Goal: Feedback & Contribution: Leave review/rating

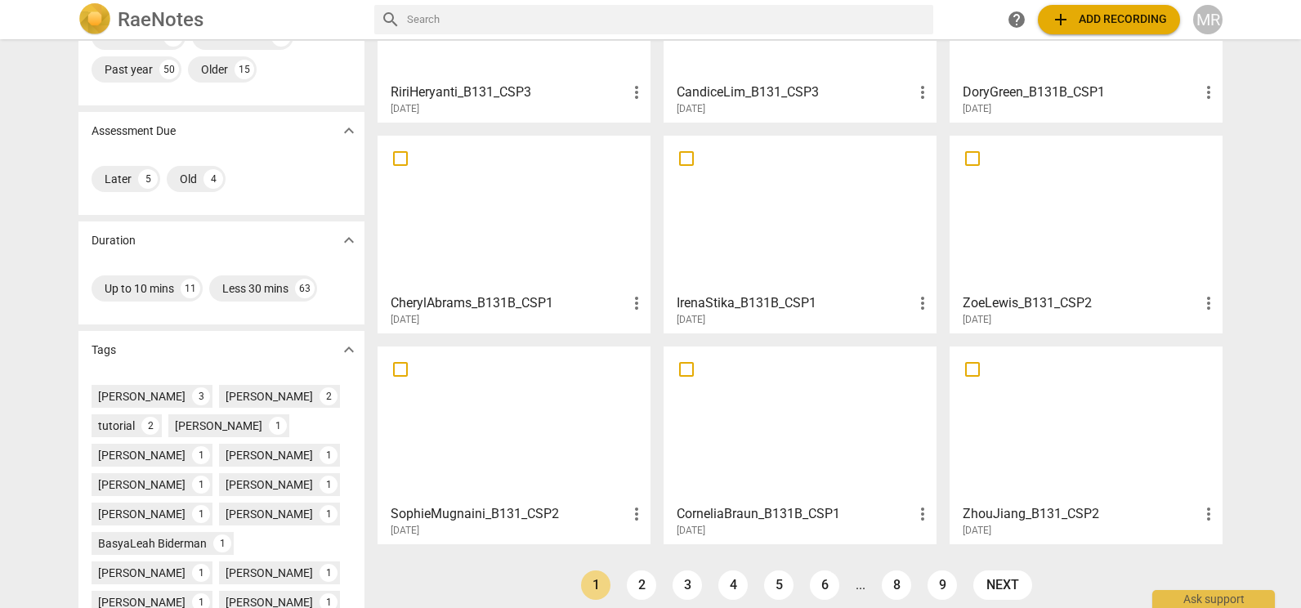
scroll to position [193, 0]
click at [761, 443] on div at bounding box center [799, 423] width 261 height 145
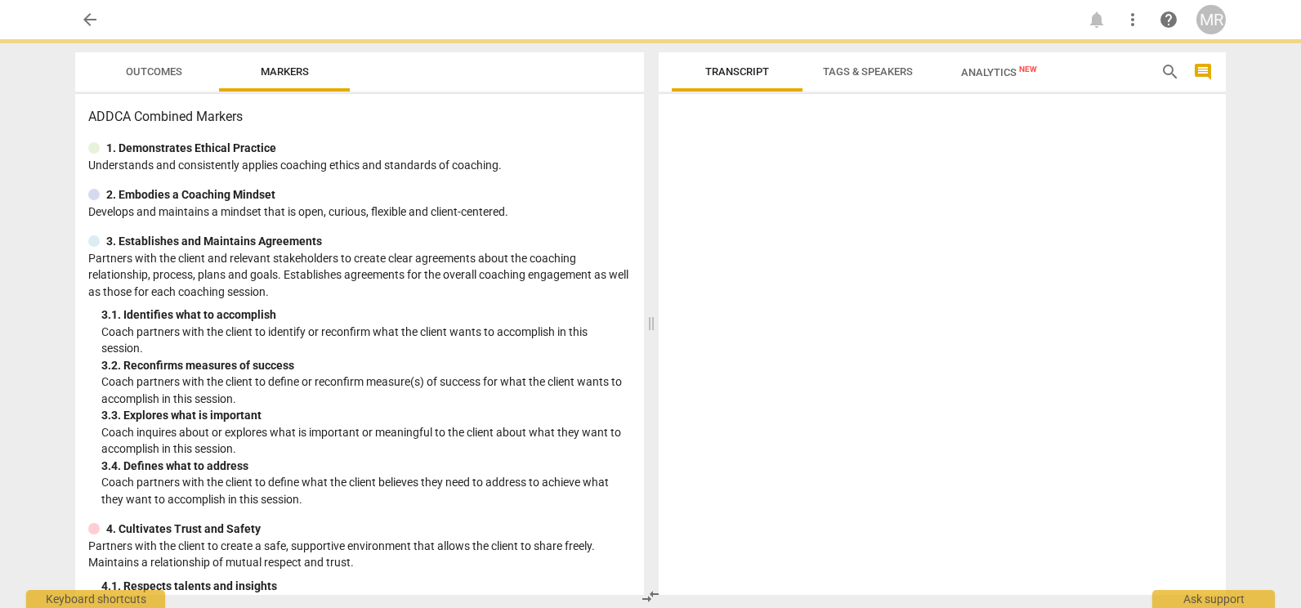
click at [761, 443] on div at bounding box center [941, 347] width 567 height 494
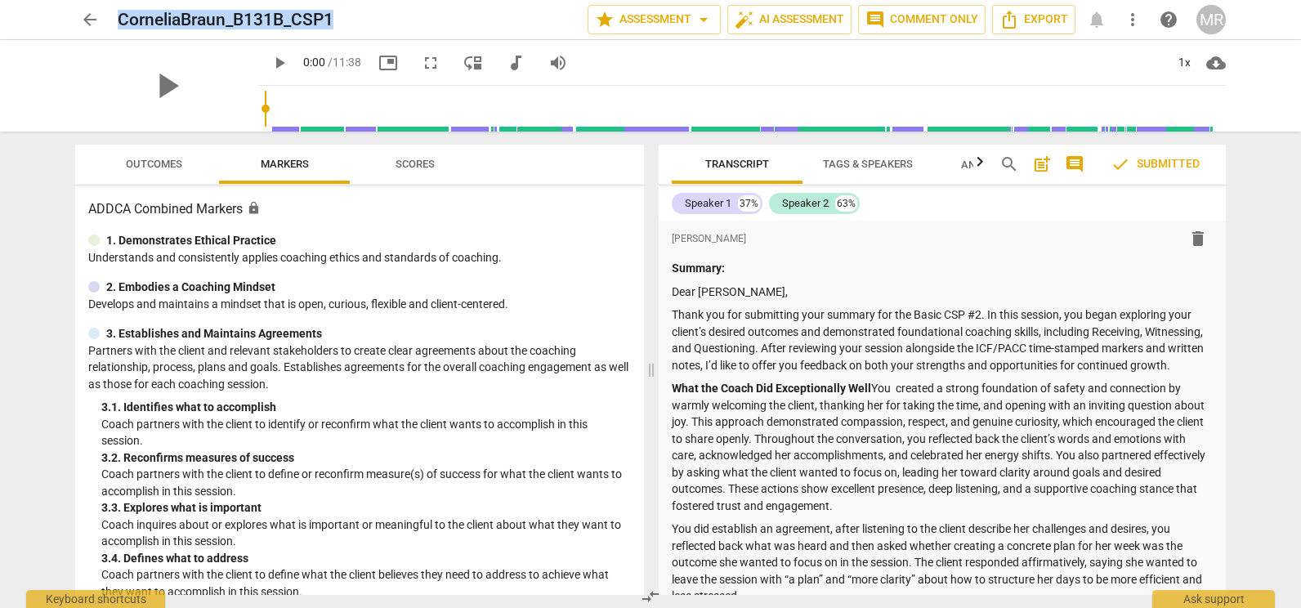
drag, startPoint x: 337, startPoint y: 20, endPoint x: 115, endPoint y: -33, distance: 227.5
click at [115, 0] on html "arrow_back CorneliaBraun_B131B_CSP1 star Assessment arrow_drop_down auto_fix_hi…" at bounding box center [650, 0] width 1301 height 0
drag, startPoint x: 115, startPoint y: -33, endPoint x: 121, endPoint y: 19, distance: 51.8
click at [90, 25] on span "arrow_back" at bounding box center [90, 20] width 20 height 20
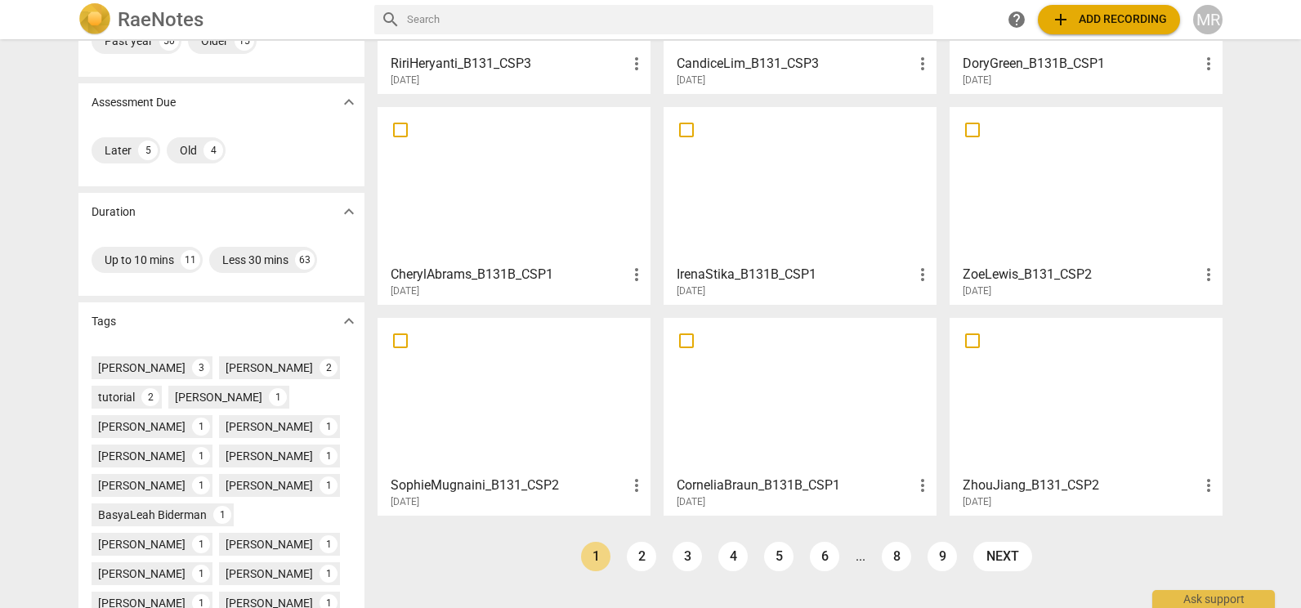
scroll to position [224, 0]
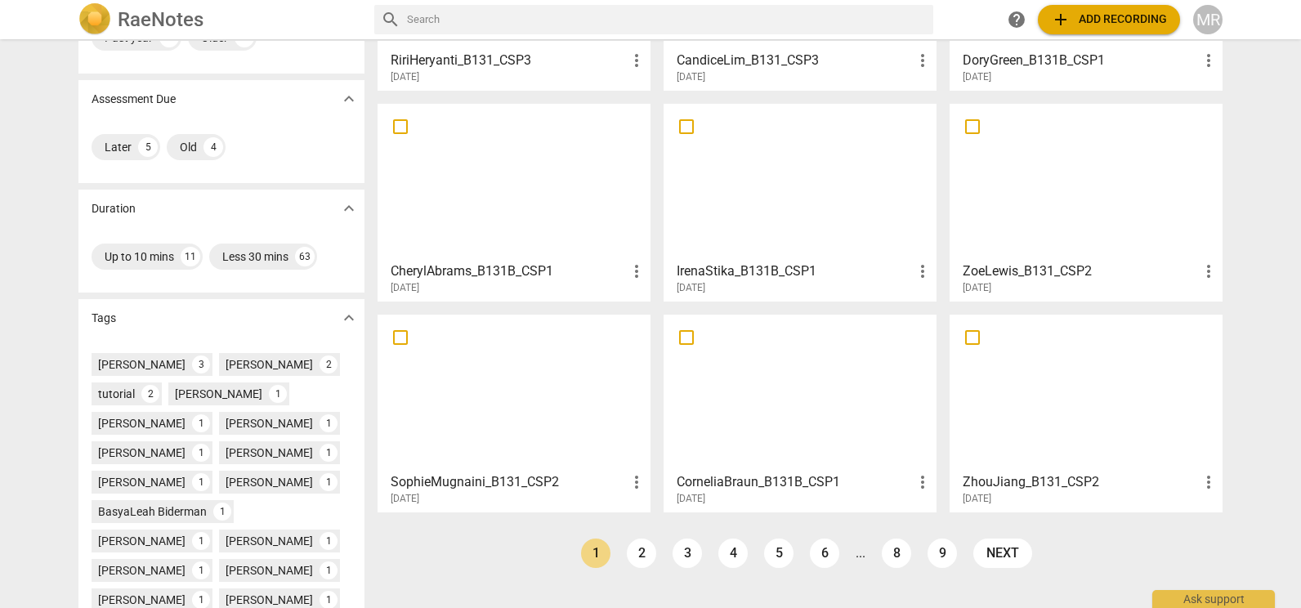
click at [512, 417] on div at bounding box center [513, 392] width 261 height 145
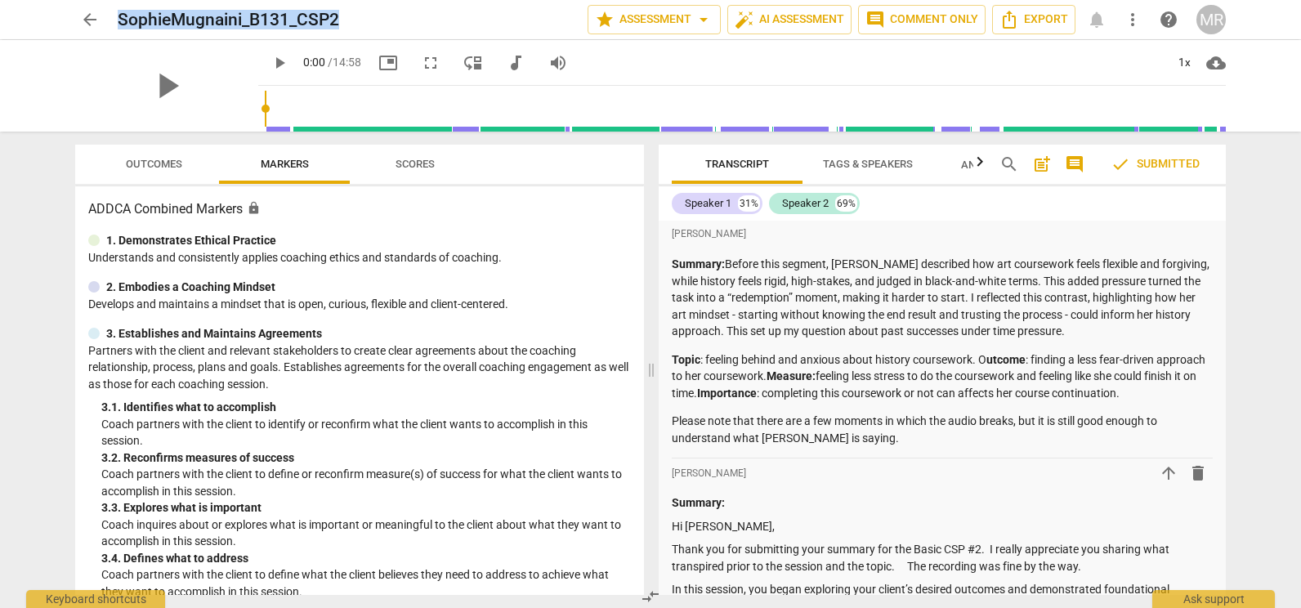
drag, startPoint x: 341, startPoint y: 20, endPoint x: 122, endPoint y: 20, distance: 219.0
click at [122, 20] on div "SophieMugnaini_B131_CSP2" at bounding box center [346, 20] width 457 height 20
copy h2 "SophieMugnaini_B131_CSP2"
click at [88, 16] on span "arrow_back" at bounding box center [90, 20] width 20 height 20
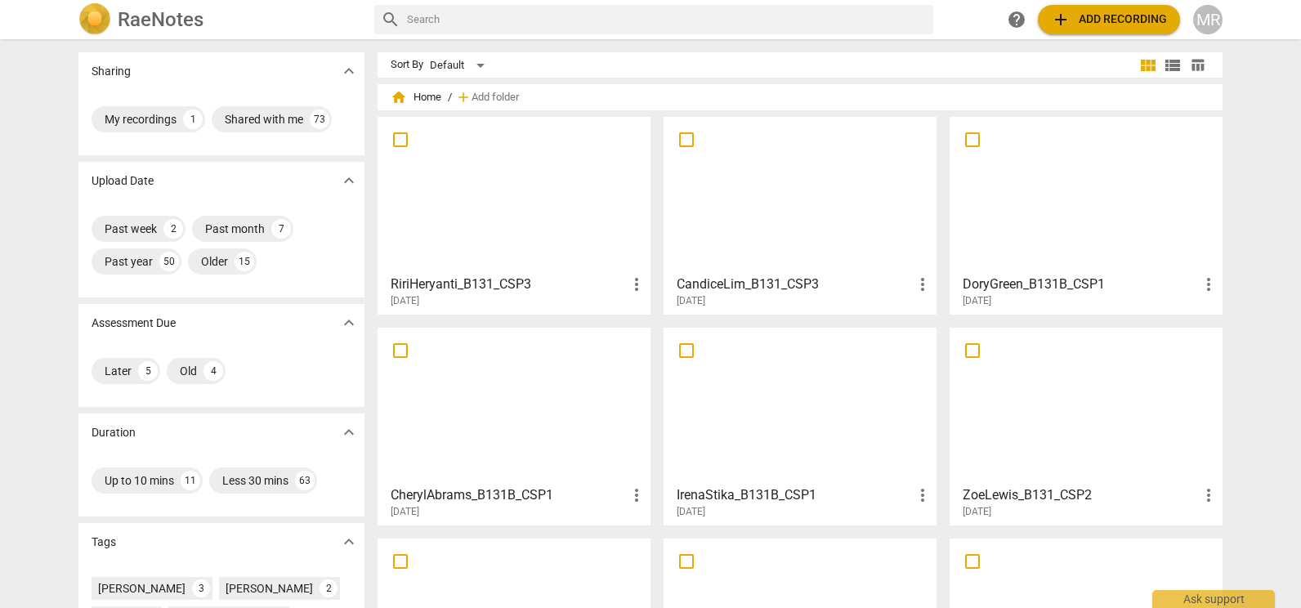
click at [1024, 396] on div at bounding box center [1085, 405] width 261 height 145
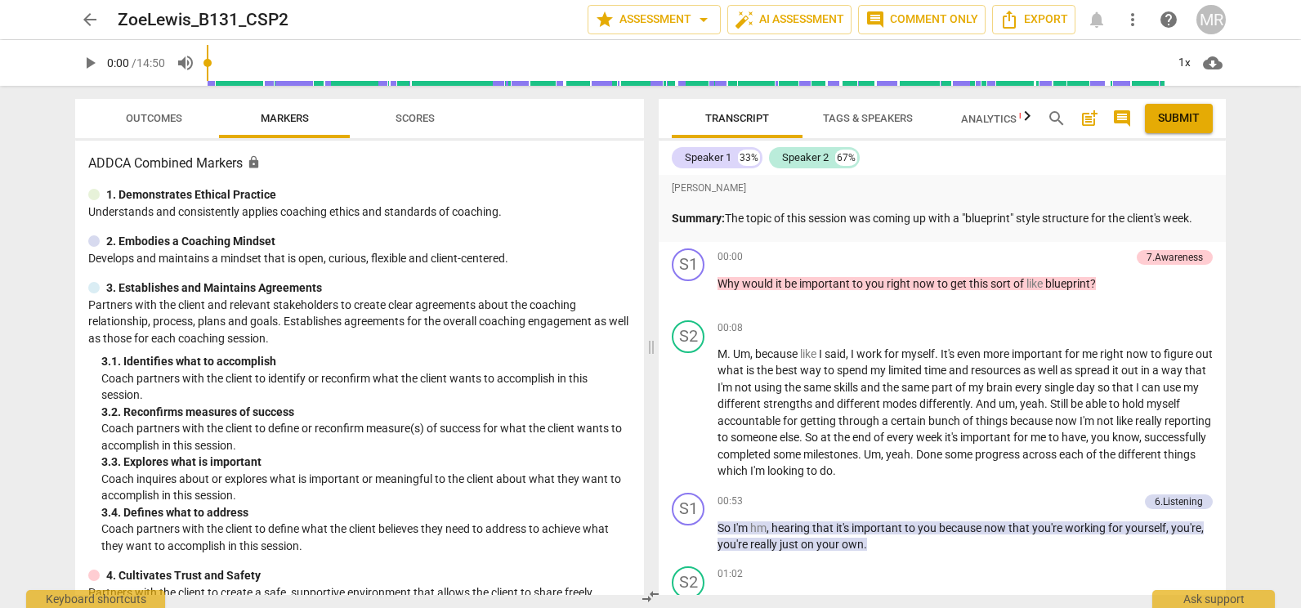
click at [292, 18] on div "ZoeLewis_B131_CSP2" at bounding box center [346, 20] width 457 height 20
click at [288, 19] on h2 "ZoeLewis_B131_CSP2" at bounding box center [203, 20] width 171 height 20
click at [305, 25] on div "ZoeLewis_B131_CSP2" at bounding box center [346, 20] width 457 height 20
drag, startPoint x: 305, startPoint y: 25, endPoint x: 258, endPoint y: 18, distance: 47.1
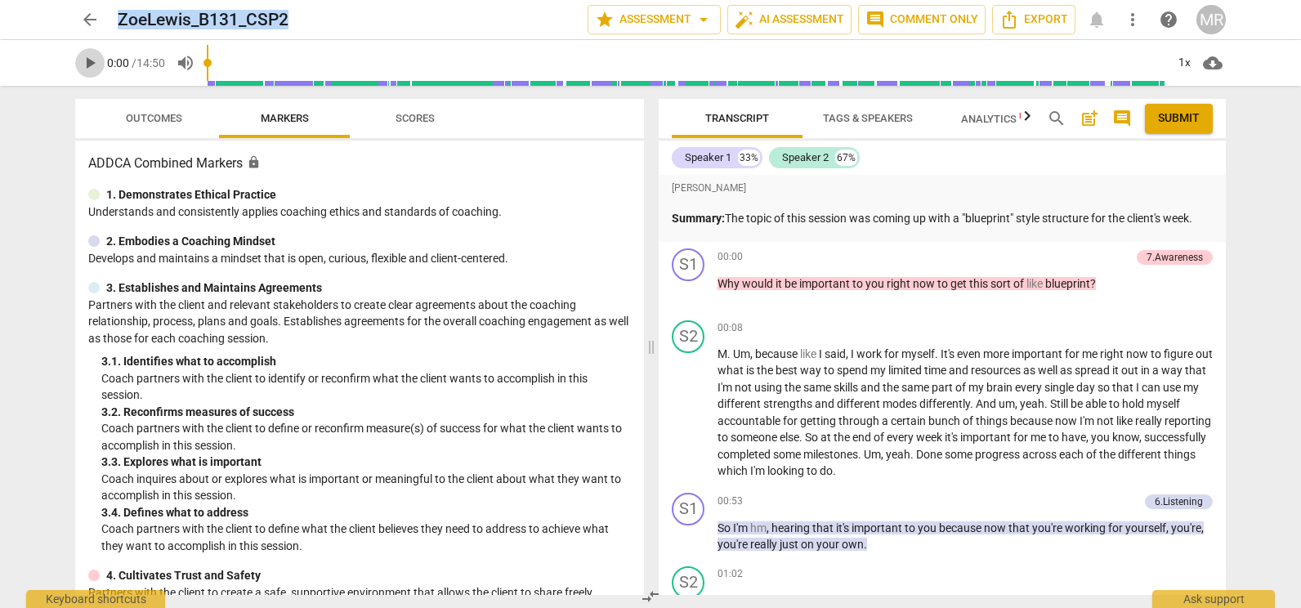
click at [92, 59] on span "play_arrow" at bounding box center [90, 63] width 20 height 20
click at [92, 59] on span "pause" at bounding box center [90, 63] width 20 height 20
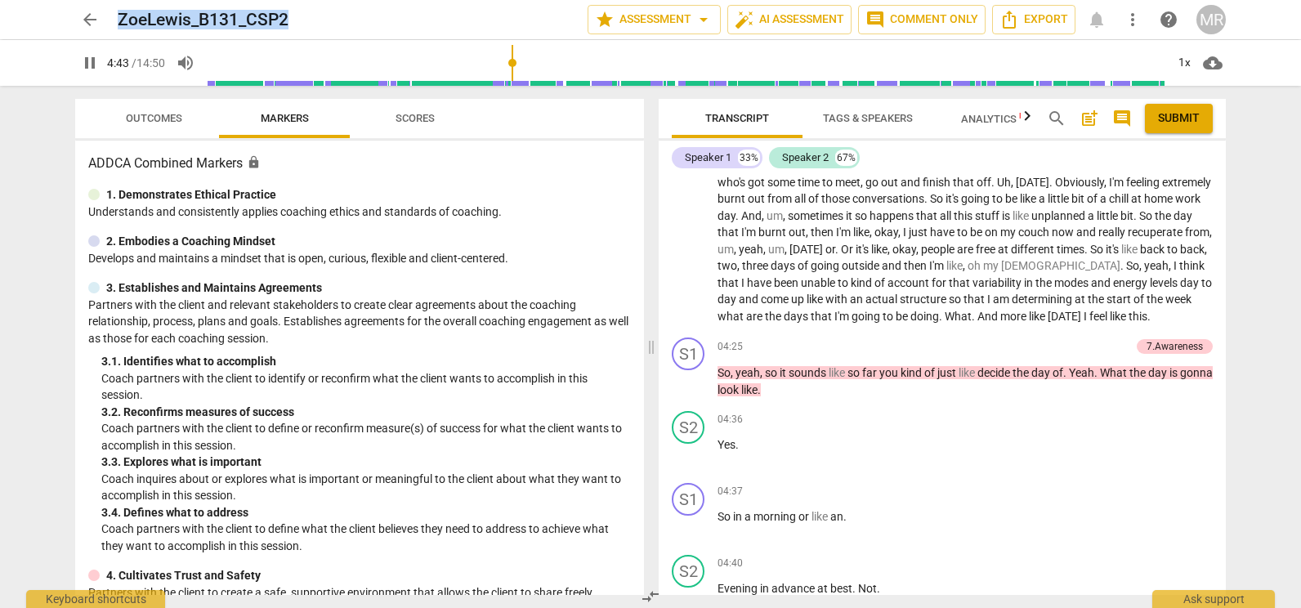
scroll to position [1819, 0]
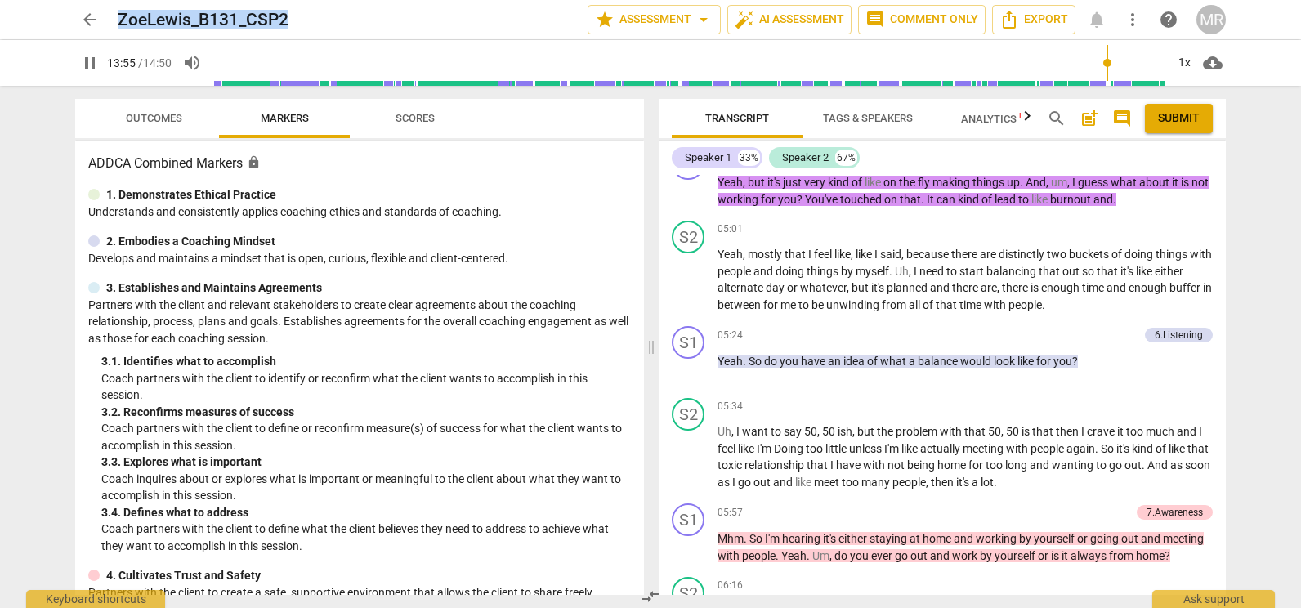
click at [345, 197] on div "1. Demonstrates Ethical Practice" at bounding box center [359, 194] width 542 height 17
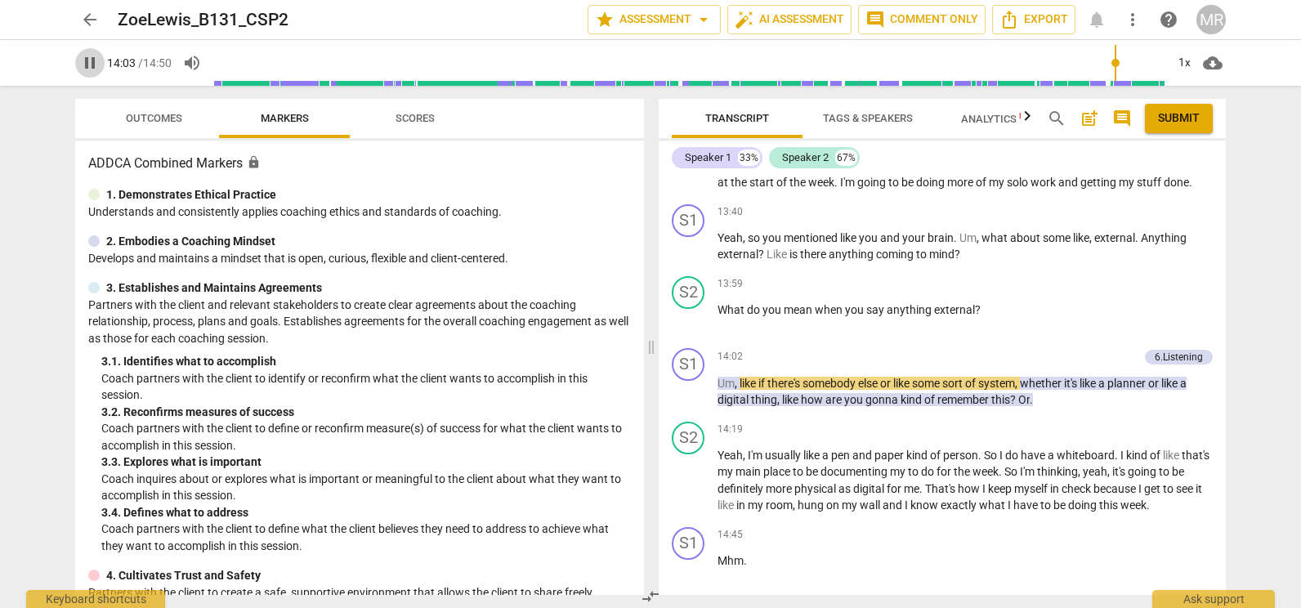
click at [90, 72] on span "pause" at bounding box center [90, 63] width 20 height 20
click at [90, 72] on span "play_arrow" at bounding box center [90, 63] width 20 height 20
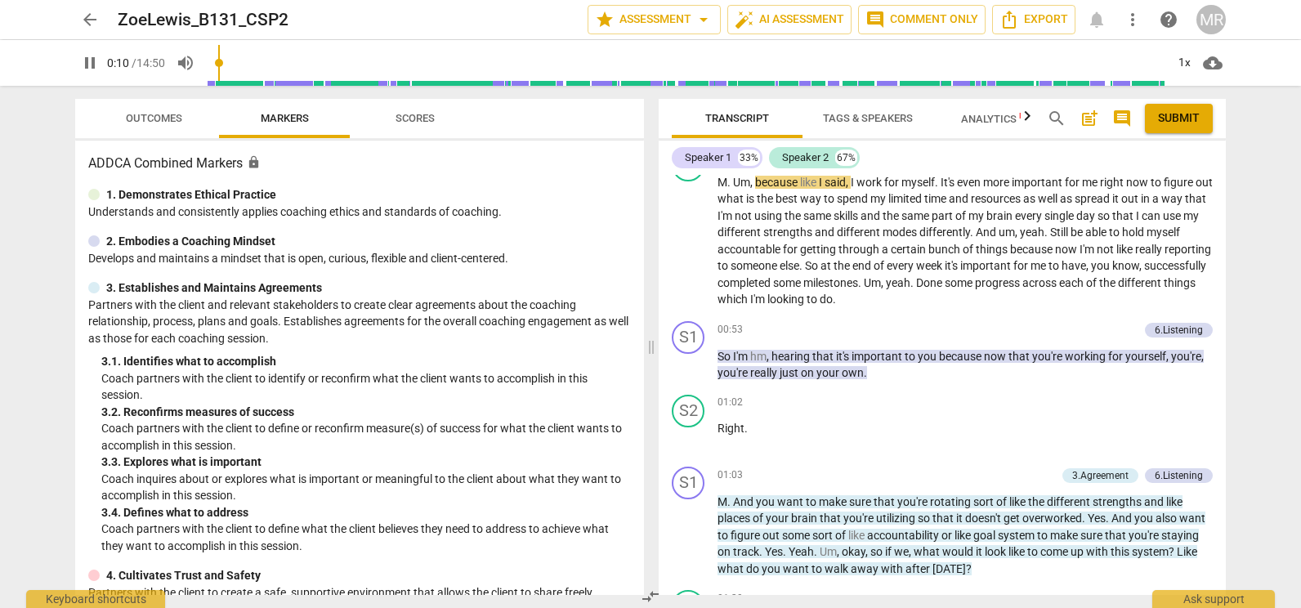
click at [227, 62] on input "range" at bounding box center [686, 63] width 958 height 52
click at [387, 63] on input "range" at bounding box center [686, 63] width 958 height 52
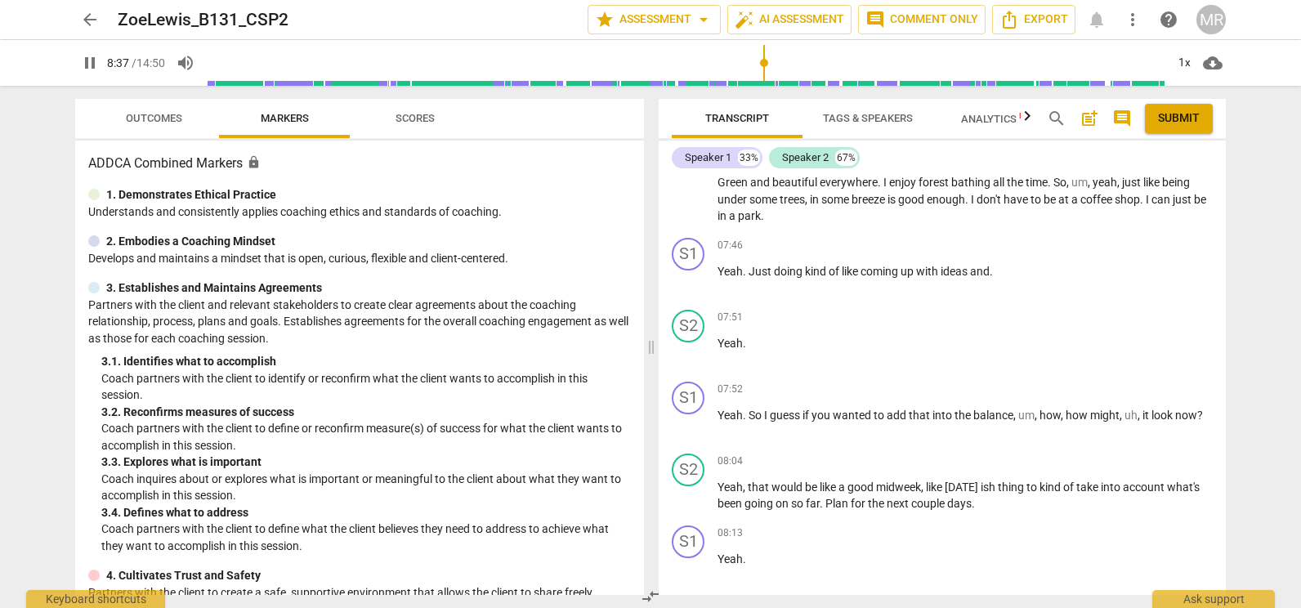
scroll to position [3337, 0]
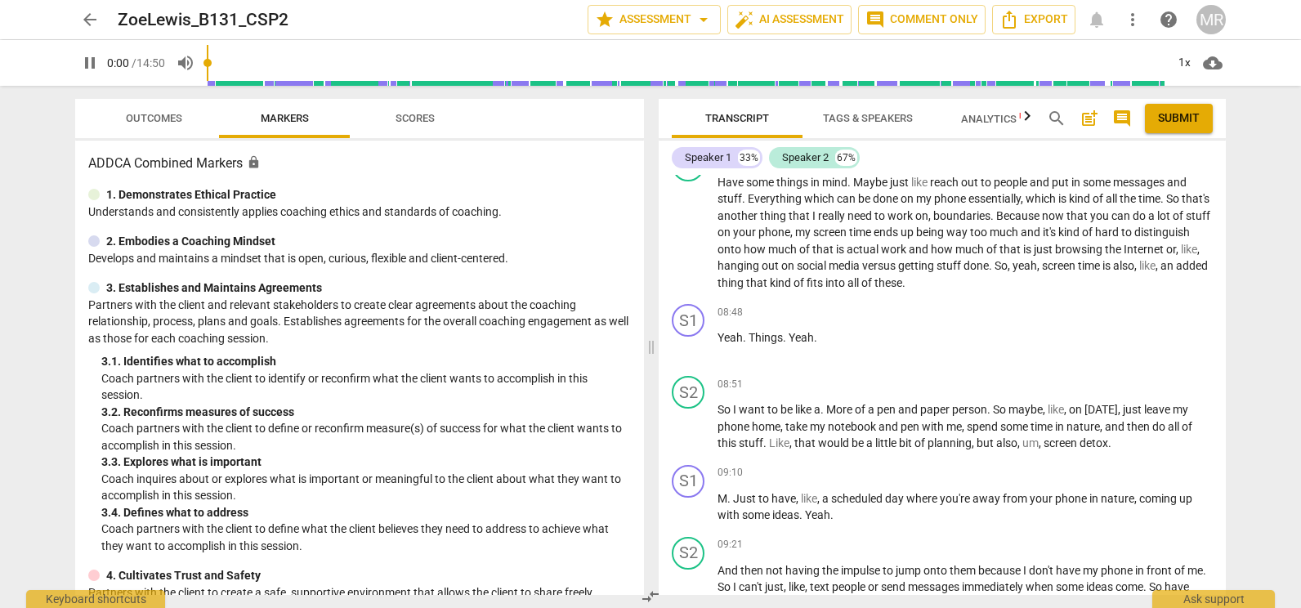
drag, startPoint x: 387, startPoint y: 63, endPoint x: 83, endPoint y: 55, distance: 304.0
click at [207, 55] on input "range" at bounding box center [686, 63] width 958 height 52
click at [83, 55] on span "pause" at bounding box center [90, 63] width 20 height 20
click at [94, 67] on span "play_arrow" at bounding box center [90, 63] width 20 height 20
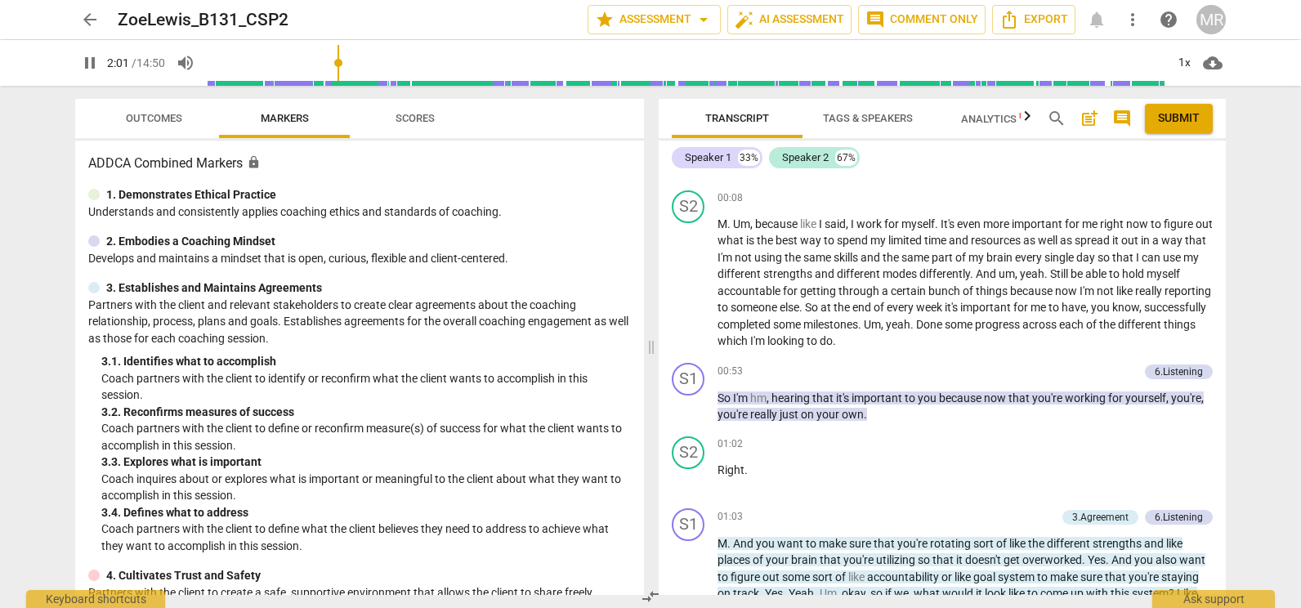
scroll to position [94, 0]
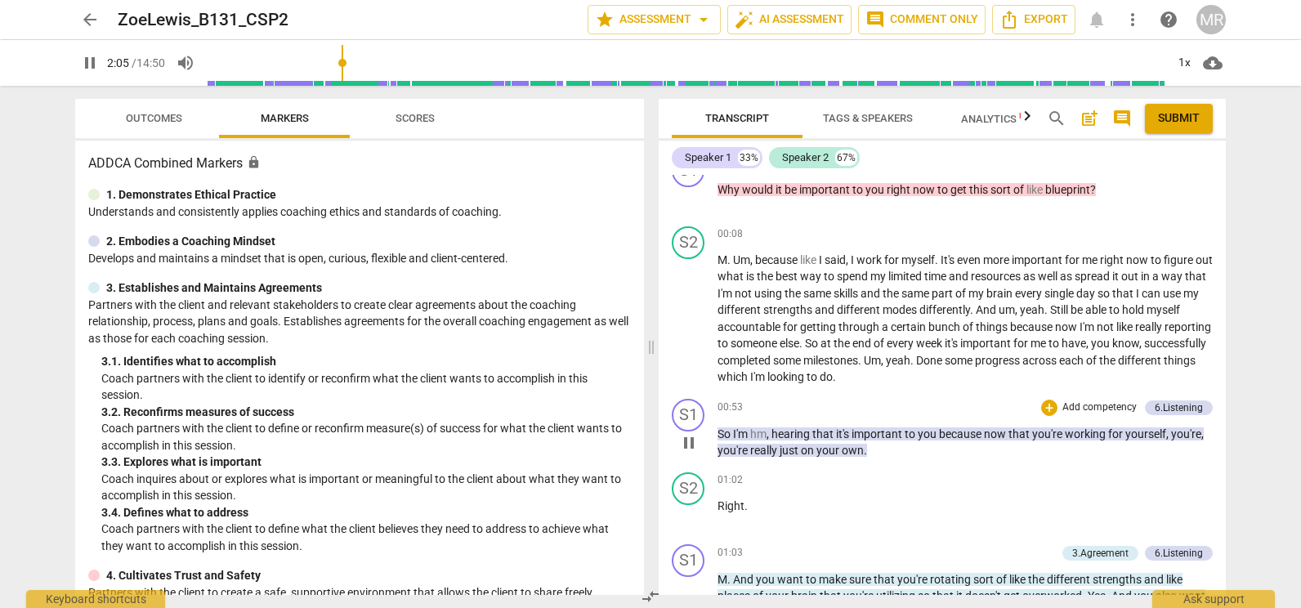
click at [1114, 404] on p "Add competency" at bounding box center [1099, 407] width 78 height 15
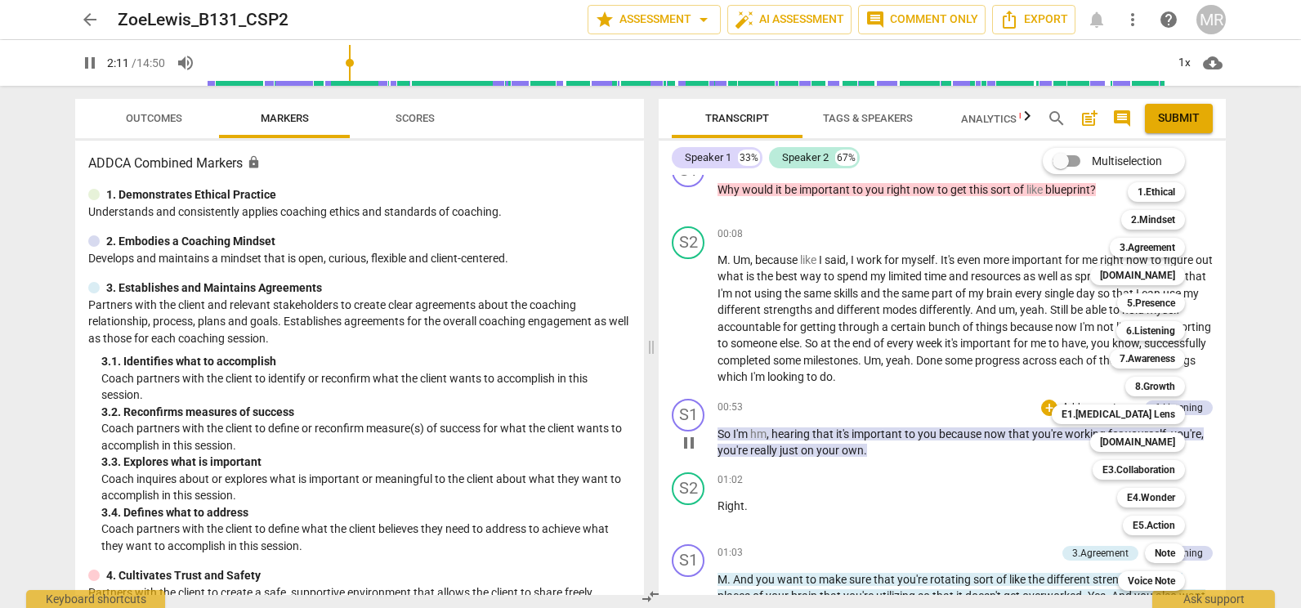
scroll to position [774, 0]
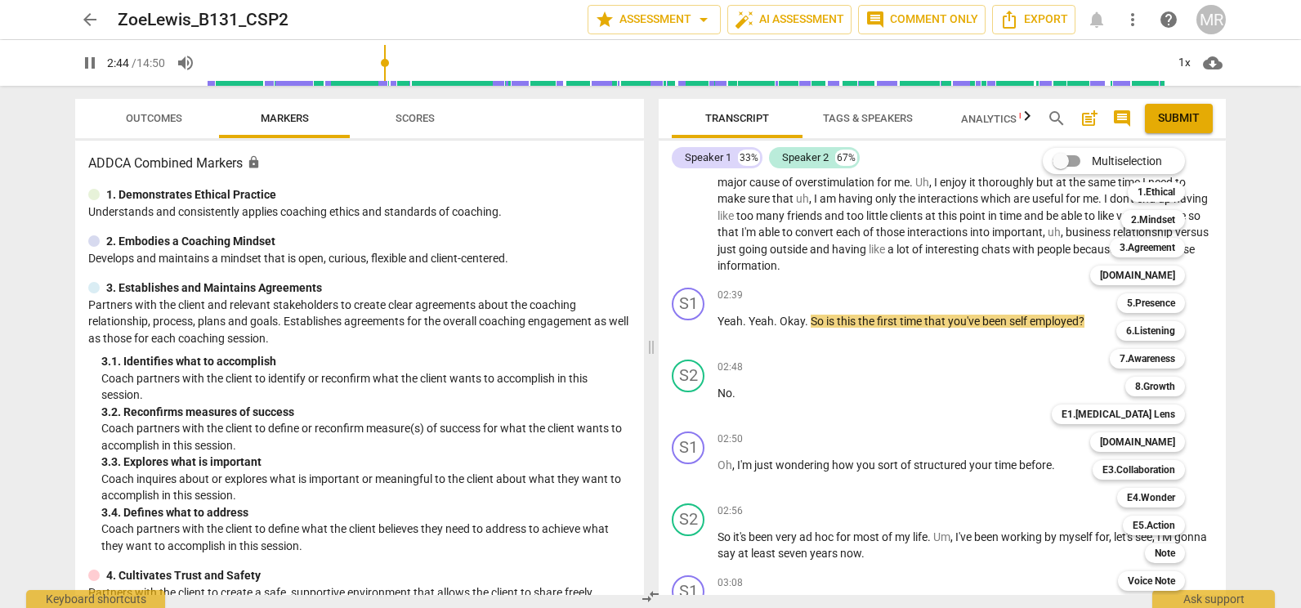
click at [94, 56] on div at bounding box center [650, 304] width 1301 height 608
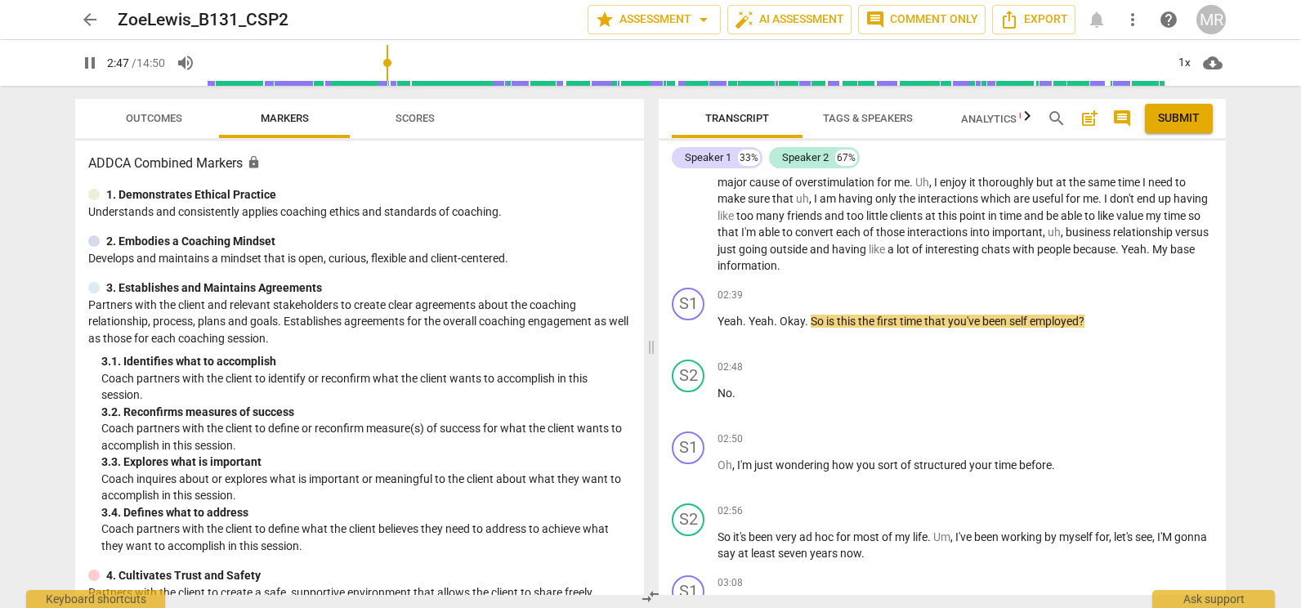
click at [94, 56] on span "pause" at bounding box center [90, 63] width 20 height 20
click at [92, 61] on span "play_arrow" at bounding box center [90, 63] width 20 height 20
click at [216, 63] on input "range" at bounding box center [686, 63] width 958 height 52
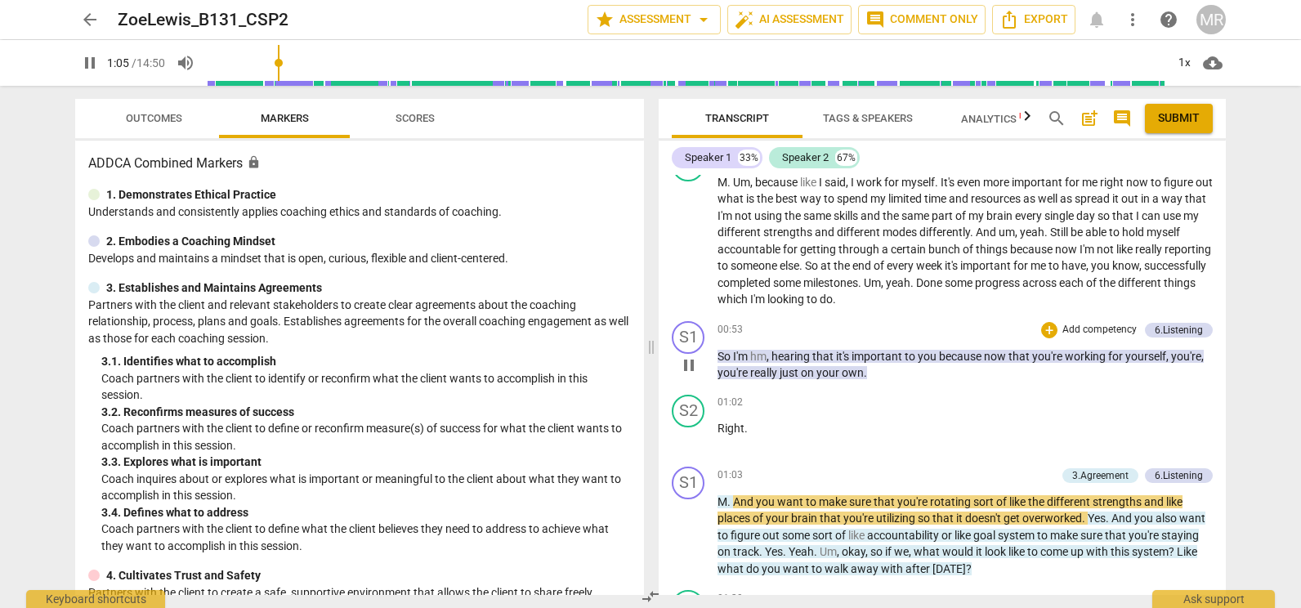
click at [1085, 326] on p "Add competency" at bounding box center [1099, 330] width 78 height 15
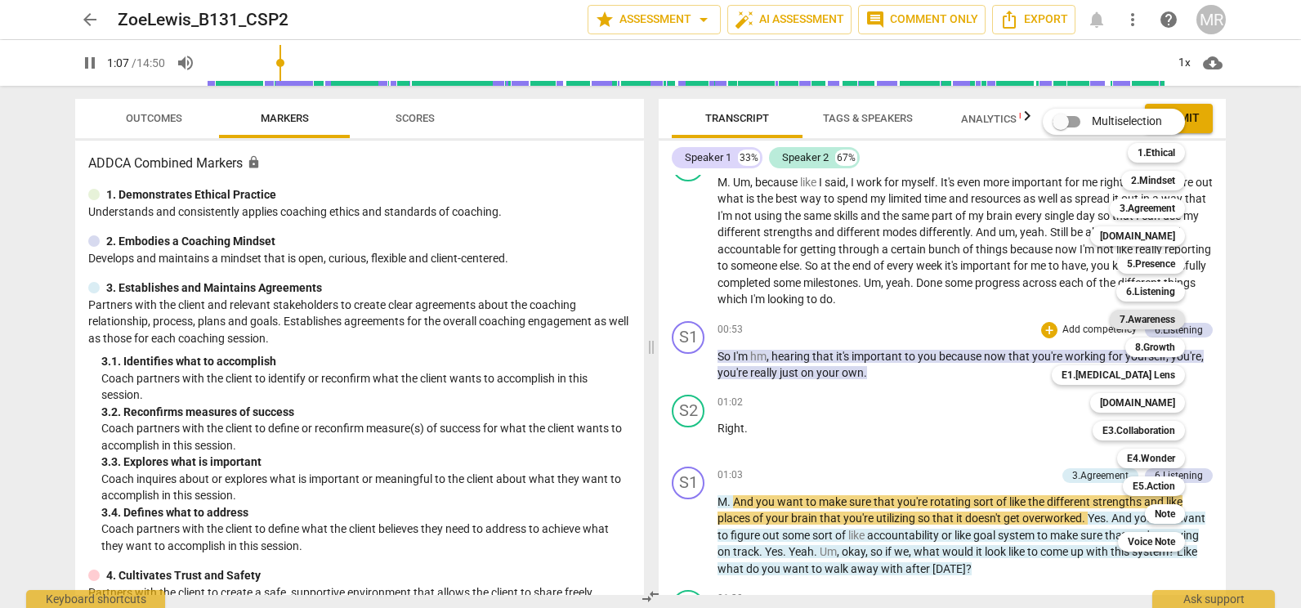
click at [1142, 314] on b "7.Awareness" at bounding box center [1147, 320] width 56 height 20
type input "68"
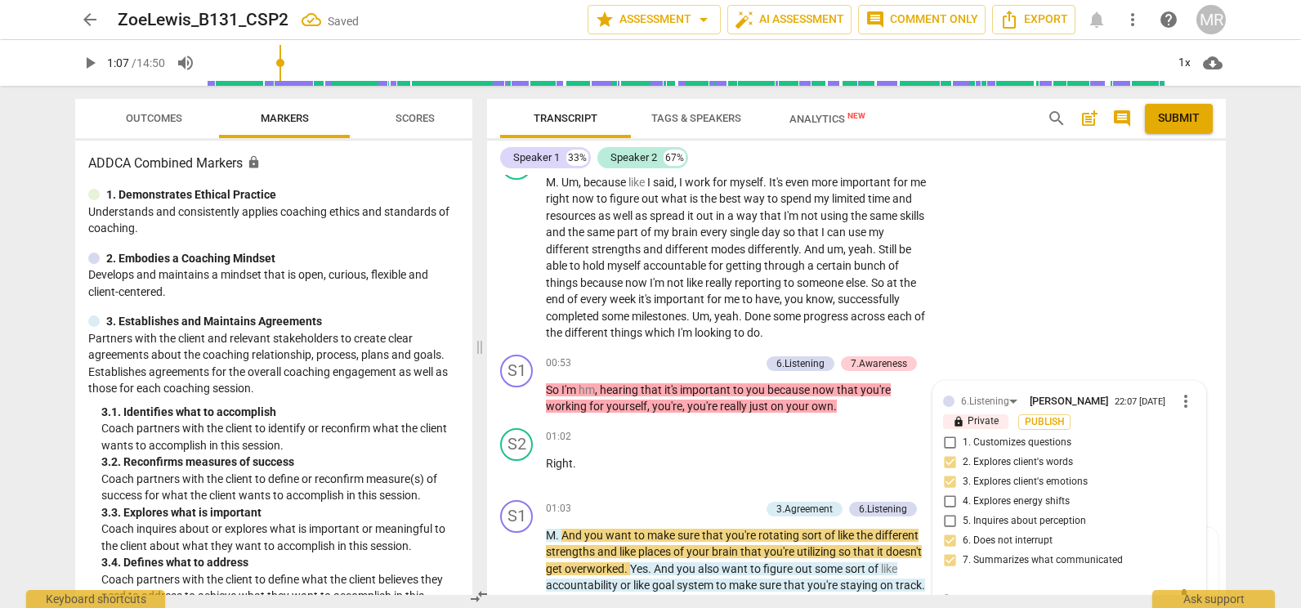
scroll to position [184, 0]
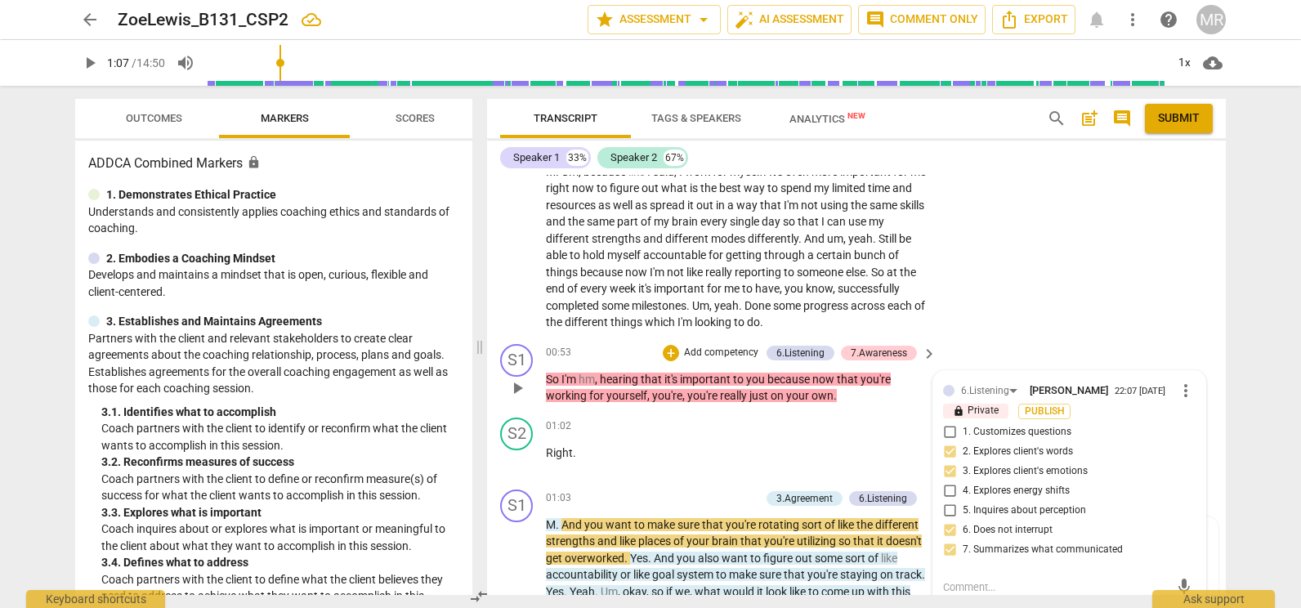
click at [1118, 471] on label "3. Explores client's emotions" at bounding box center [1062, 472] width 252 height 20
click at [962, 471] on input "3. Explores client's emotions" at bounding box center [949, 472] width 26 height 20
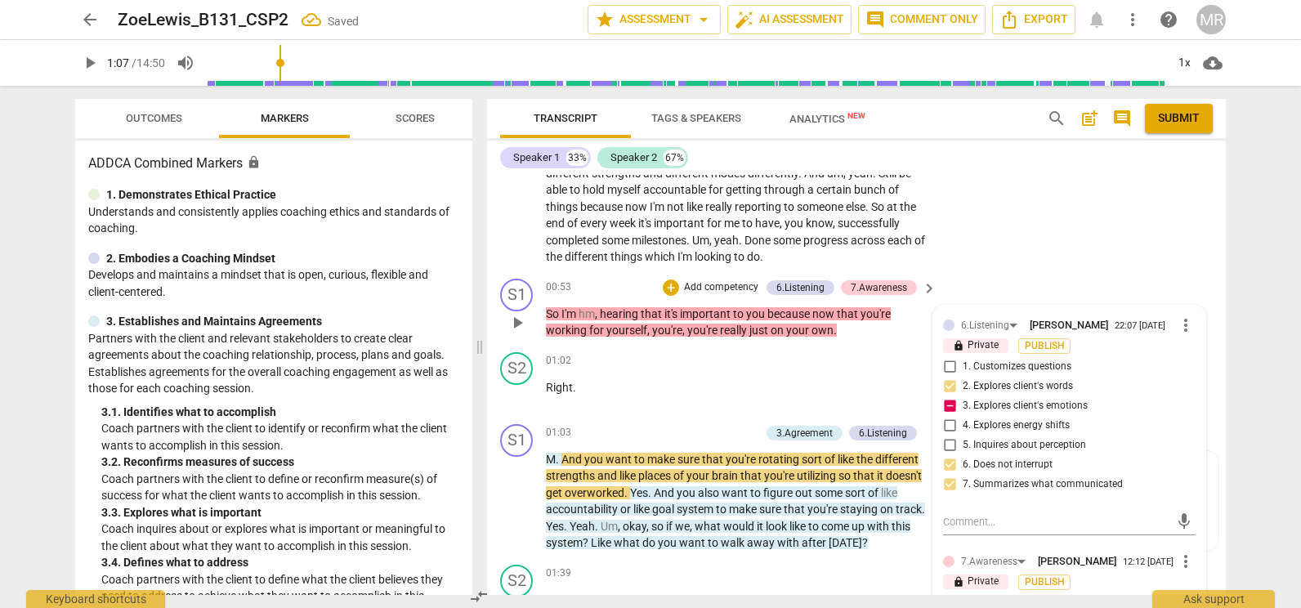
click at [944, 404] on input "3. Explores client's emotions" at bounding box center [949, 406] width 26 height 20
checkbox input "true"
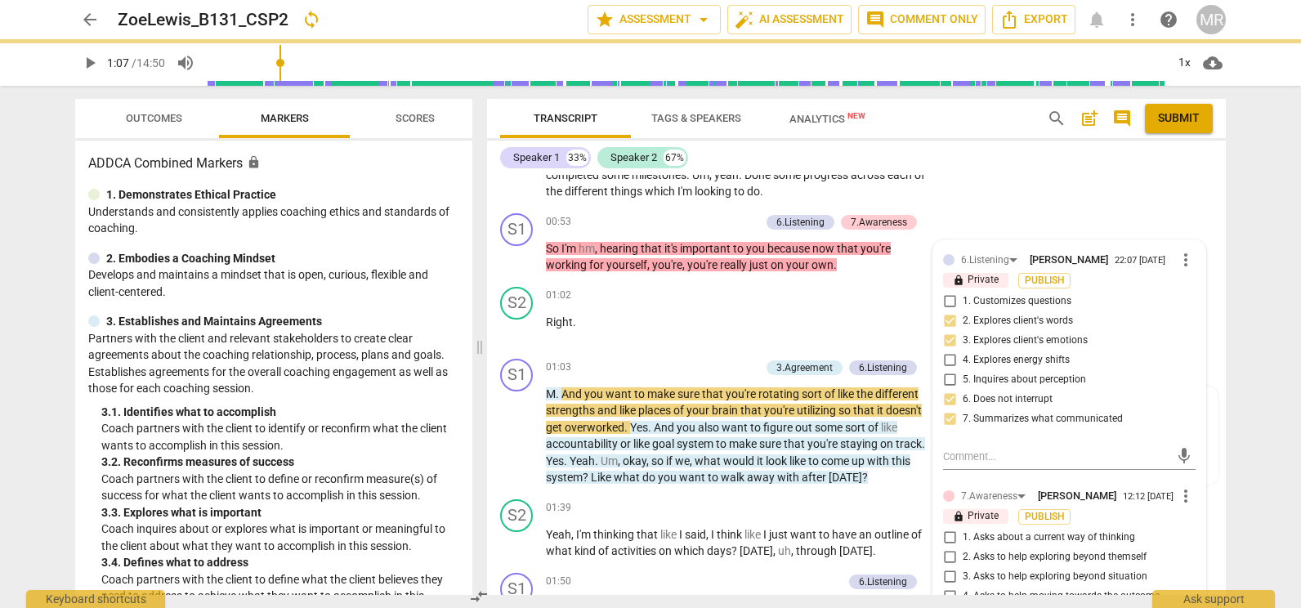
scroll to position [413, 0]
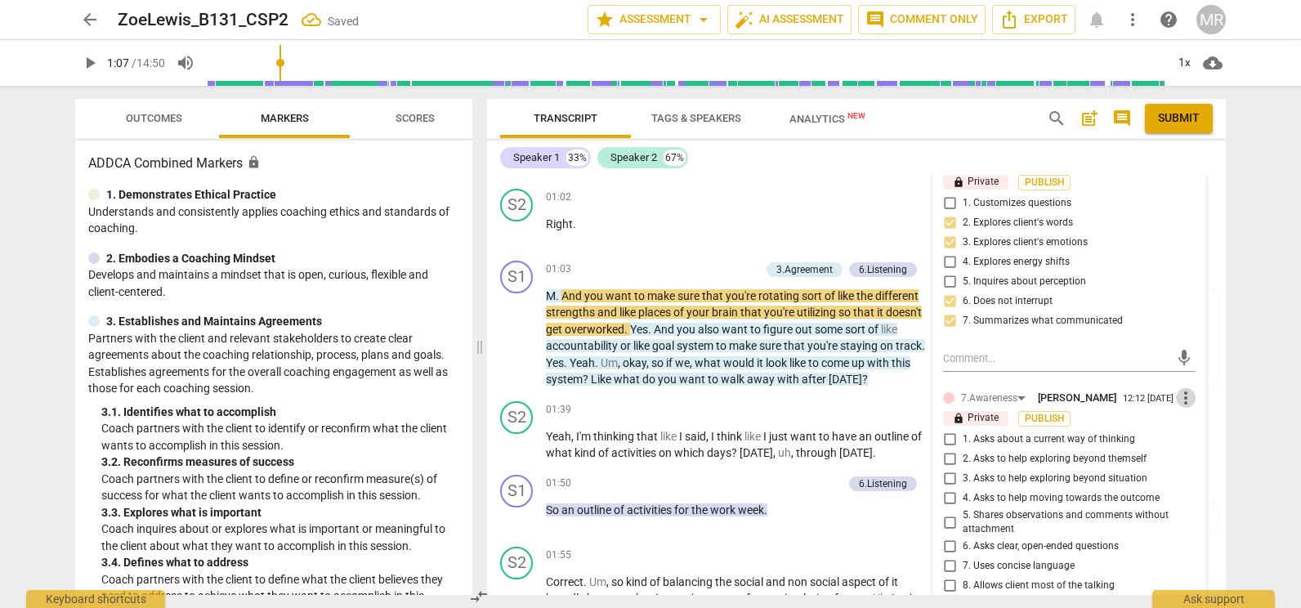
click at [1180, 397] on span "more_vert" at bounding box center [1186, 398] width 20 height 20
click at [1189, 399] on li "Edit" at bounding box center [1198, 399] width 56 height 31
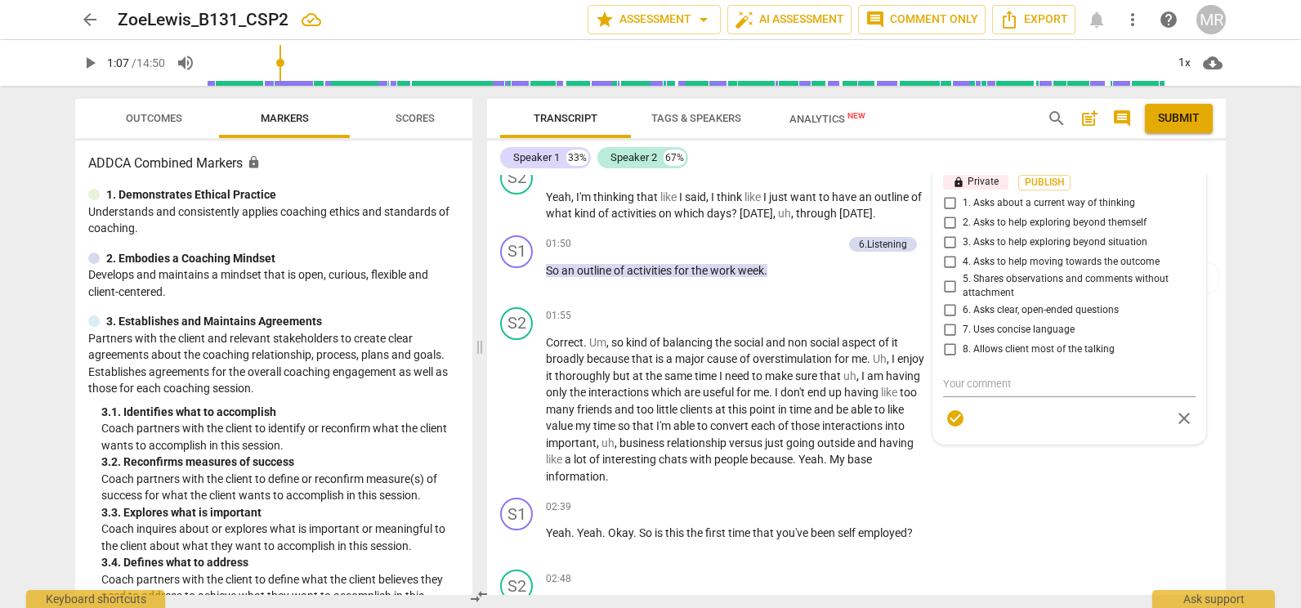
click at [1173, 205] on div "7.Awareness [PERSON_NAME] more_vert lock Private Publish 1. Asks about a curren…" at bounding box center [1069, 291] width 252 height 285
click at [1168, 207] on div "7.Awareness [PERSON_NAME] more_vert lock Private Publish 1. Asks about a curren…" at bounding box center [1069, 291] width 252 height 285
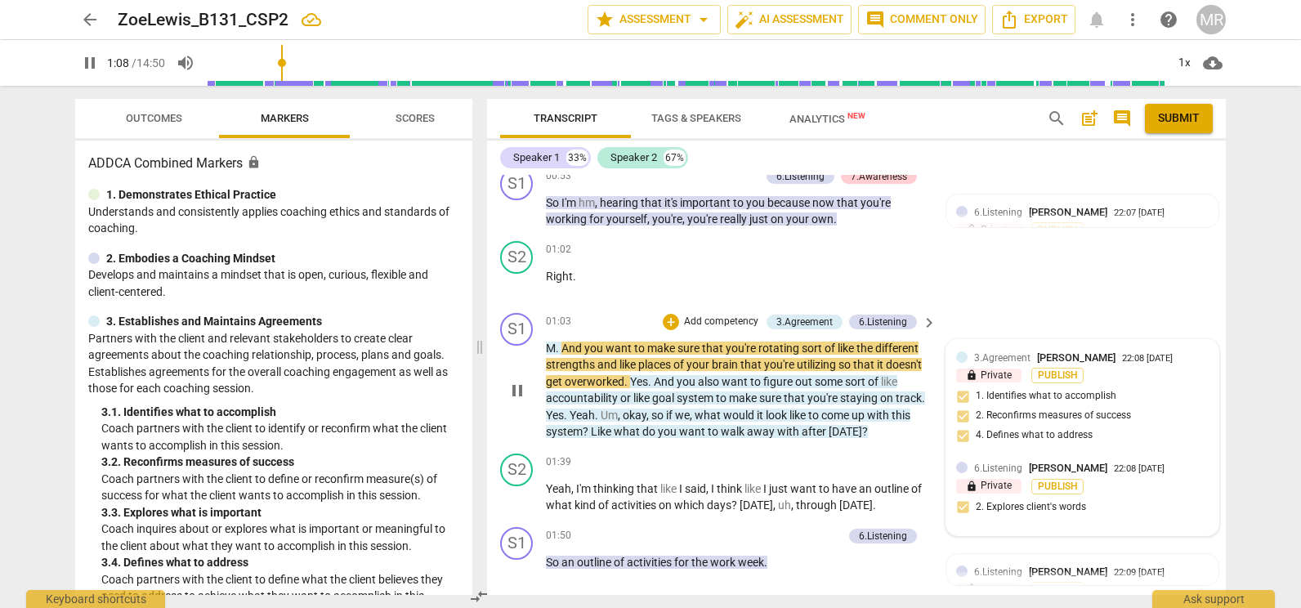
click at [1176, 365] on div "3.Agreement [PERSON_NAME] 22:08 [DATE]" at bounding box center [1091, 358] width 234 height 16
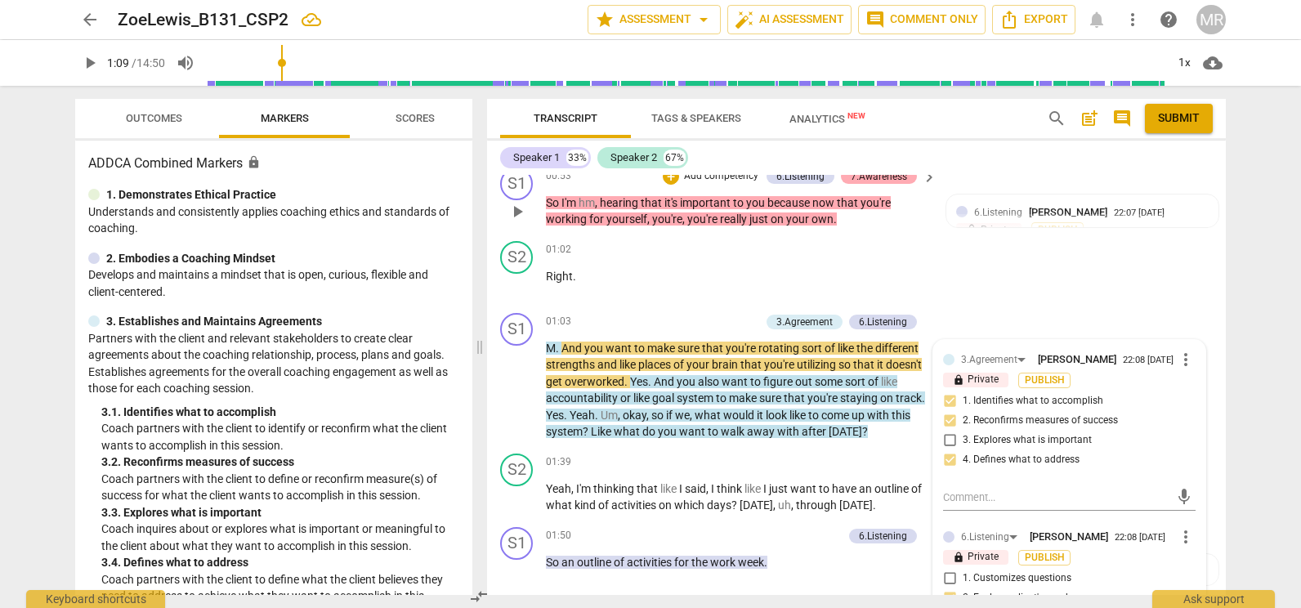
click at [891, 177] on div "7.Awareness" at bounding box center [878, 176] width 56 height 15
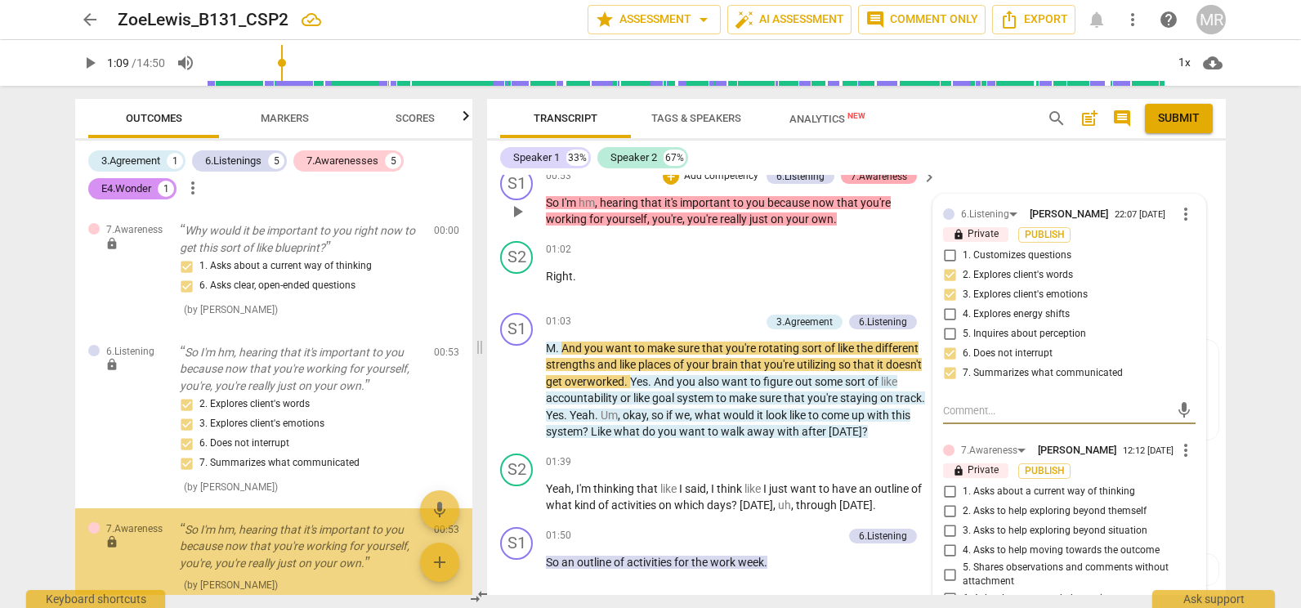
scroll to position [155, 0]
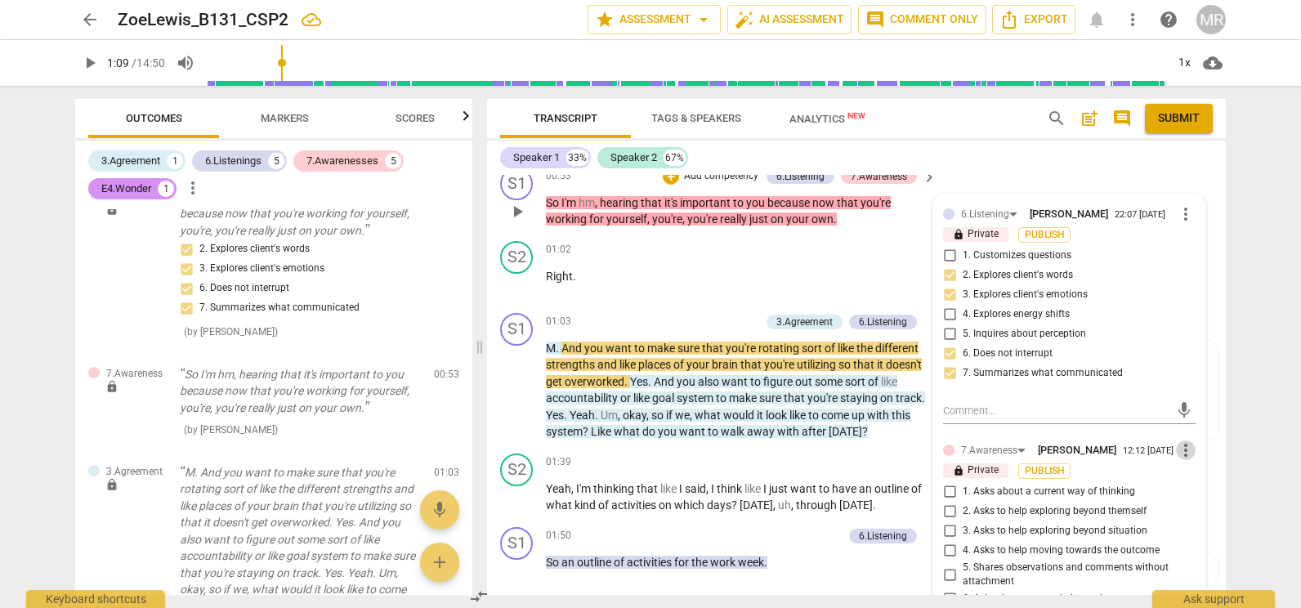
click at [1181, 454] on span "more_vert" at bounding box center [1186, 450] width 20 height 20
click at [1205, 489] on li "Delete" at bounding box center [1198, 481] width 56 height 31
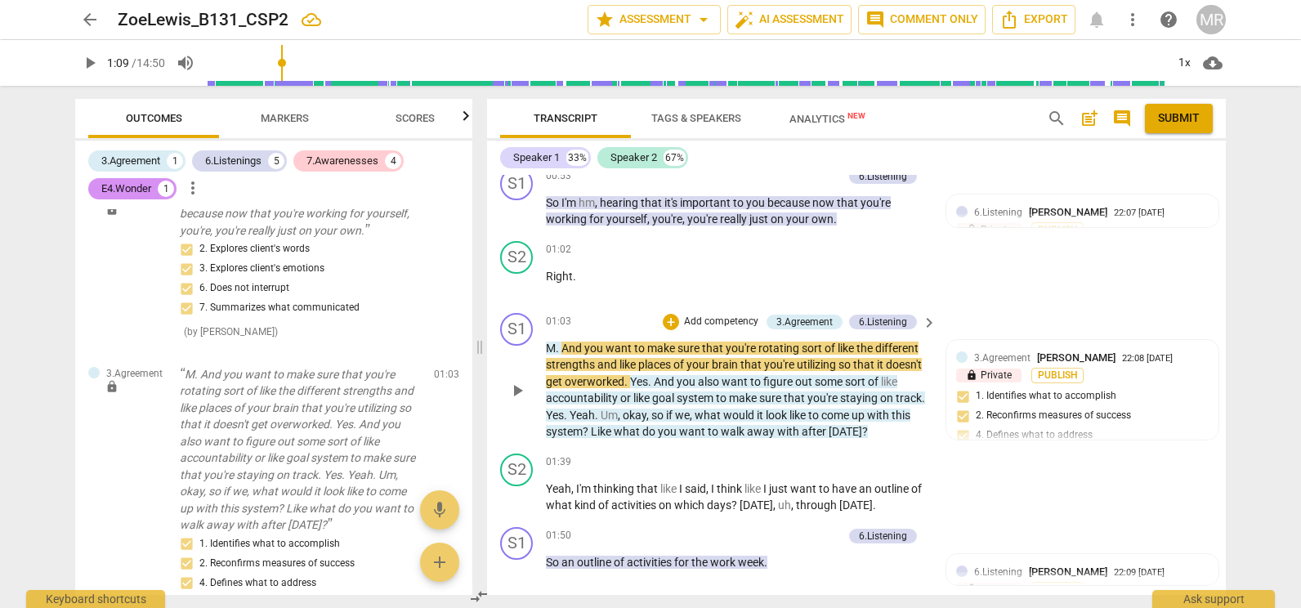
click at [750, 323] on p "Add competency" at bounding box center [721, 322] width 78 height 15
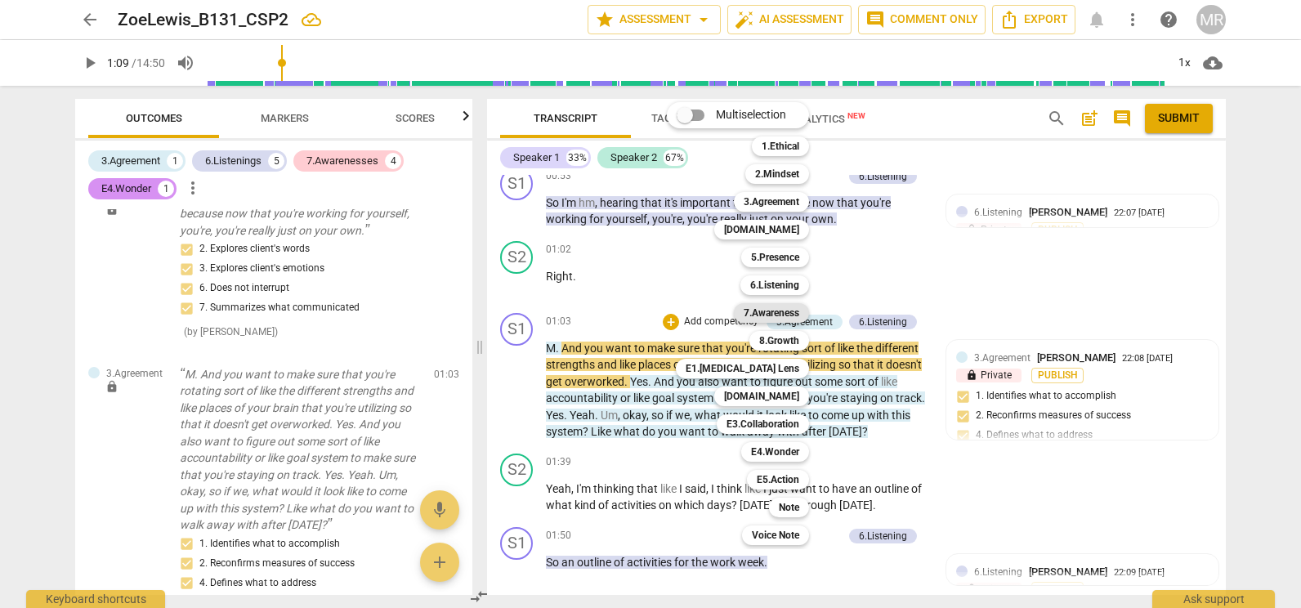
click at [766, 310] on b "7.Awareness" at bounding box center [771, 313] width 56 height 20
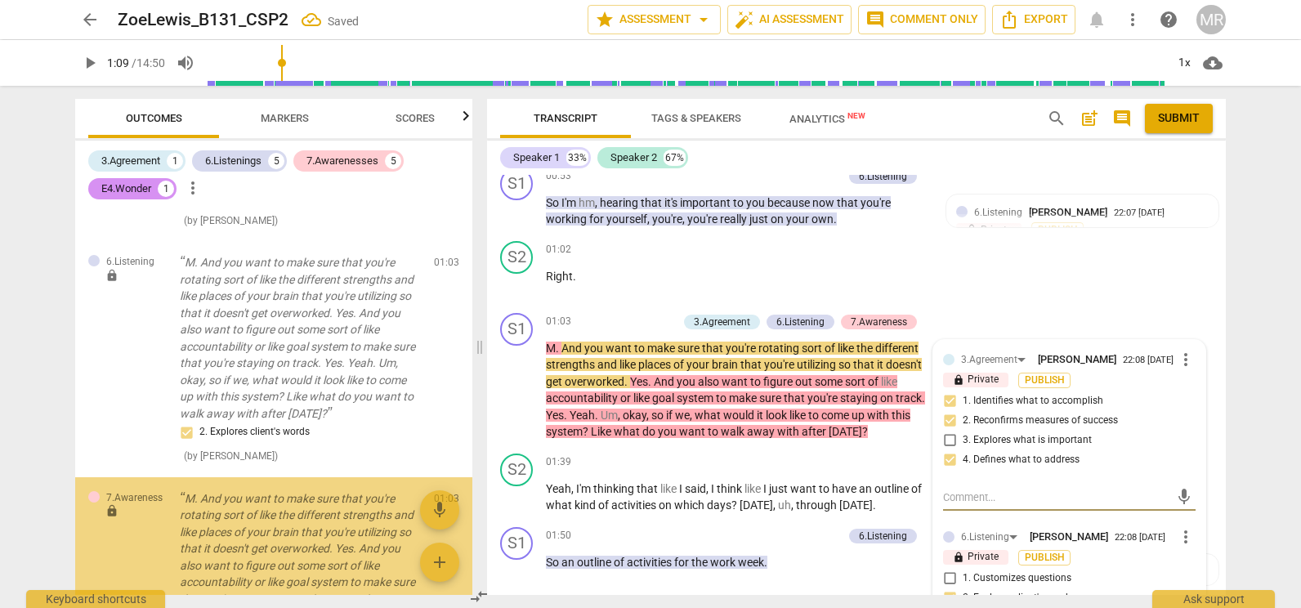
scroll to position [724, 0]
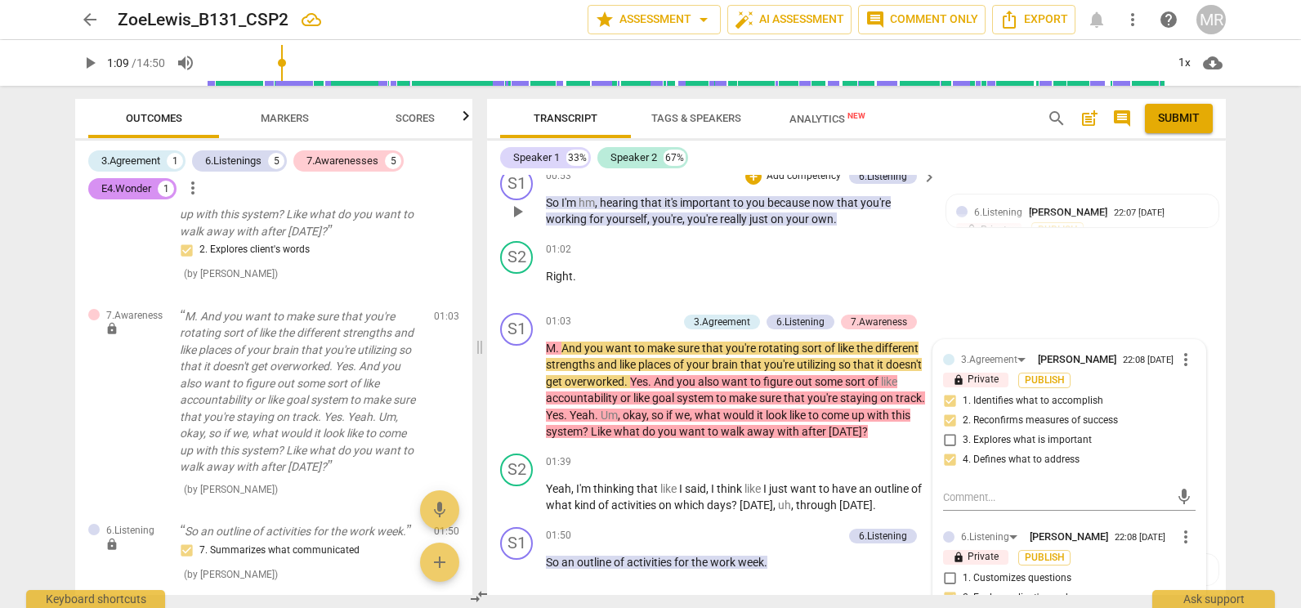
click at [1216, 212] on div "S1 play_arrow pause 00:53 + Add competency 6.Listening keyboard_arrow_right So …" at bounding box center [856, 198] width 739 height 74
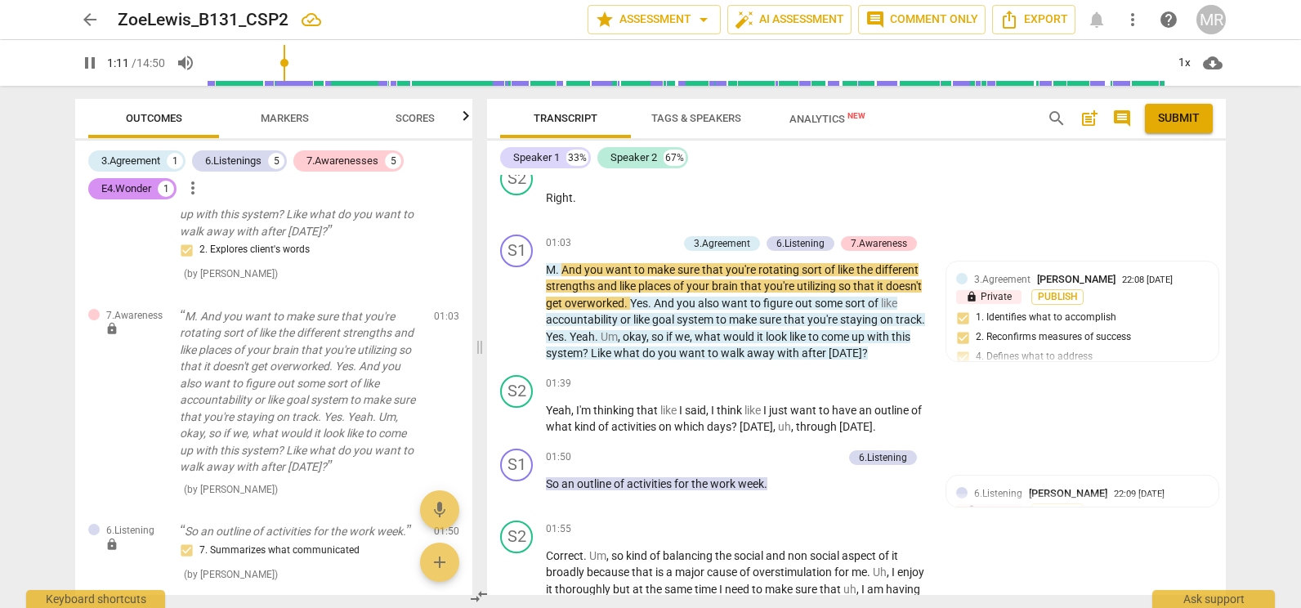
scroll to position [426, 0]
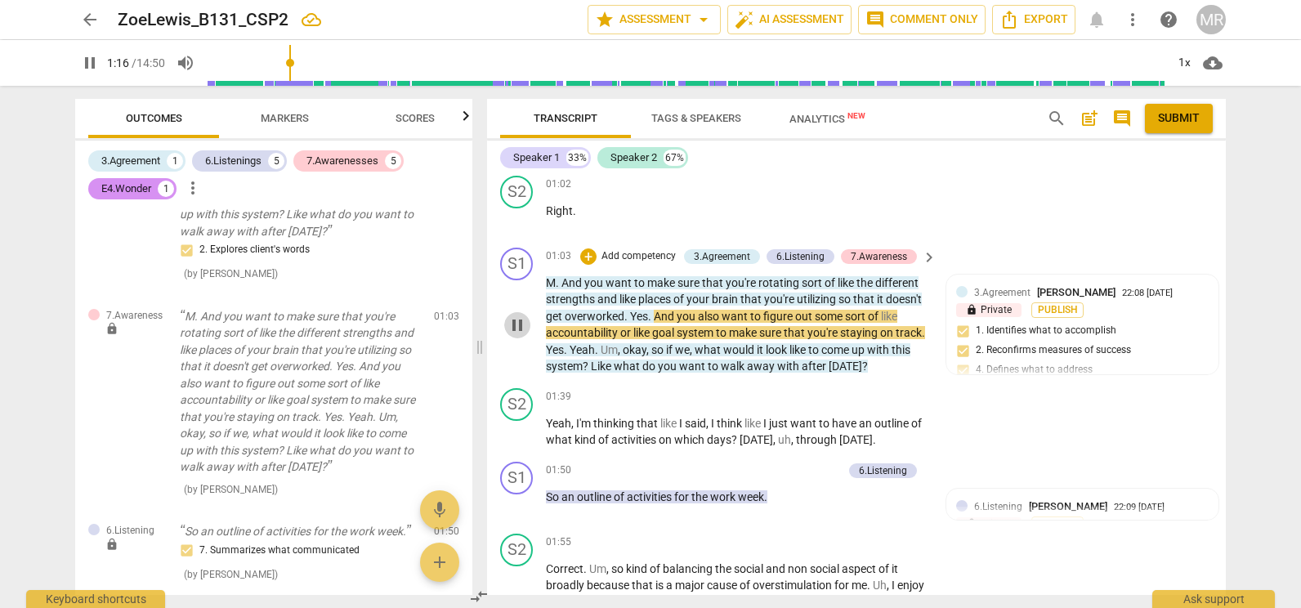
click at [521, 322] on span "pause" at bounding box center [517, 325] width 20 height 20
type input "76"
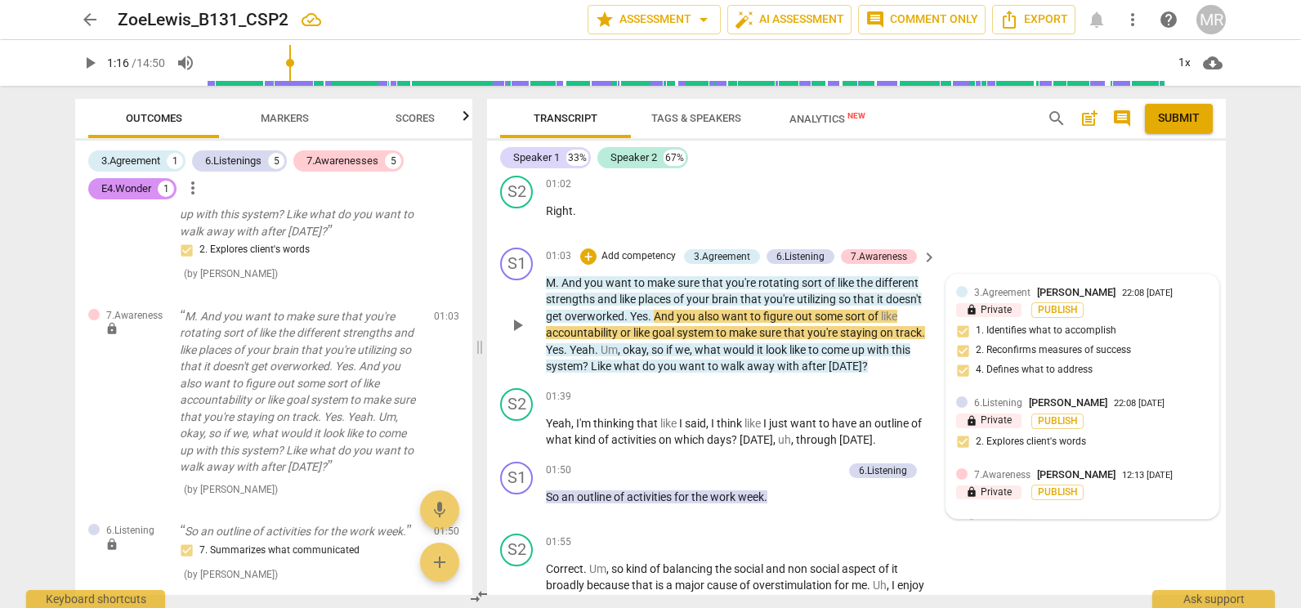
click at [1054, 480] on span "[PERSON_NAME]" at bounding box center [1076, 474] width 78 height 12
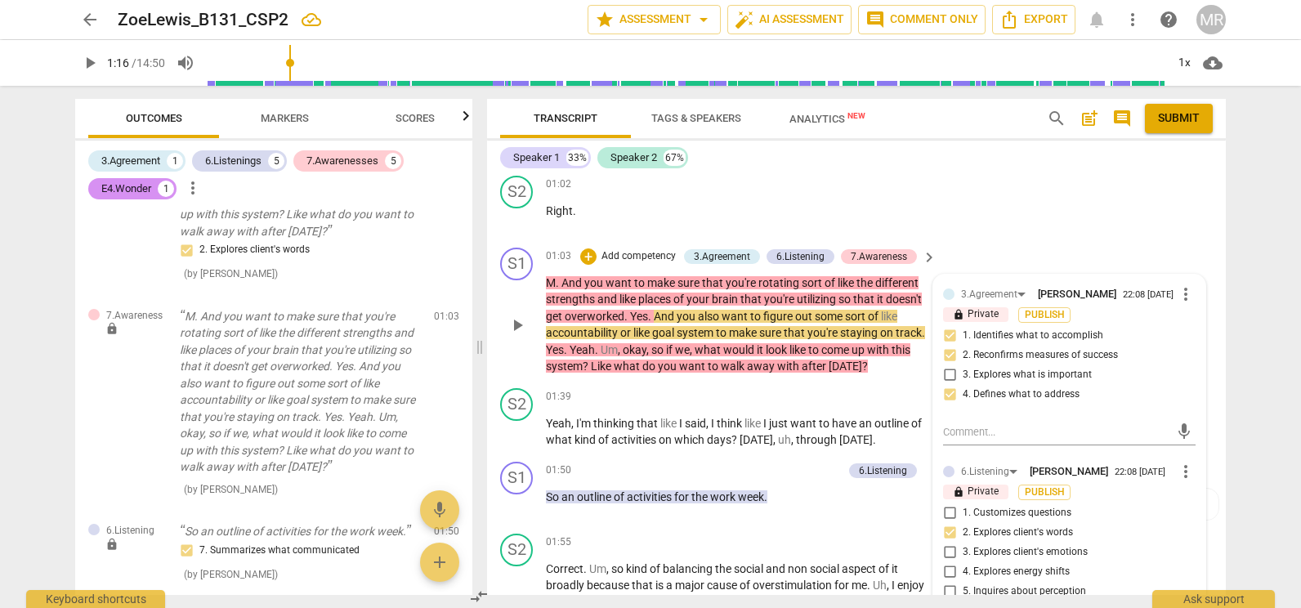
click at [1114, 531] on label "2. Explores client's words" at bounding box center [1062, 533] width 252 height 20
click at [962, 531] on input "2. Explores client's words" at bounding box center [949, 533] width 26 height 20
click at [946, 533] on input "2. Explores client's words" at bounding box center [949, 533] width 26 height 20
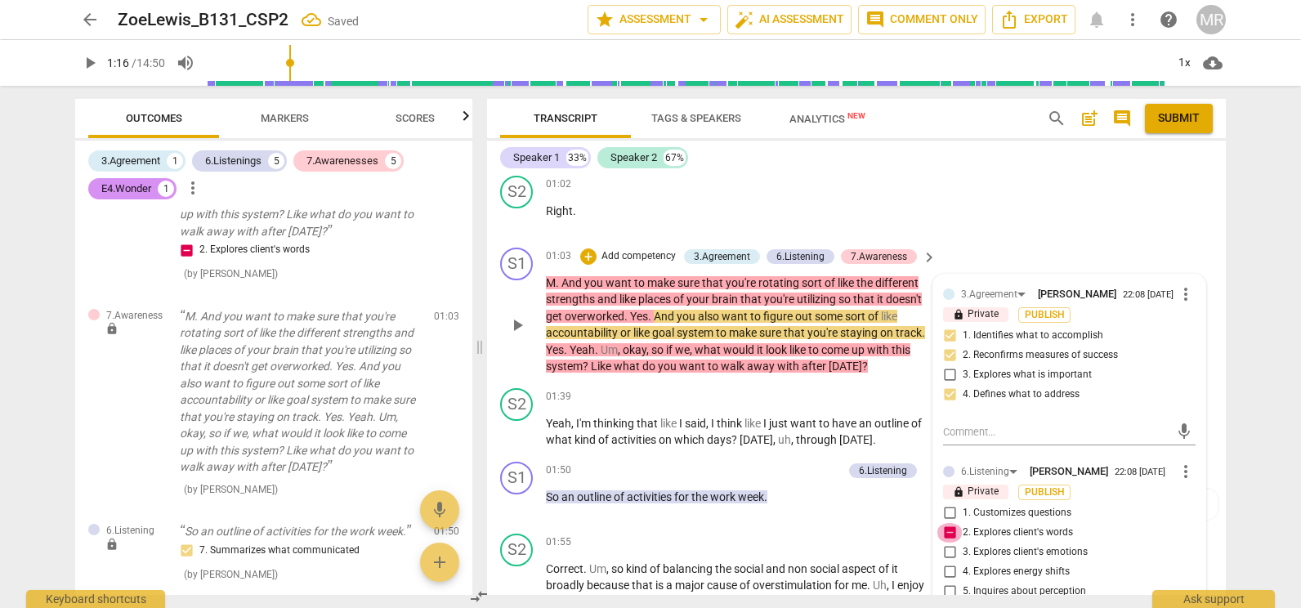
click at [946, 533] on input "2. Explores client's words" at bounding box center [949, 533] width 26 height 20
checkbox input "true"
click at [1076, 471] on span "[PERSON_NAME]" at bounding box center [1068, 471] width 78 height 12
click at [1114, 468] on div "22:08 [DATE]" at bounding box center [1139, 472] width 51 height 11
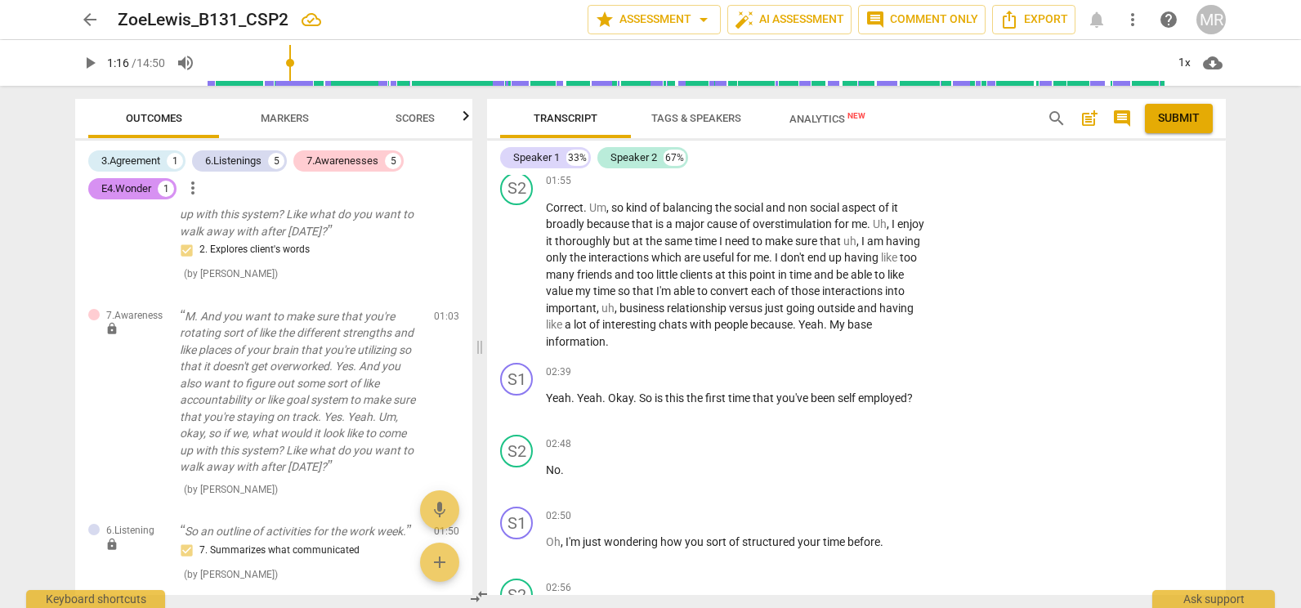
scroll to position [419, 0]
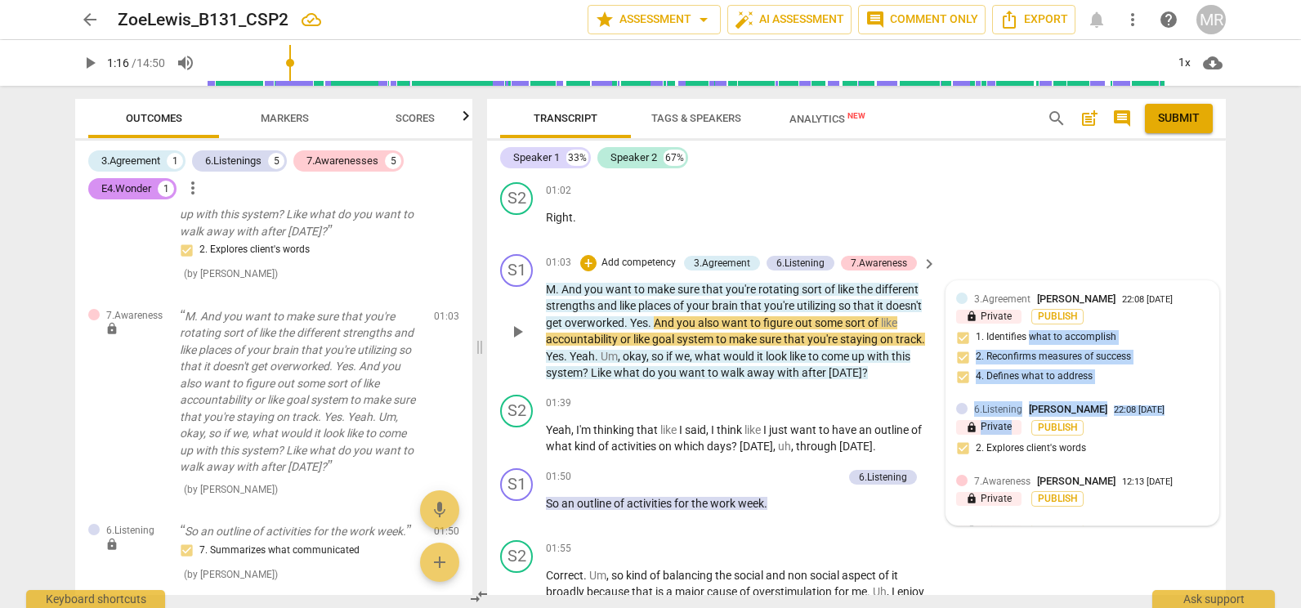
drag, startPoint x: 1029, startPoint y: 343, endPoint x: 1027, endPoint y: 453, distance: 109.5
click at [1027, 453] on div "3.Agreement [PERSON_NAME] 22:08 [DATE] lock Private Publish 1. Identifies what …" at bounding box center [1082, 403] width 272 height 244
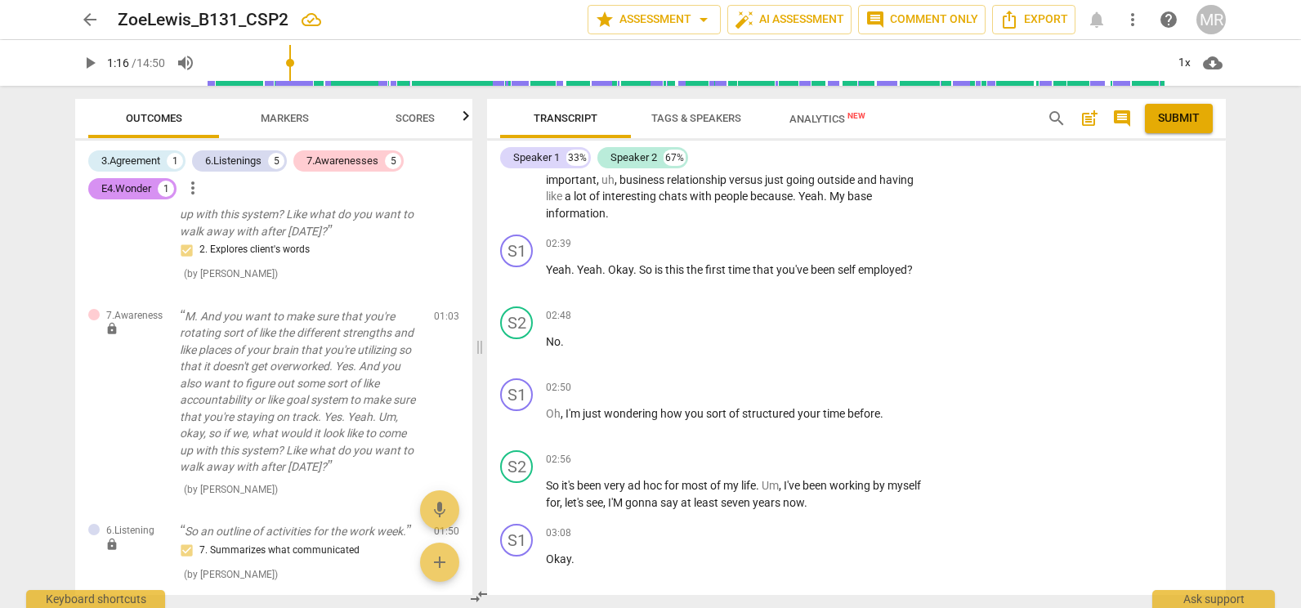
scroll to position [528, 0]
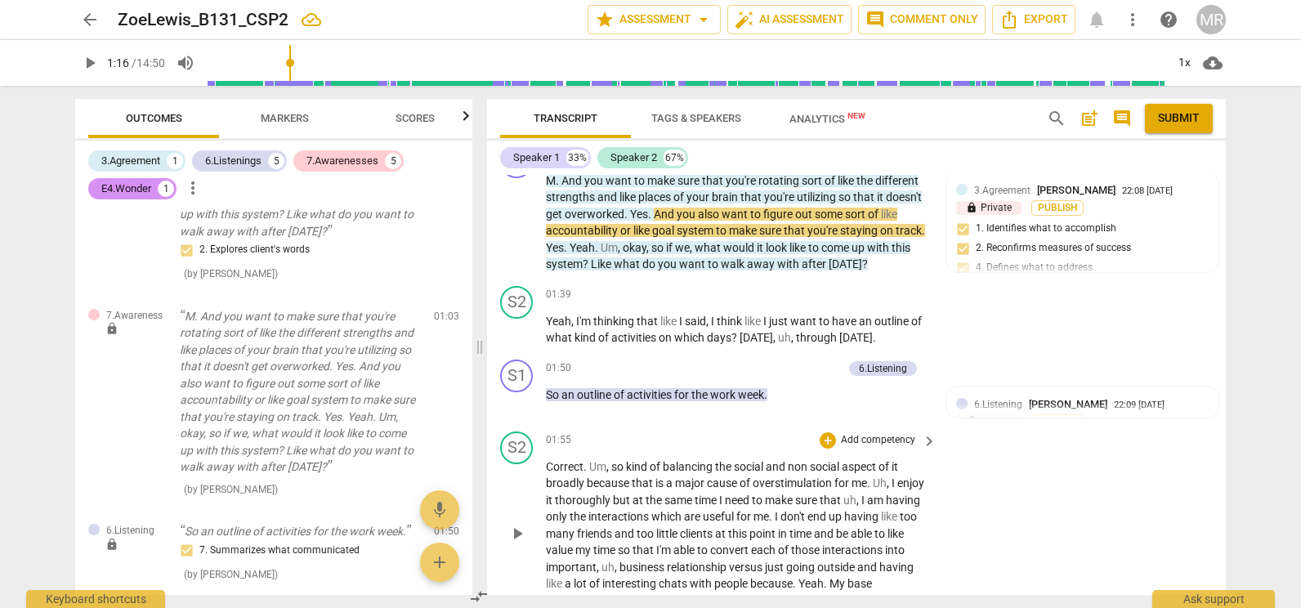
click at [1096, 498] on div "S2 play_arrow pause 01:55 + Add competency keyboard_arrow_right Correct . Um , …" at bounding box center [856, 520] width 739 height 191
click at [1081, 448] on div "S2 play_arrow pause 01:55 + Add competency keyboard_arrow_right Correct . Um , …" at bounding box center [856, 520] width 739 height 191
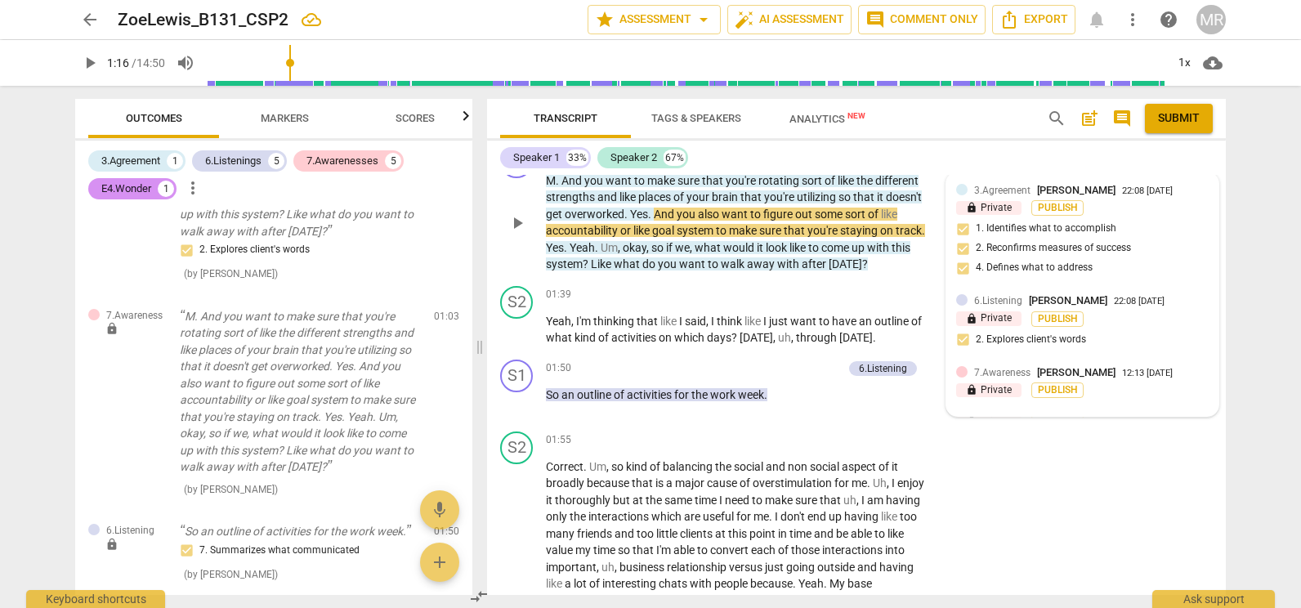
click at [1095, 379] on div "7.Awareness [PERSON_NAME]" at bounding box center [1048, 372] width 148 height 16
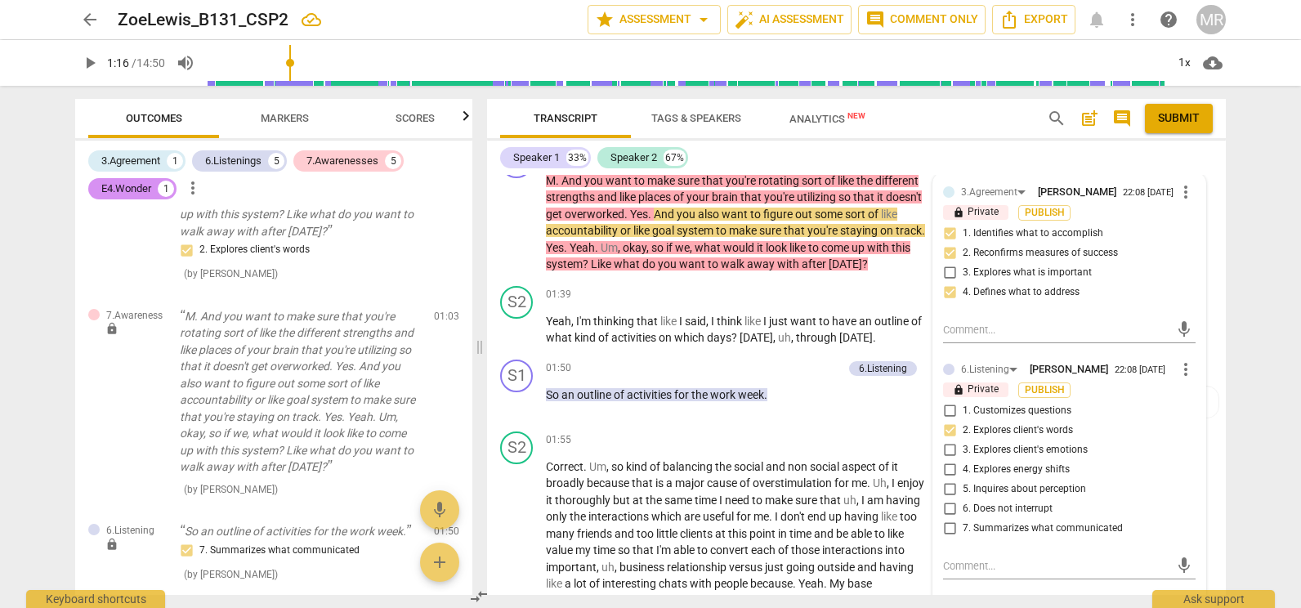
click at [1220, 221] on div "[PERSON_NAME] Summary: The topic of this session was coming up with a "blueprin…" at bounding box center [856, 385] width 739 height 420
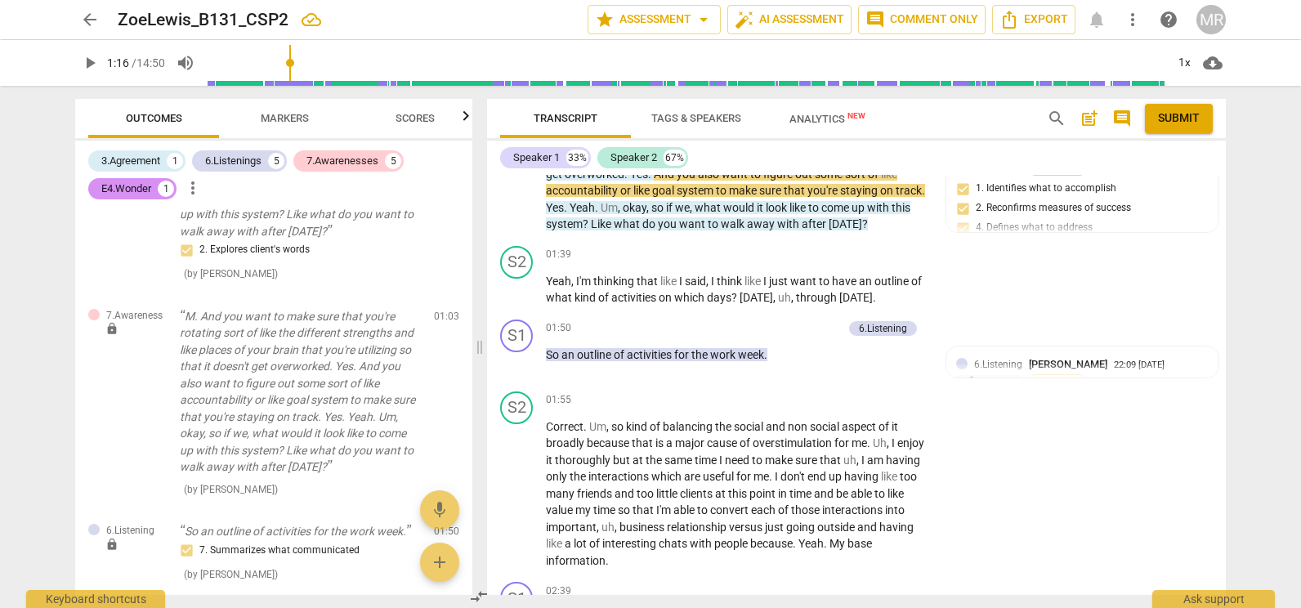
scroll to position [200, 0]
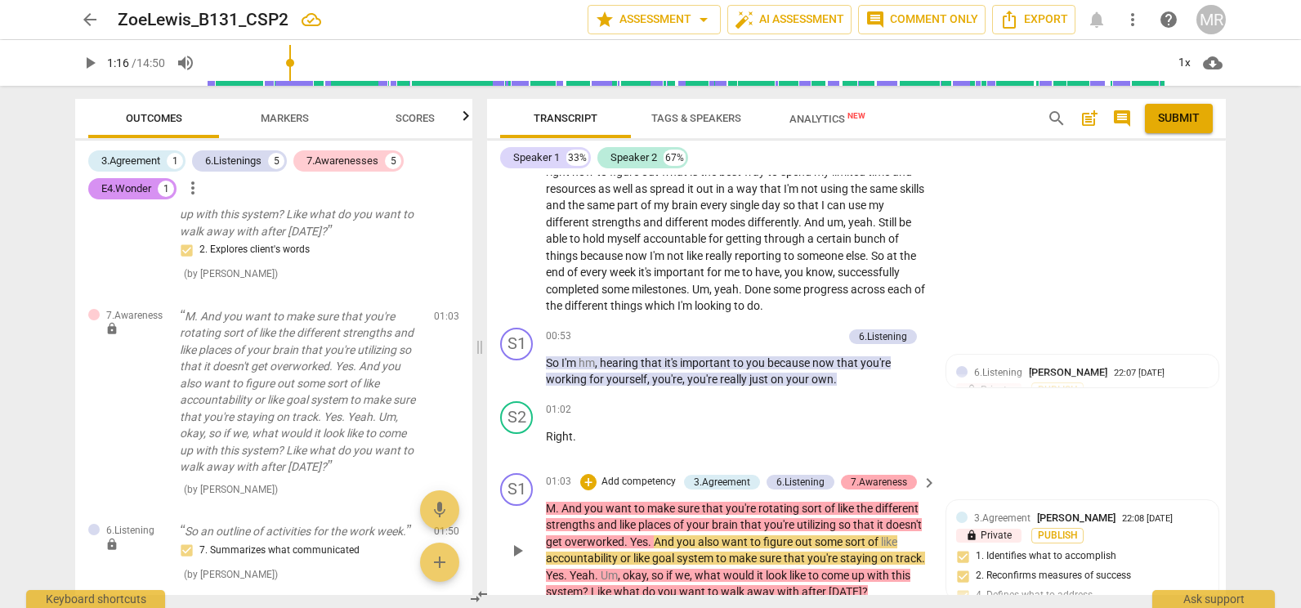
click at [858, 489] on div "7.Awareness" at bounding box center [878, 482] width 56 height 15
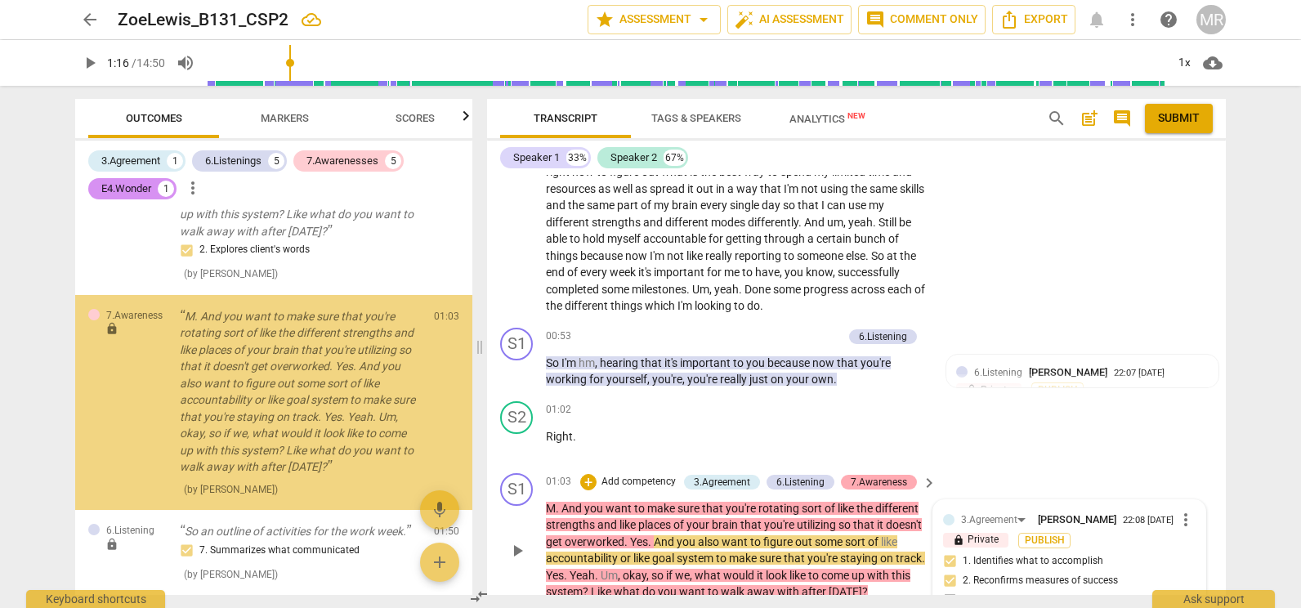
scroll to position [474, 0]
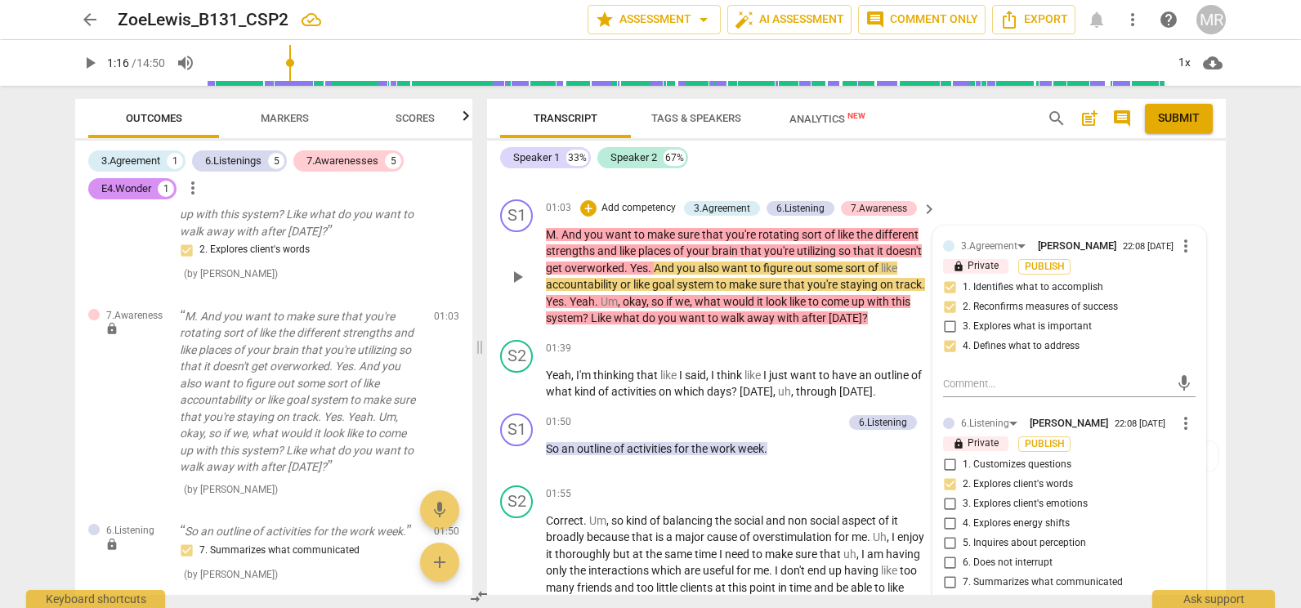
click at [1074, 424] on span "[PERSON_NAME]" at bounding box center [1068, 423] width 78 height 12
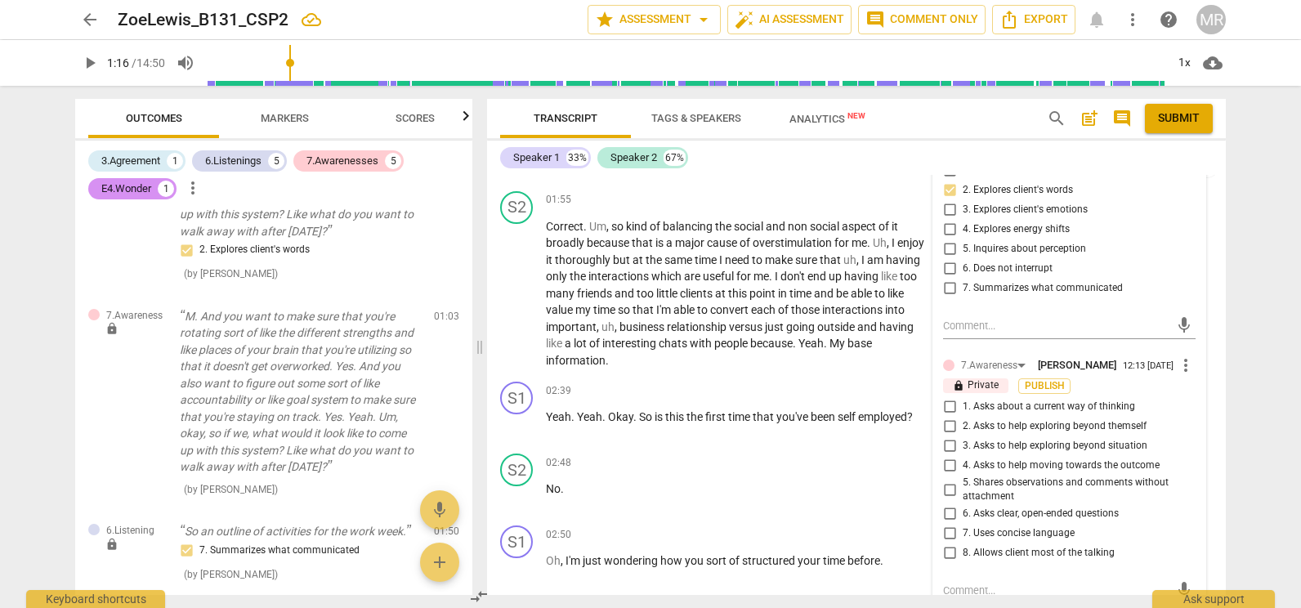
scroll to position [801, 0]
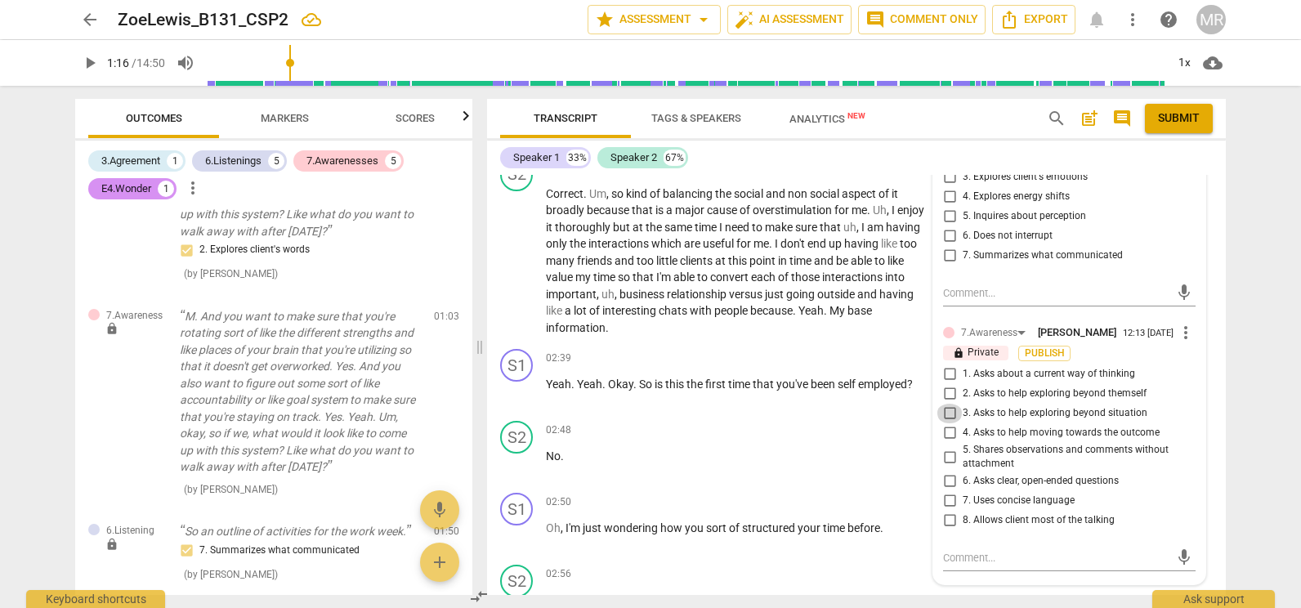
click at [949, 408] on input "3. Asks to help exploring beyond situation" at bounding box center [949, 414] width 26 height 20
checkbox input "true"
click at [948, 436] on input "4. Asks to help moving towards the outcome" at bounding box center [949, 433] width 26 height 20
checkbox input "true"
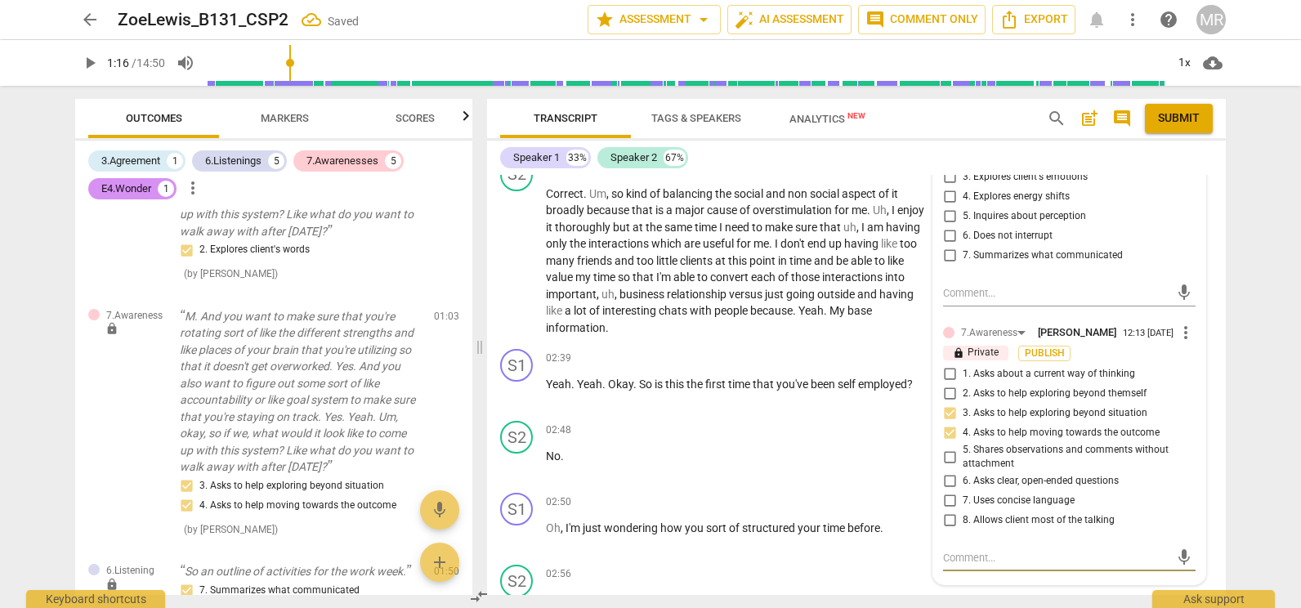
click at [985, 558] on textarea at bounding box center [1056, 558] width 226 height 16
type textarea "G"
type textarea "Gr"
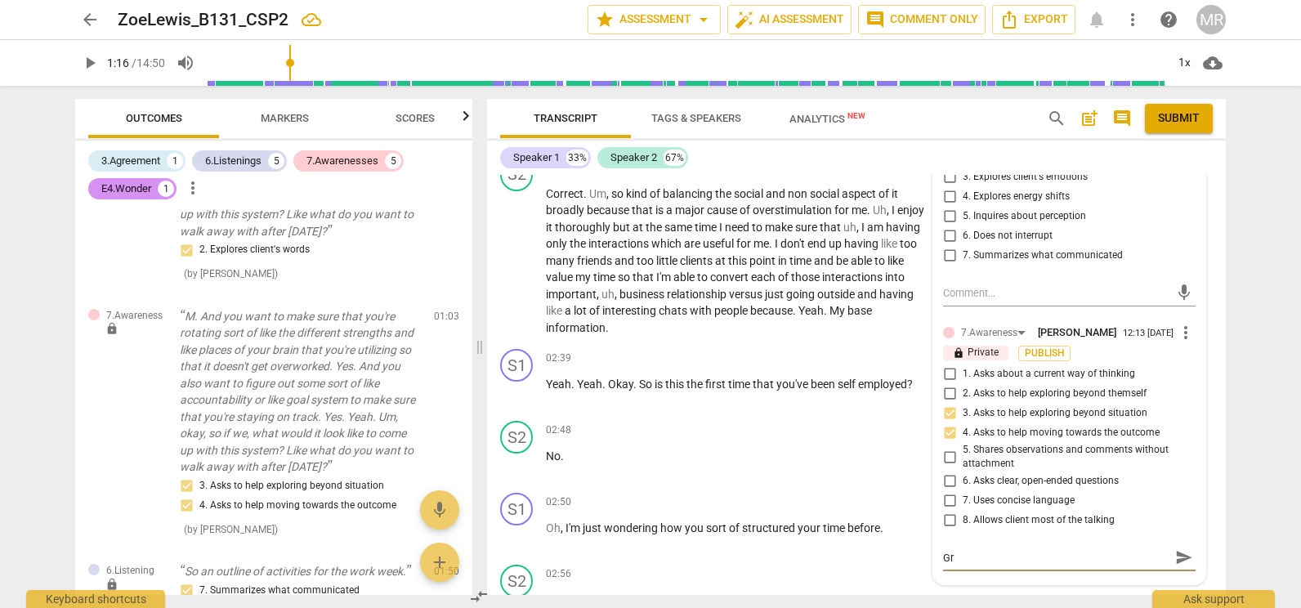
type textarea "Gre"
type textarea "Grea"
type textarea "Great"
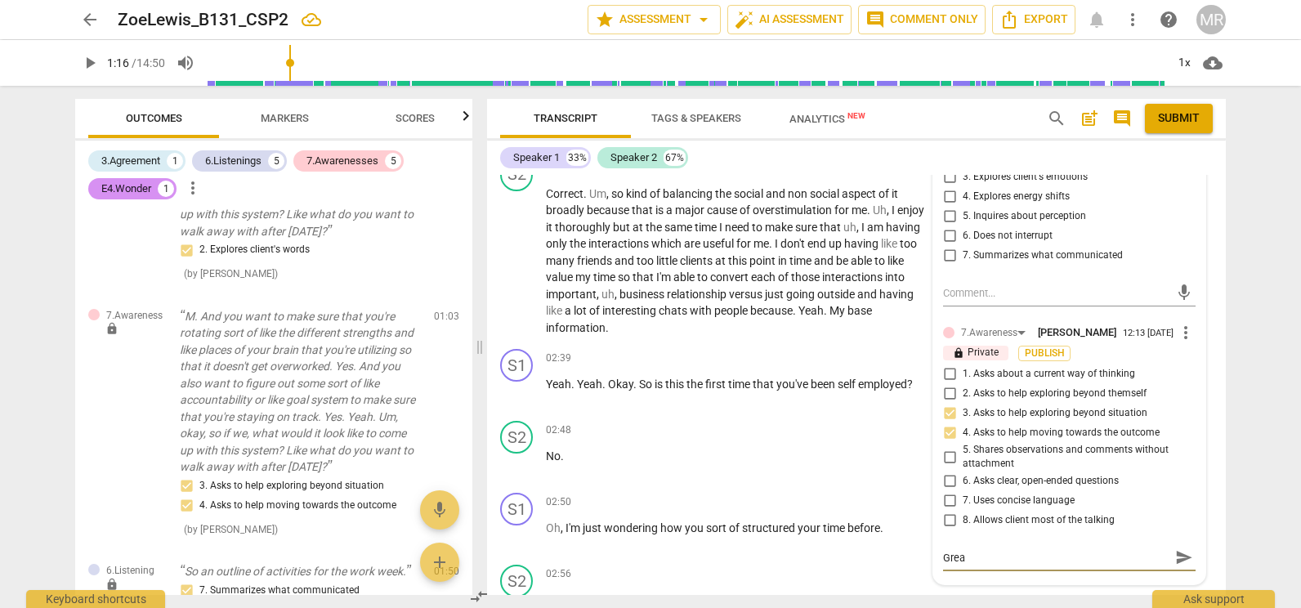
type textarea "Great"
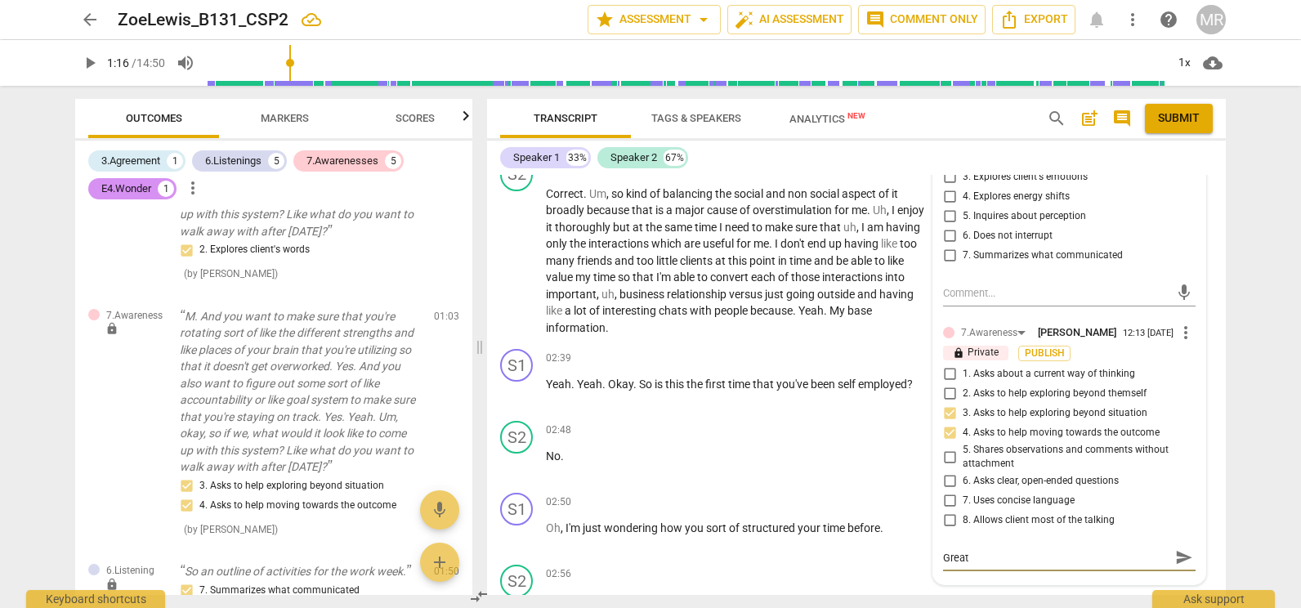
type textarea "Grea"
type textarea "Gre"
type textarea "Gr"
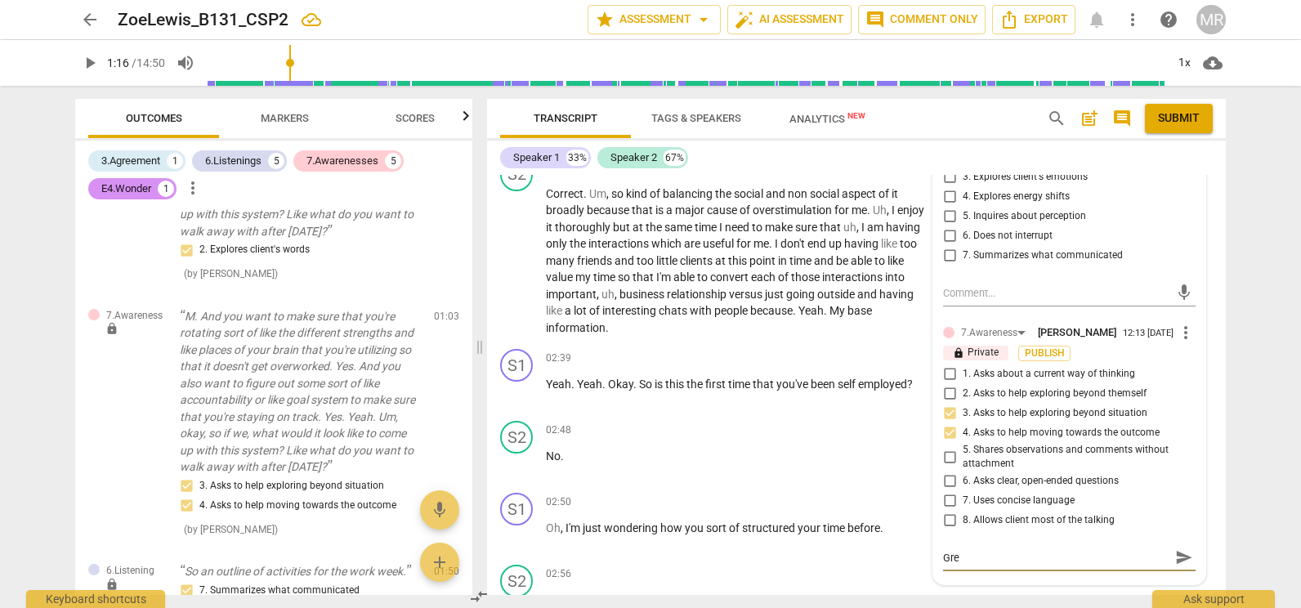
type textarea "Gr"
type textarea "G"
type textarea "N"
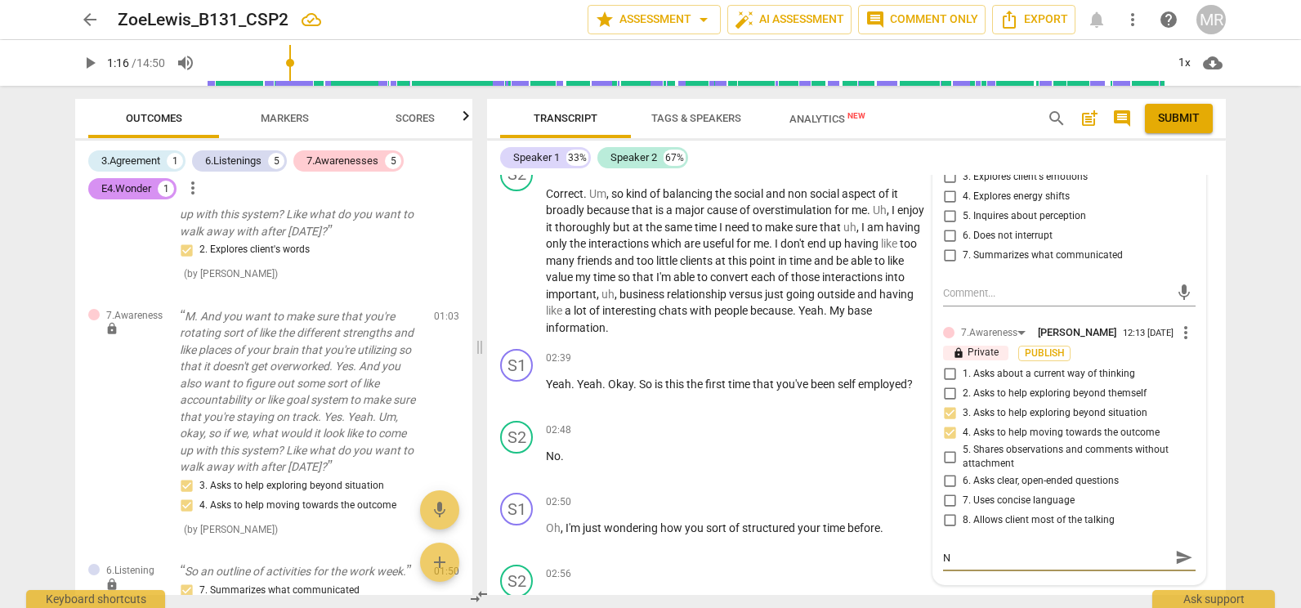
type textarea "Ni"
type textarea "Nic"
type textarea "Nice"
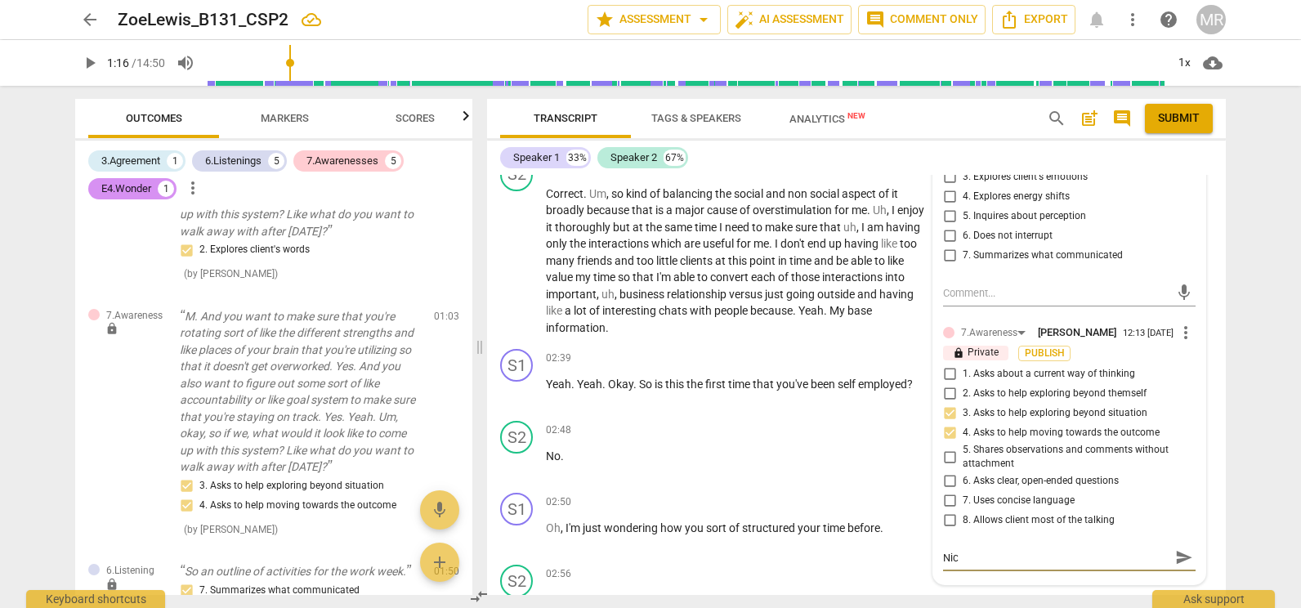
type textarea "Nice"
type textarea "Nice j"
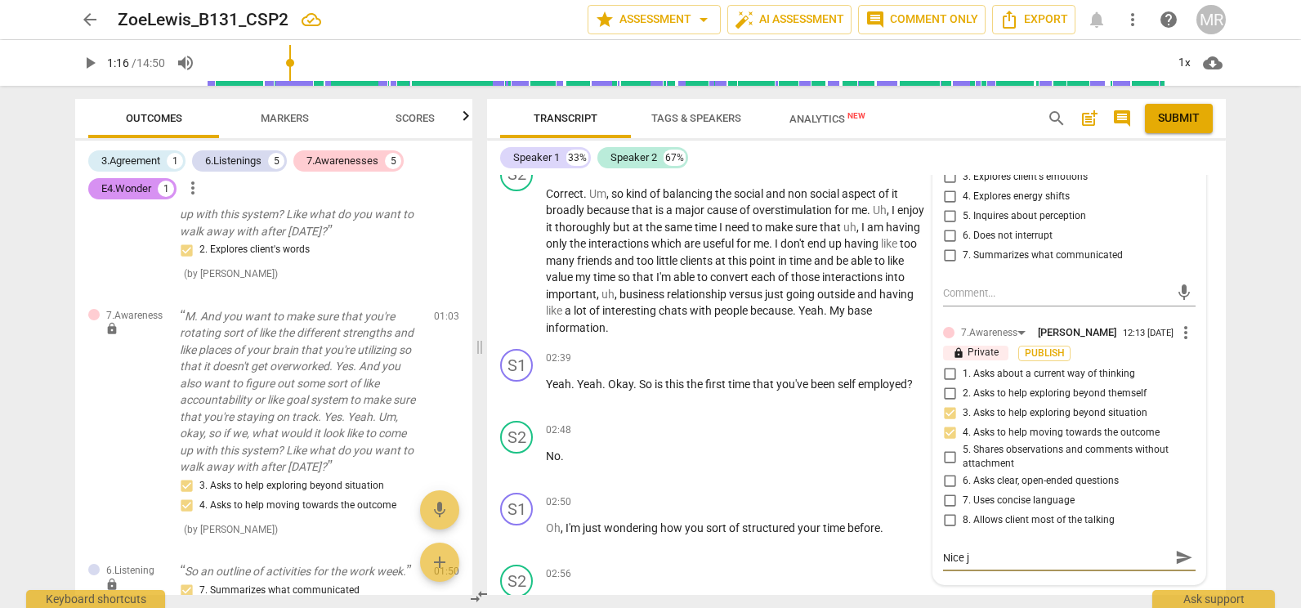
type textarea "Nice jo"
type textarea "Nice job"
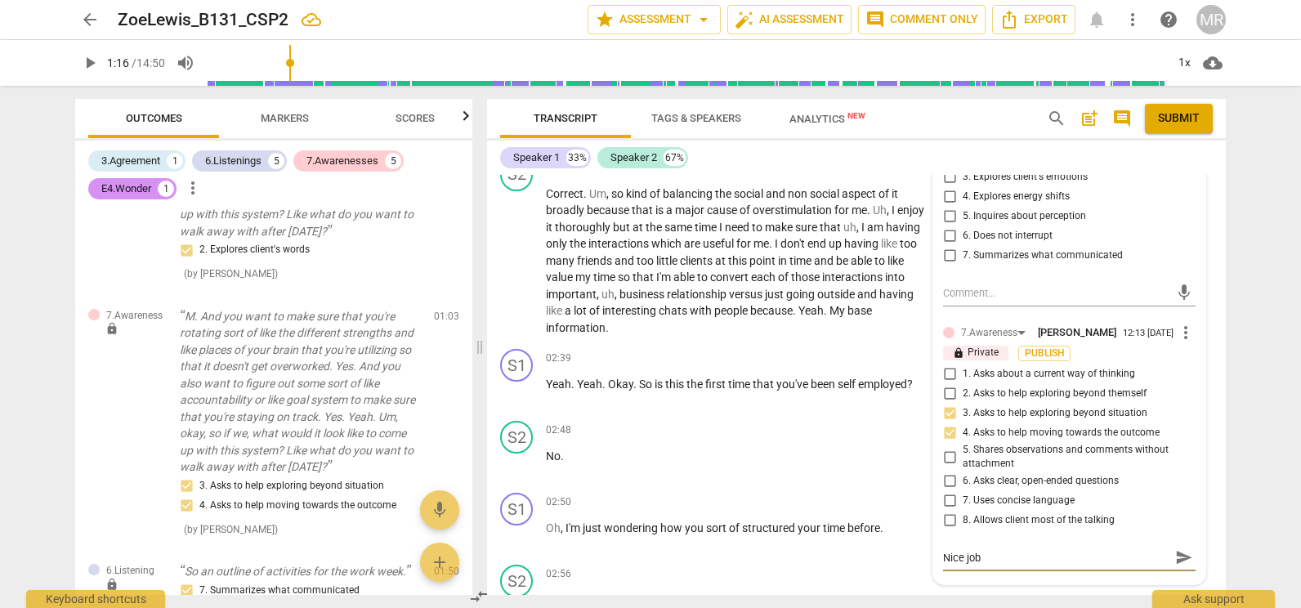
type textarea "Nice job"
type textarea "Nice job a"
type textarea "Nice job"
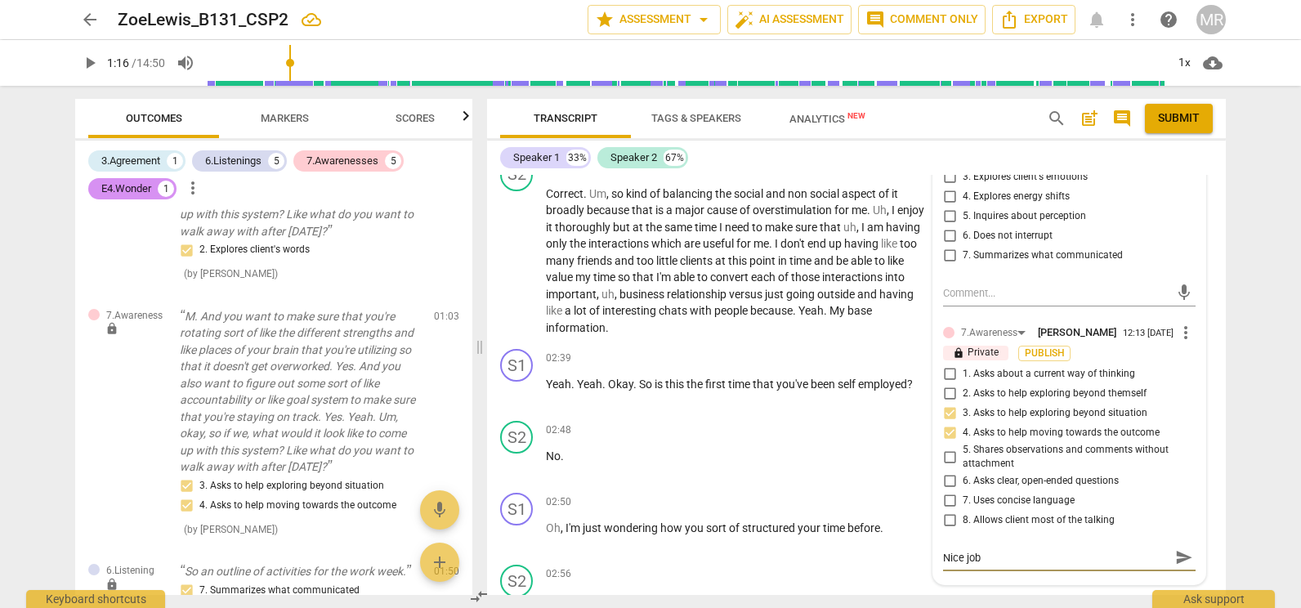
type textarea "Nice job l"
type textarea "Nice job li"
type textarea "Nice job lis"
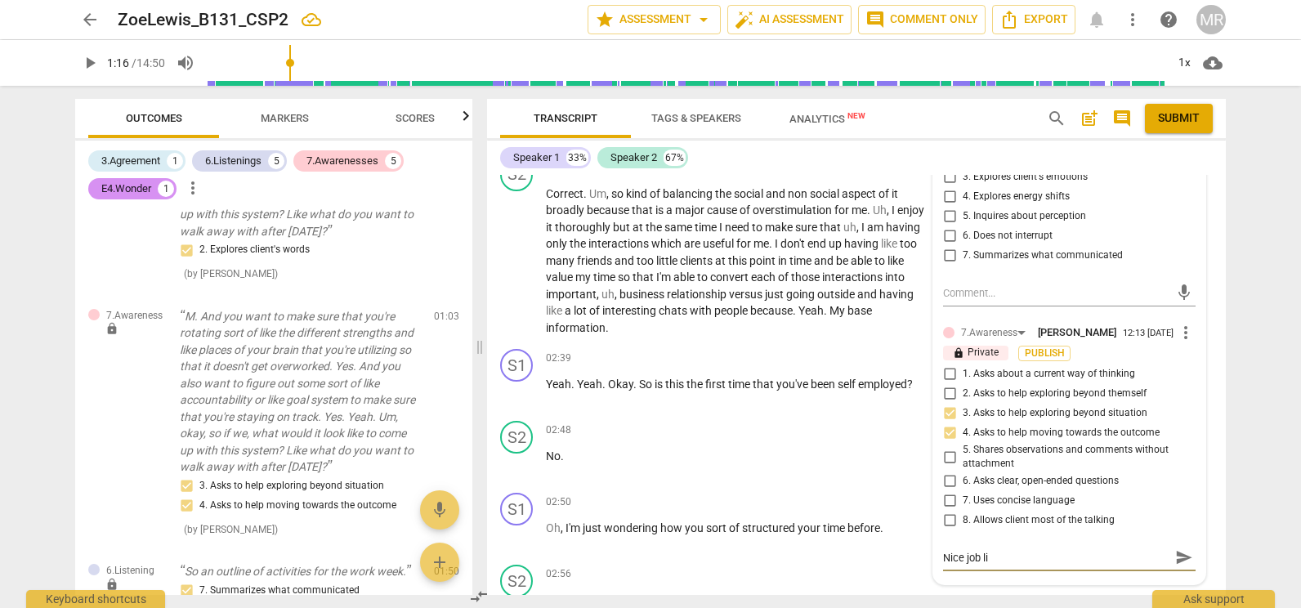
type textarea "Nice job lis"
type textarea "Nice job list"
type textarea "Nice job liste"
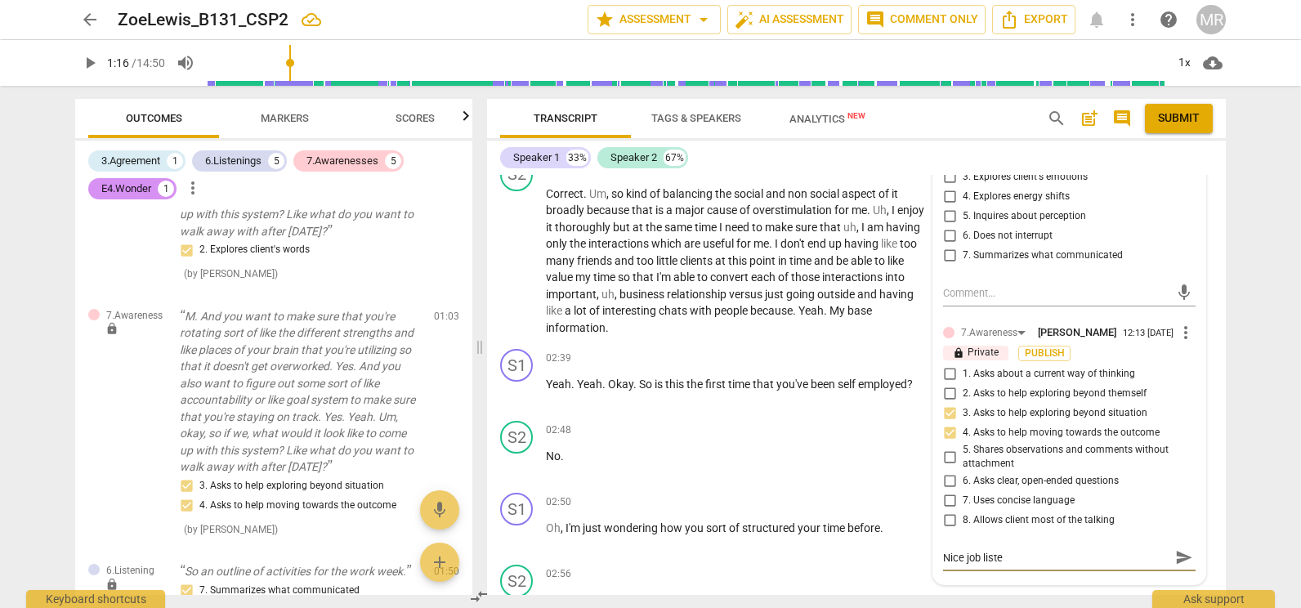
type textarea "Nice job listen"
type textarea "Nice job listeni"
type textarea "Nice job listenin"
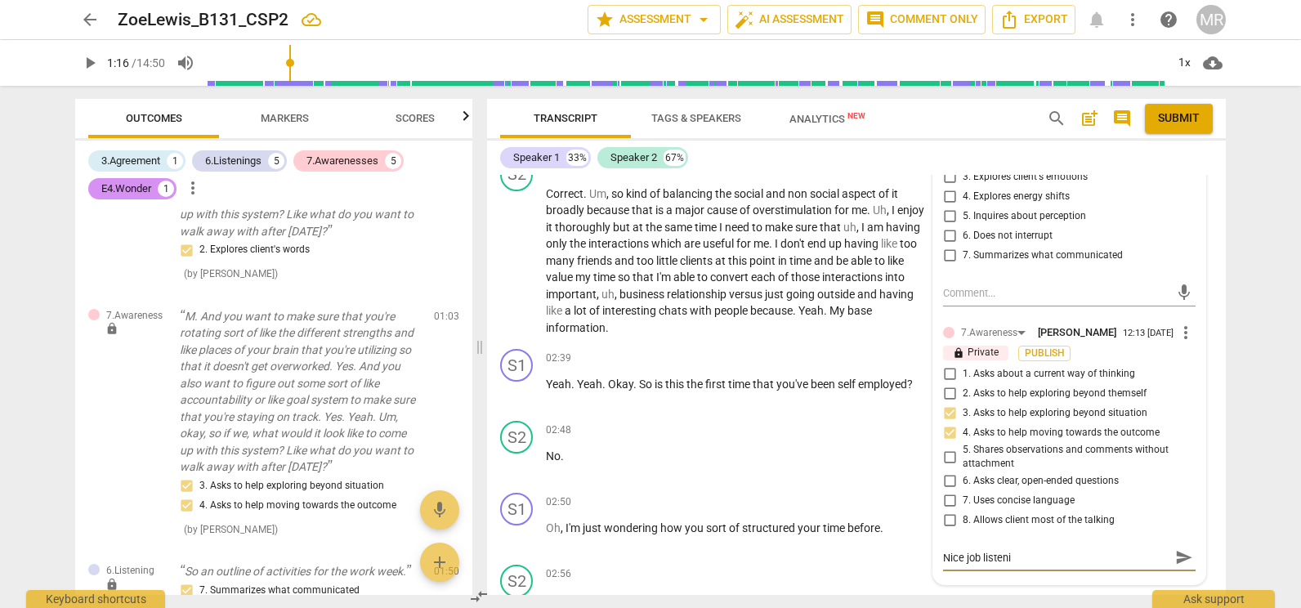
type textarea "Nice job listenin"
type textarea "Nice job listening"
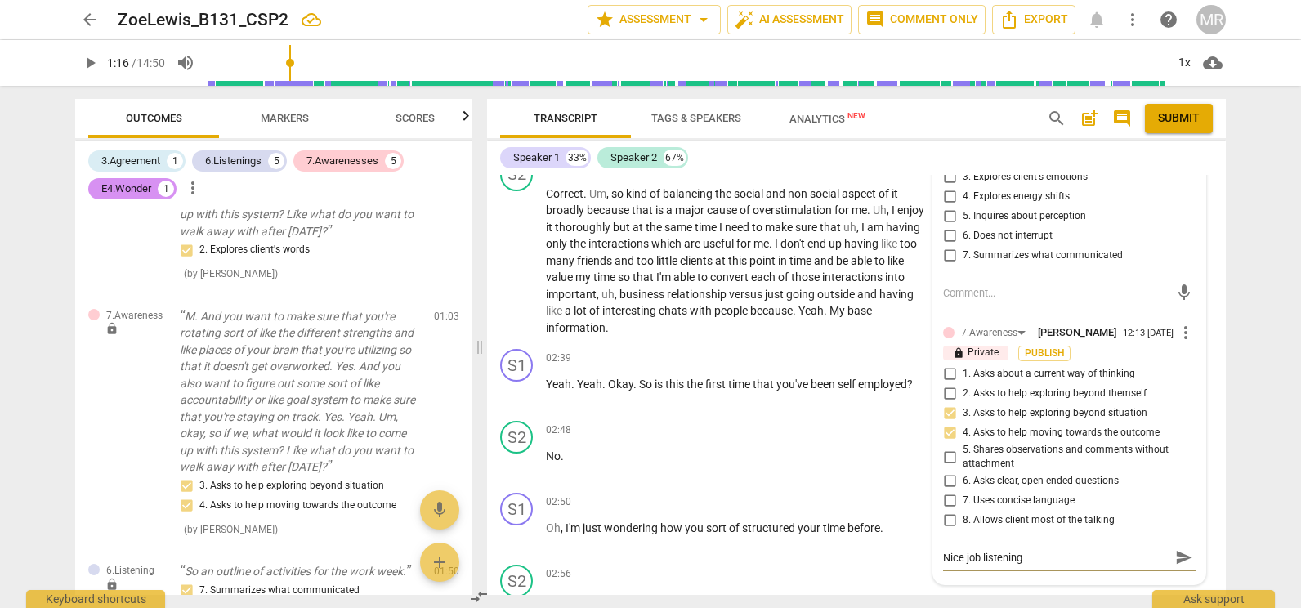
type textarea "Nice job listening a"
type textarea "Nice job listening an"
type textarea "Nice job listening and"
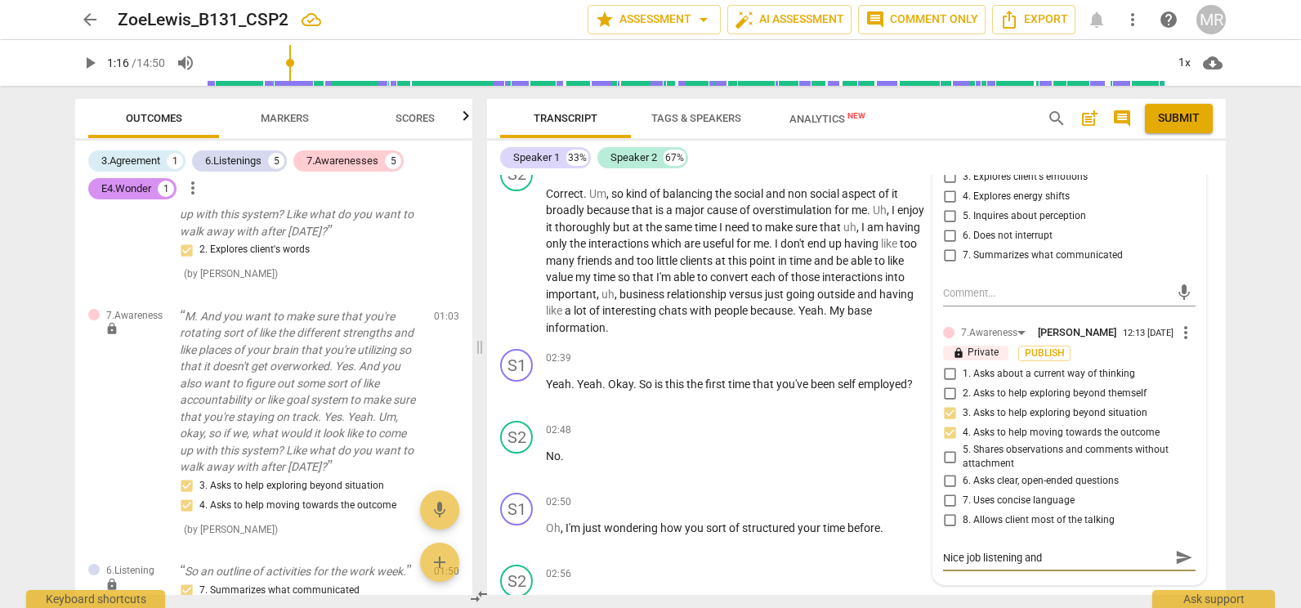
type textarea "Nice job listening and"
type textarea "Nice job listening an"
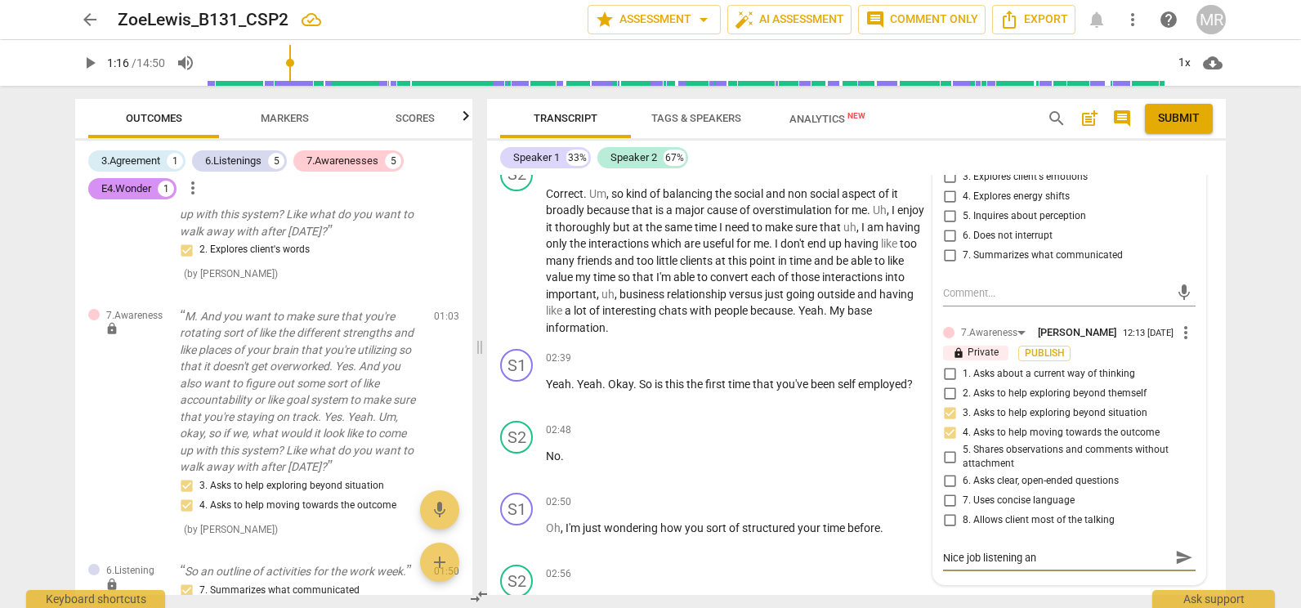
type textarea "Nice job listening a"
type textarea "Nice job listening"
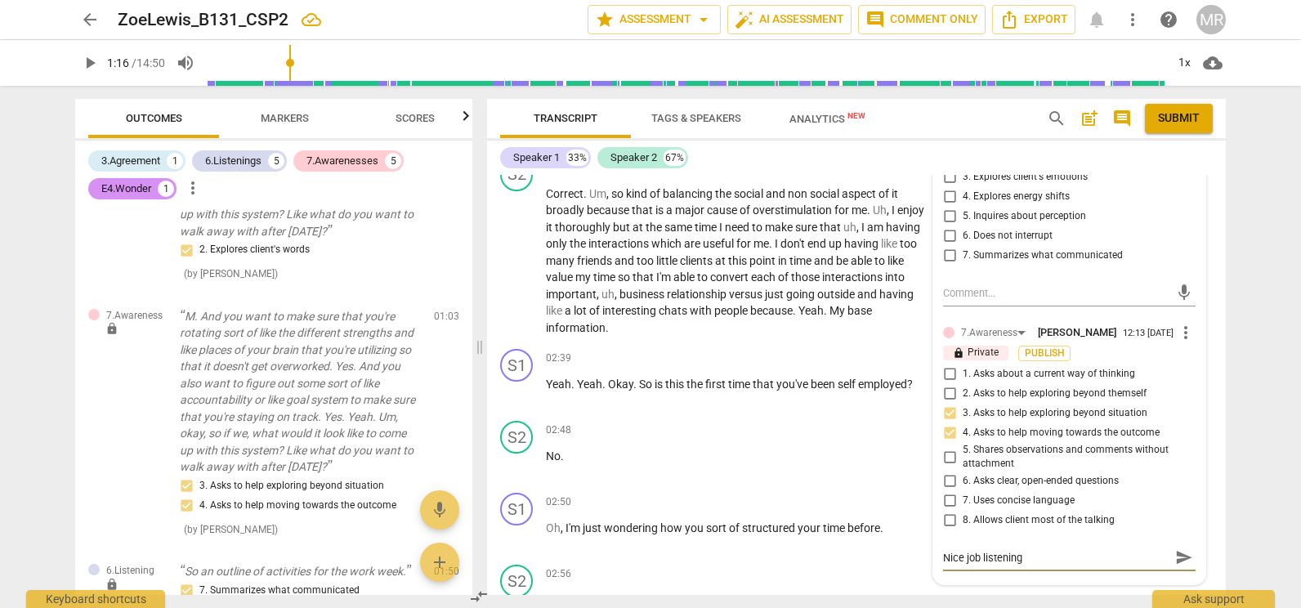
type textarea "Nice job listening"
type textarea "Nice job listenin"
type textarea "Nice job listening"
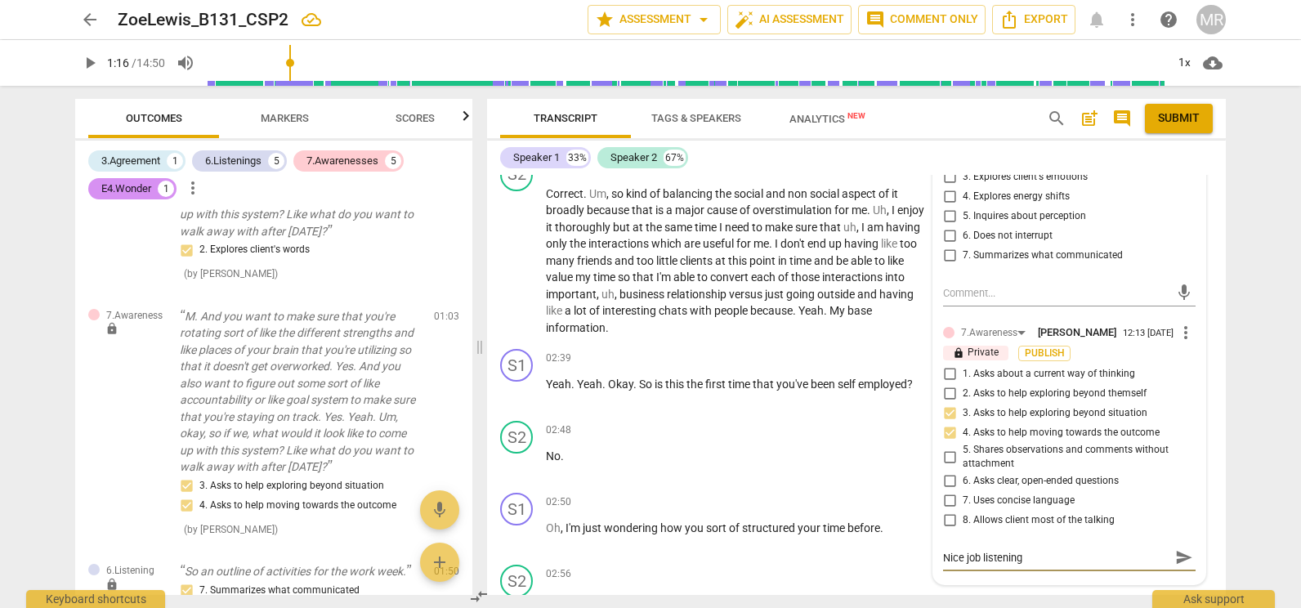
type textarea "Nice job listening"
type textarea "Nice job listening a"
type textarea "Nice job listening an"
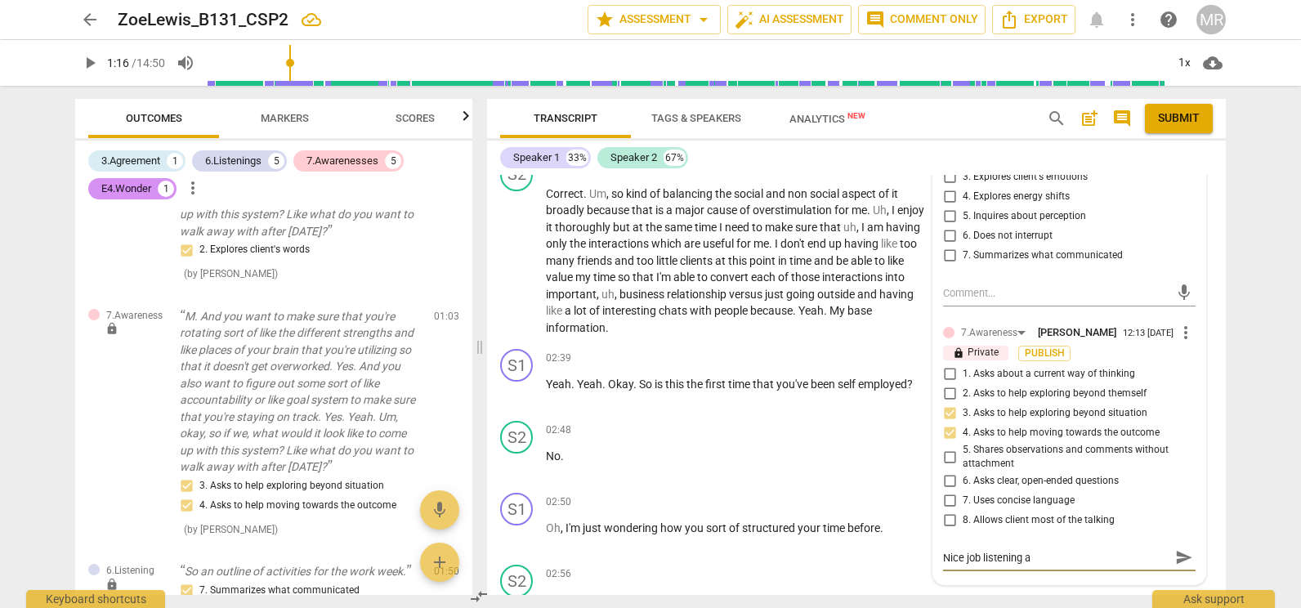
type textarea "Nice job listening an"
type textarea "Nice job listening and"
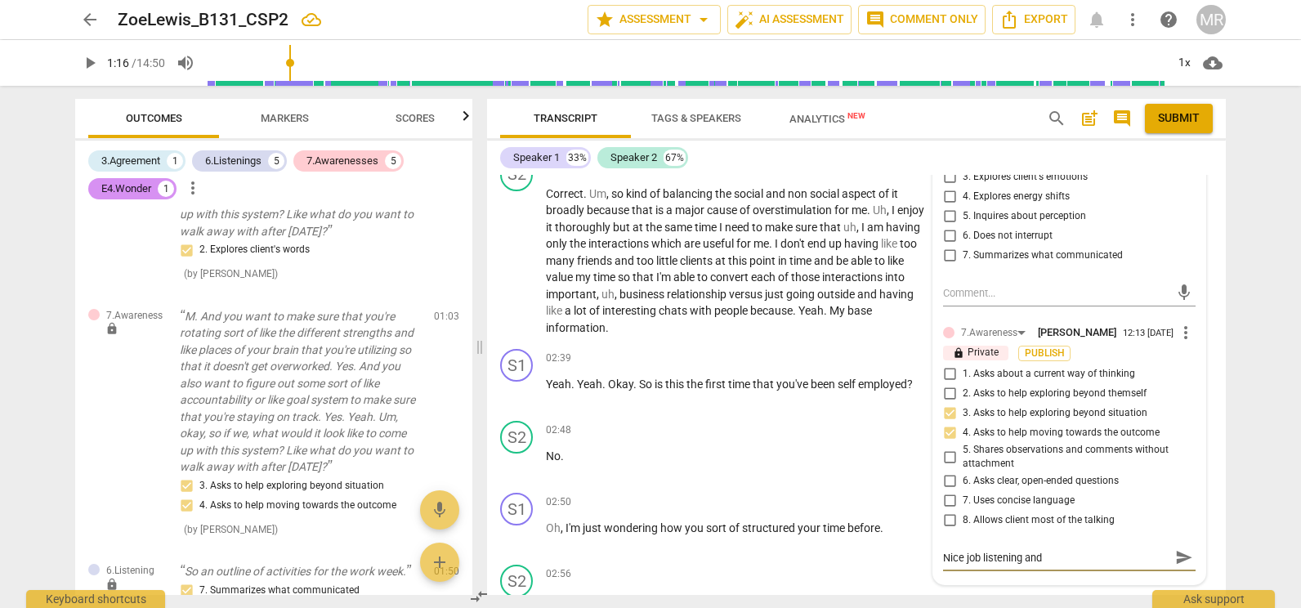
type textarea "Nice job listening and b"
type textarea "Nice job listening and be"
type textarea "Nice job listening and bei"
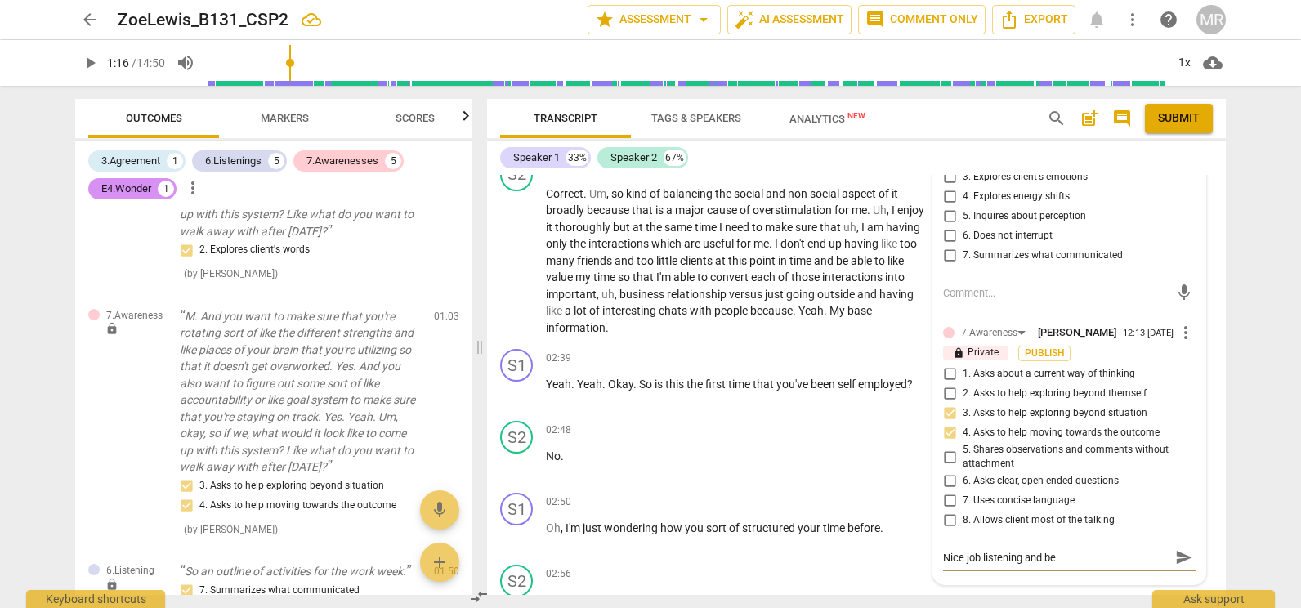
type textarea "Nice job listening and bei"
type textarea "Nice job listening and bein"
type textarea "Nice job listening and being"
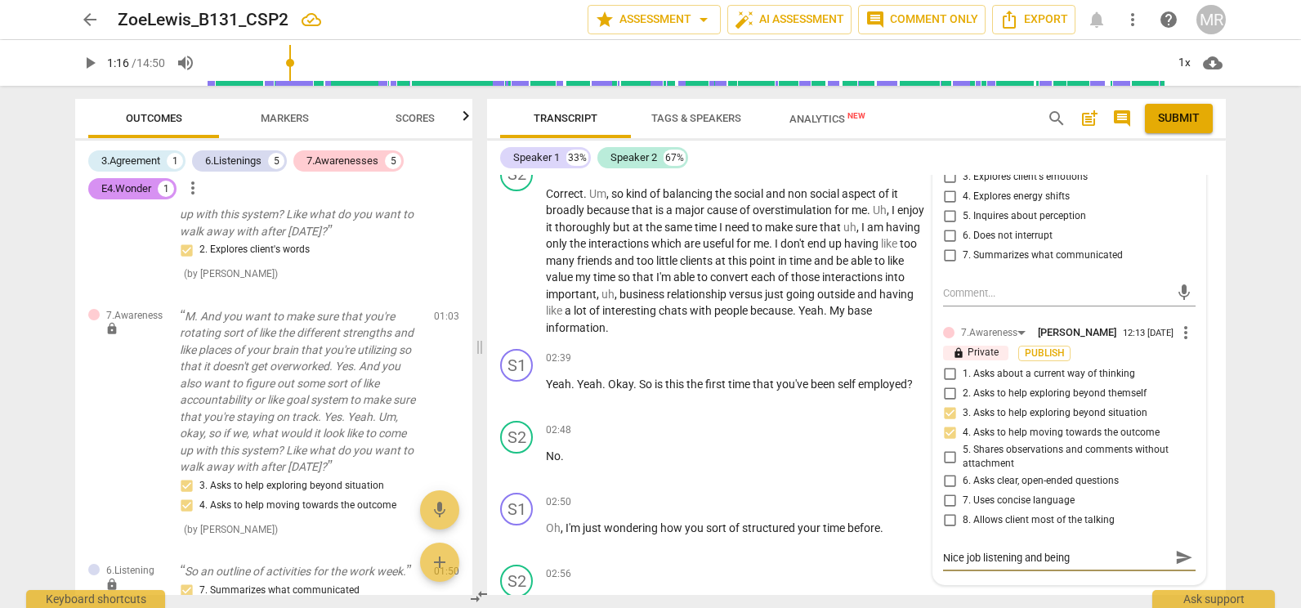
type textarea "Nice job listening and being"
type textarea "Nice job listening and being a"
type textarea "Nice job listening and being aw"
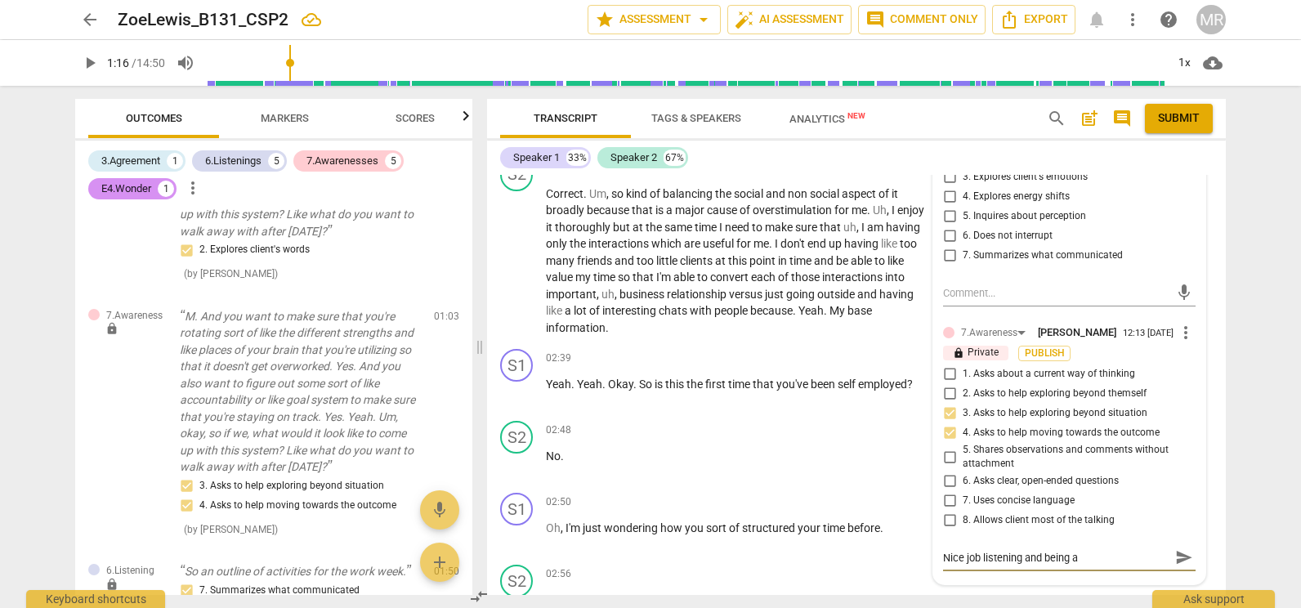
type textarea "Nice job listening and being aw"
type textarea "Nice job listening and being awa"
type textarea "Nice job listening and being awar"
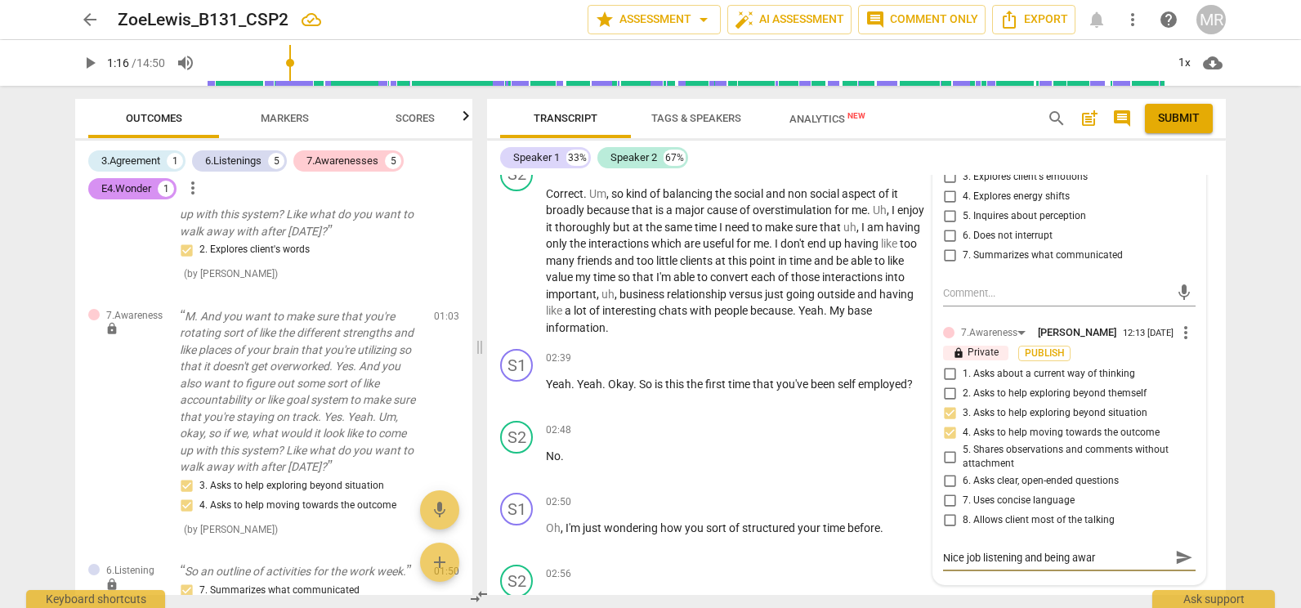
type textarea "Nice job listening and being aware"
type textarea "Nice job listening and being aware o"
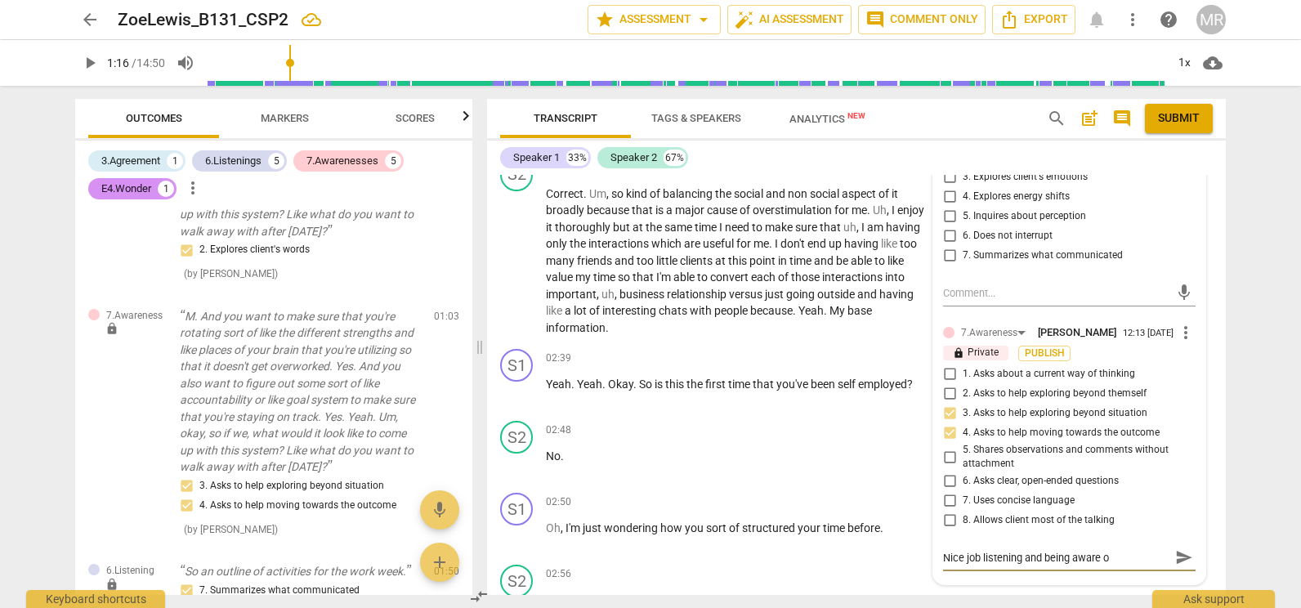
type textarea "Nice job listening and being aware of"
type textarea "Nice job listening and being aware of w"
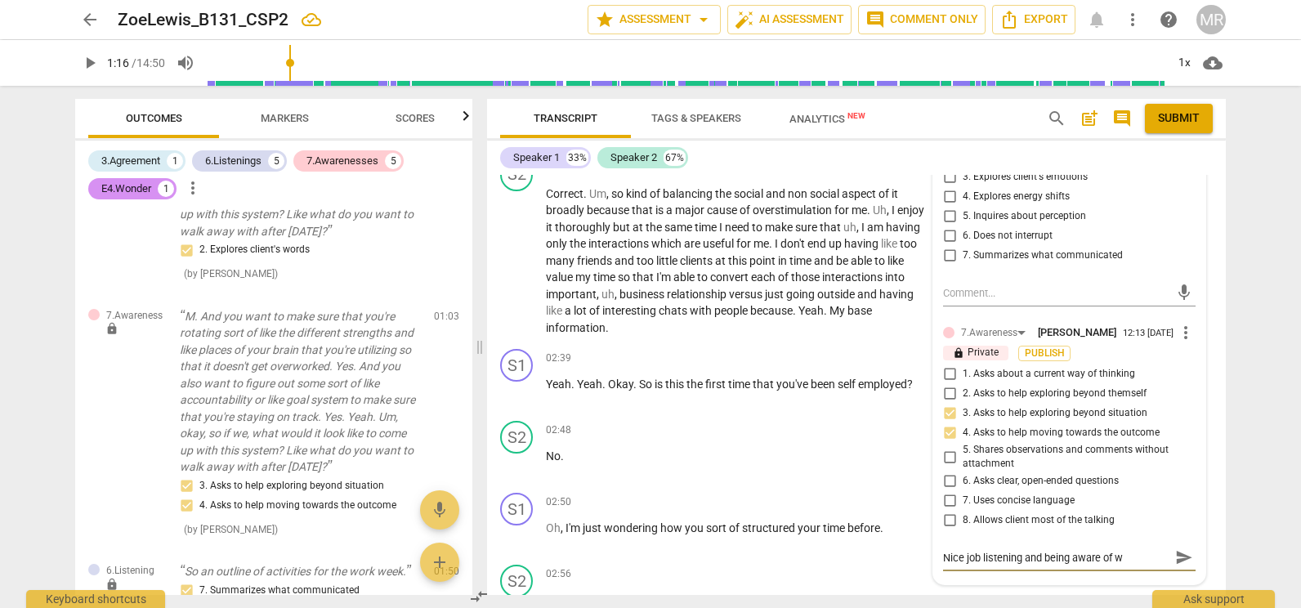
type textarea "Nice job listening and being aware of wh"
type textarea "Nice job listening and being aware of wha"
type textarea "Nice job listening and being aware of what"
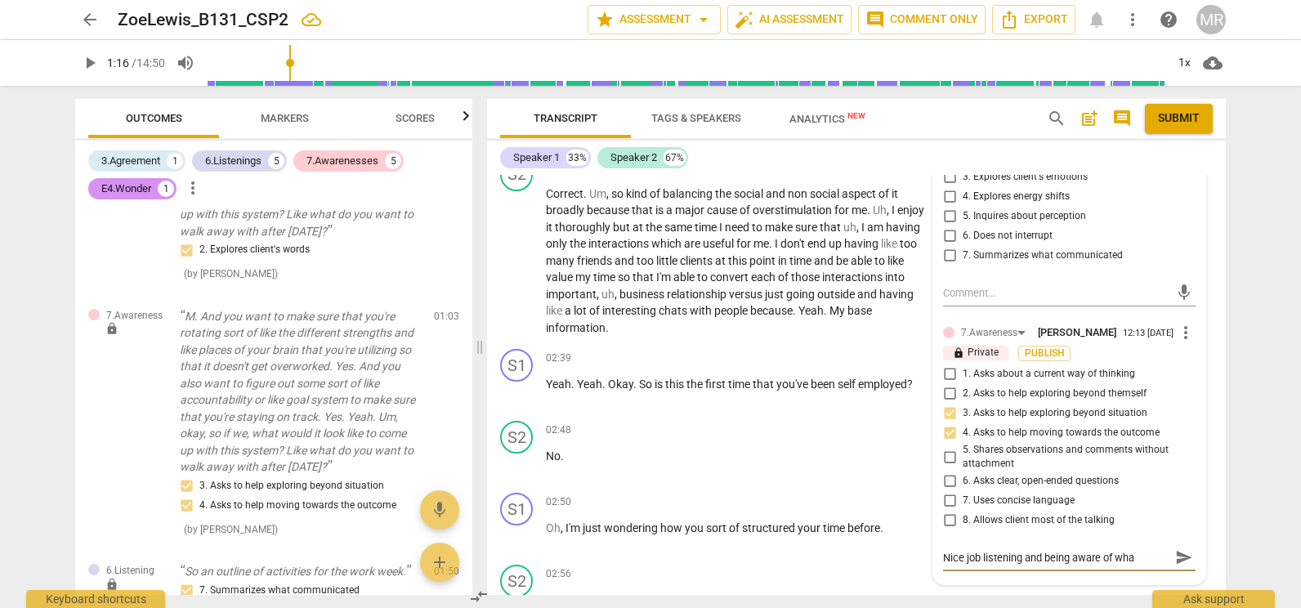
type textarea "Nice job listening and being aware of what"
type textarea "Nice job listening and being aware of what y"
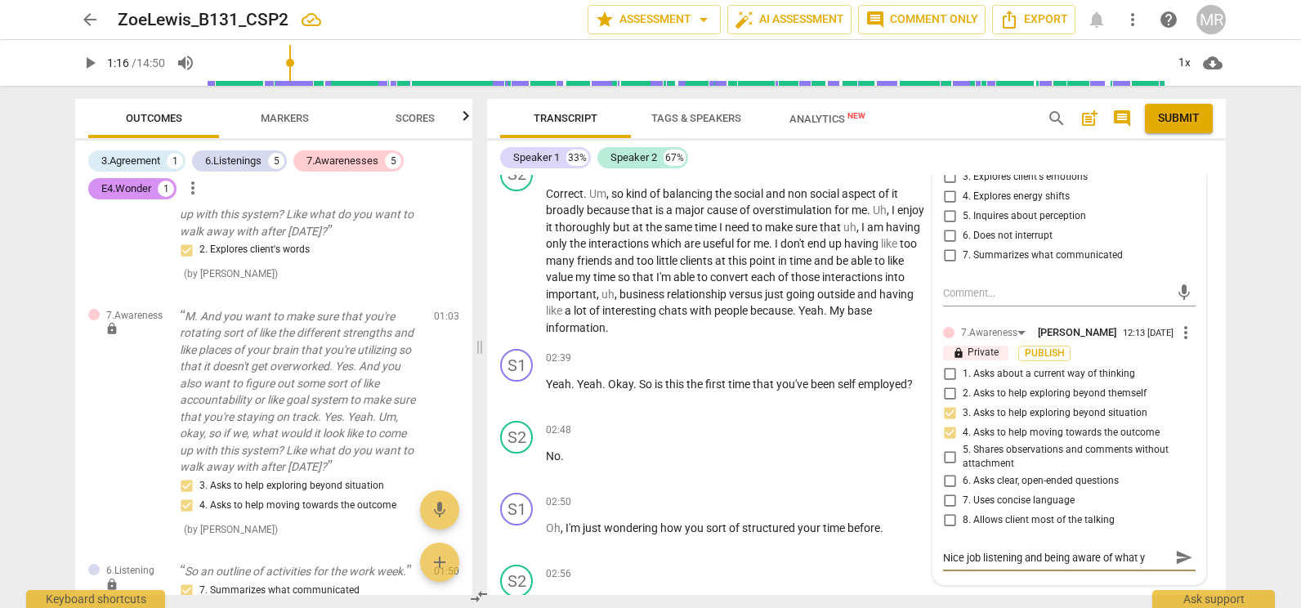
type textarea "Nice job listening and being aware of what yo"
type textarea "Nice job listening and being aware of what you"
type textarea "Nice job listening and being aware of what your"
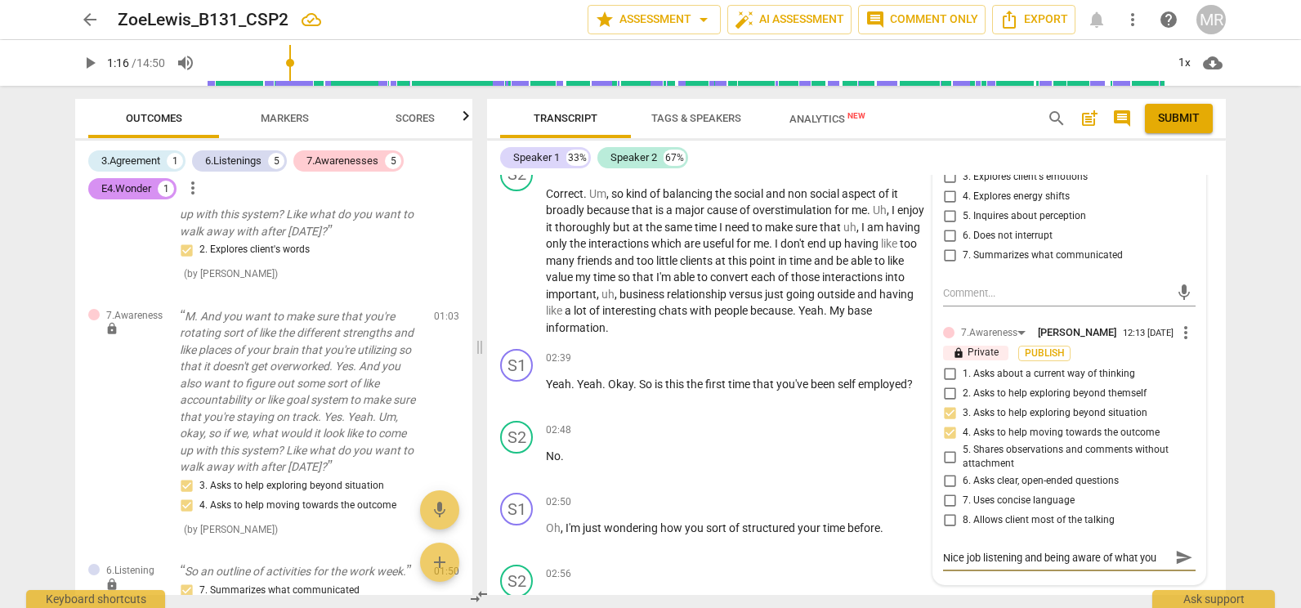
type textarea "Nice job listening and being aware of what your"
type textarea "Nice job listening and being aware of what your c"
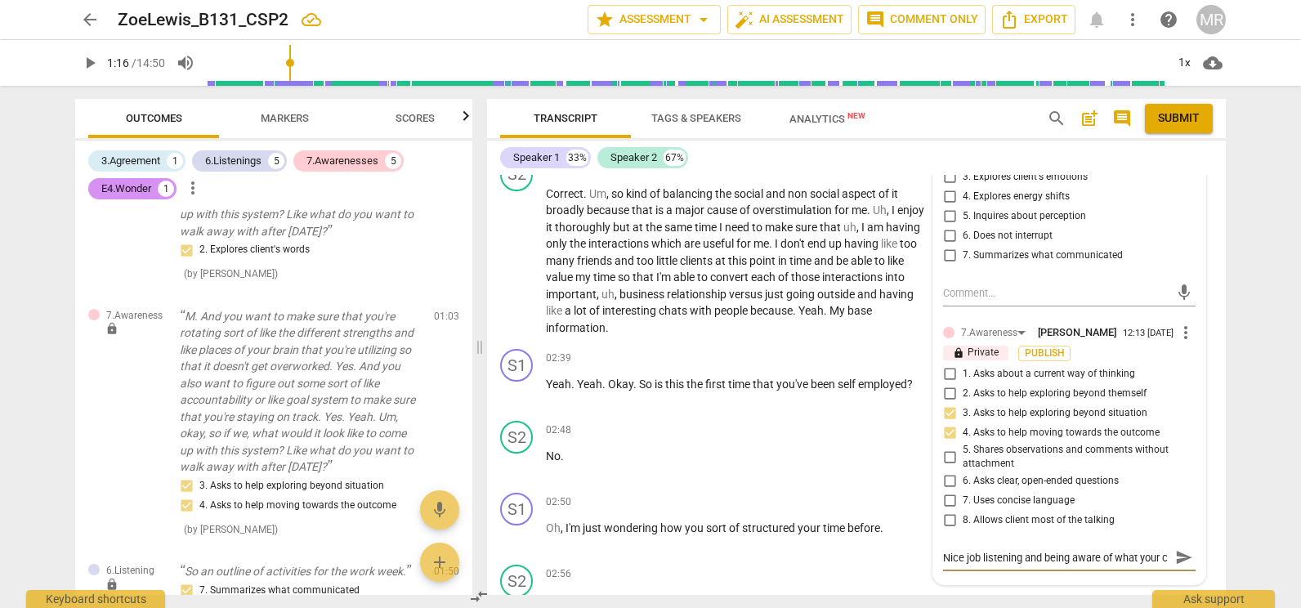
scroll to position [14, 0]
type textarea "Nice job listening and being aware of what your cl"
type textarea "Nice job listening and being aware of what your cli"
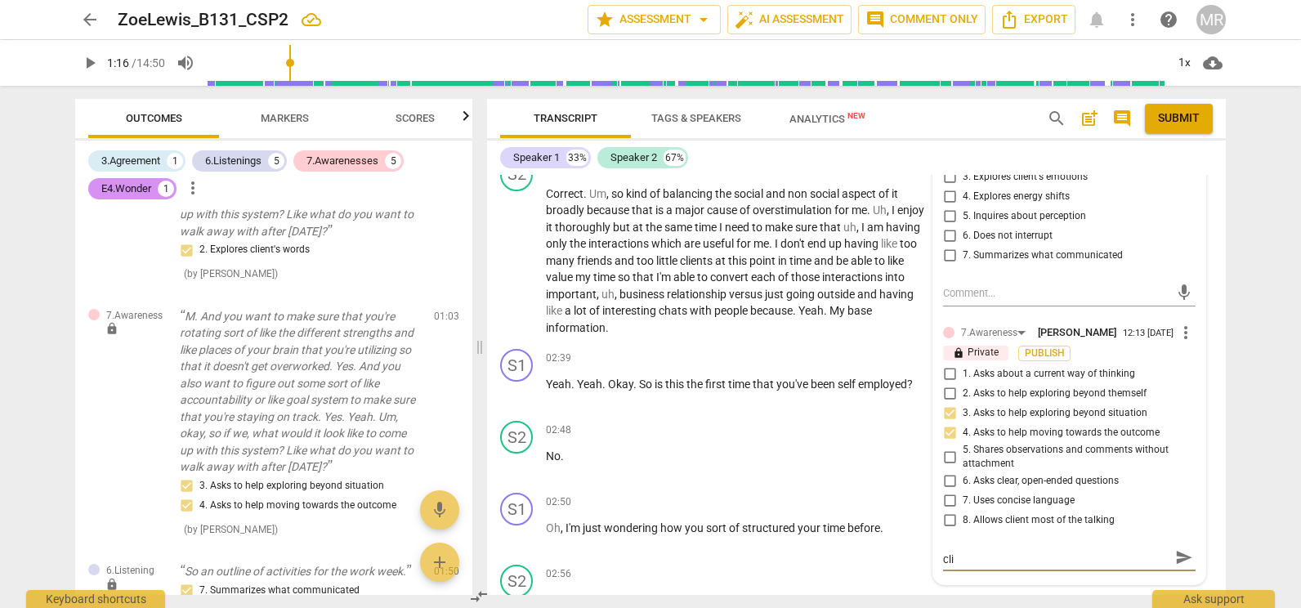
type textarea "Nice job listening and being aware of what your clie"
type textarea "Nice job listening and being aware of what your clien"
type textarea "Nice job listening and being aware of what your client"
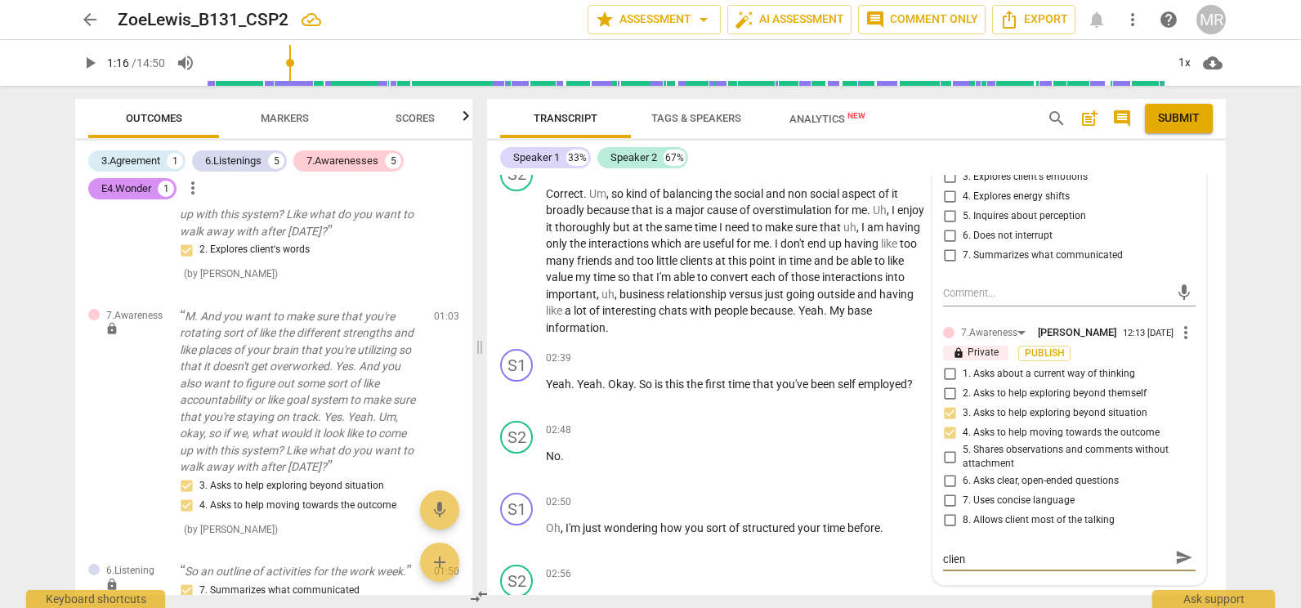
type textarea "Nice job listening and being aware of what your client"
type textarea "Nice job listening and being aware of what your client i"
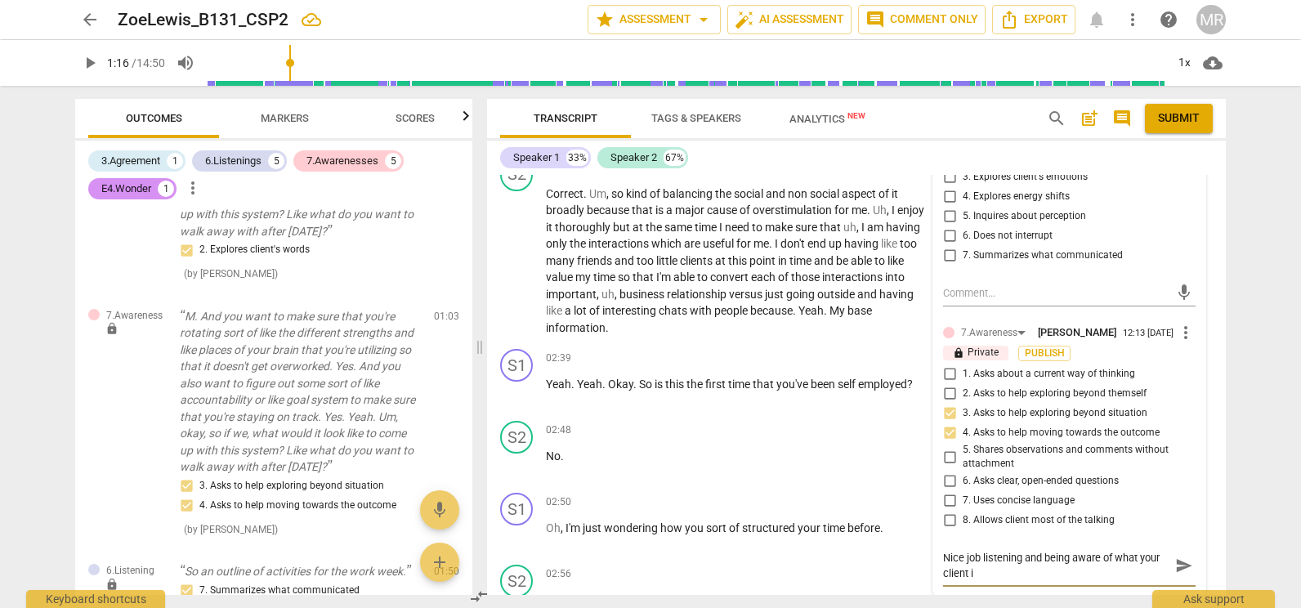
scroll to position [0, 0]
type textarea "Nice job listening and being aware of what your client is"
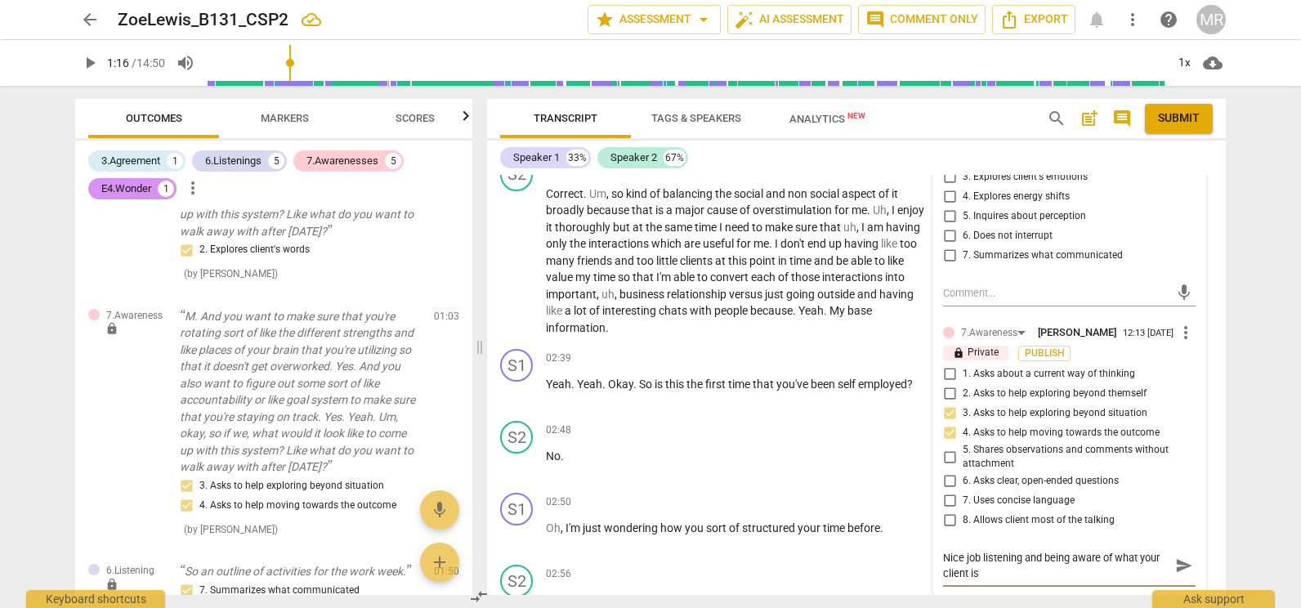
type textarea "Nice job listening and being aware of what your client is l"
type textarea "Nice job listening and being aware of what your client is lo"
type textarea "Nice job listening and being aware of what your client is loo"
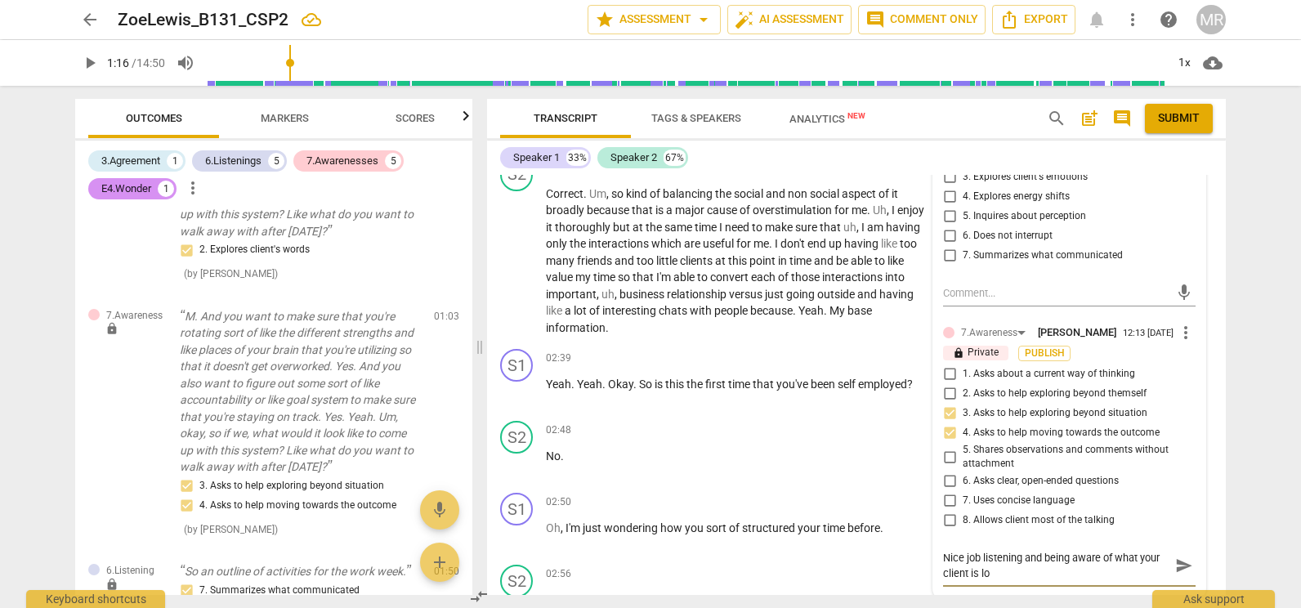
type textarea "Nice job listening and being aware of what your client is loo"
type textarea "Nice job listening and being aware of what your client is look"
type textarea "Nice job listening and being aware of what your client is looki"
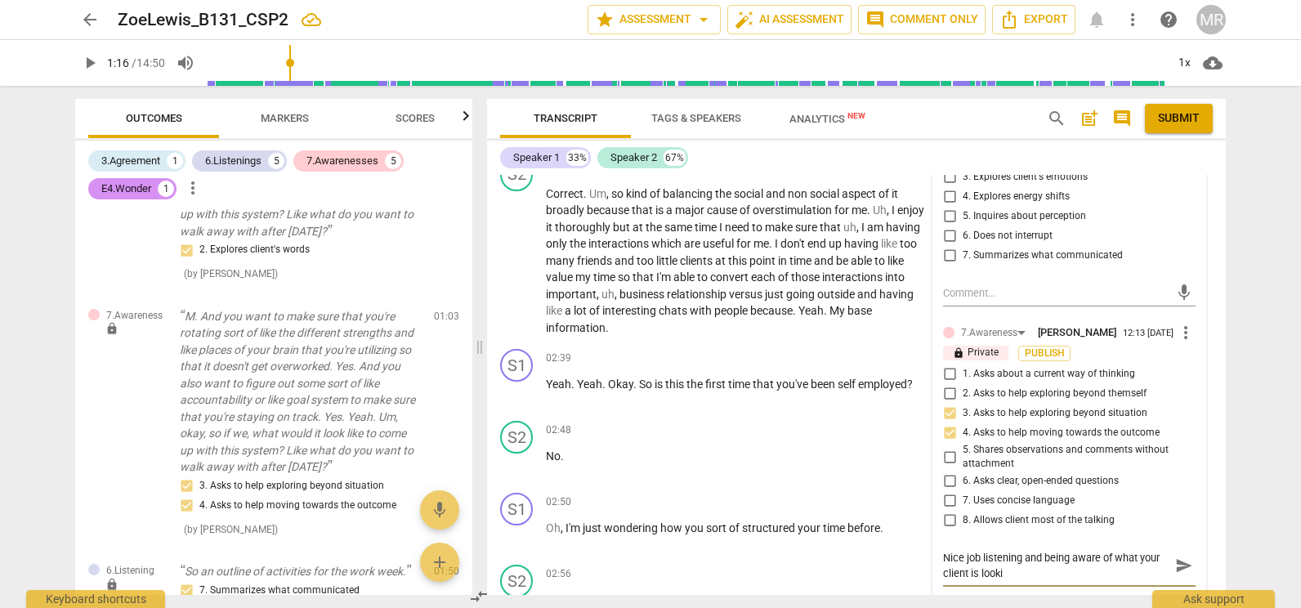
type textarea "Nice job listening and being aware of what your client is lookin"
type textarea "Nice job listening and being aware of what your client is looking"
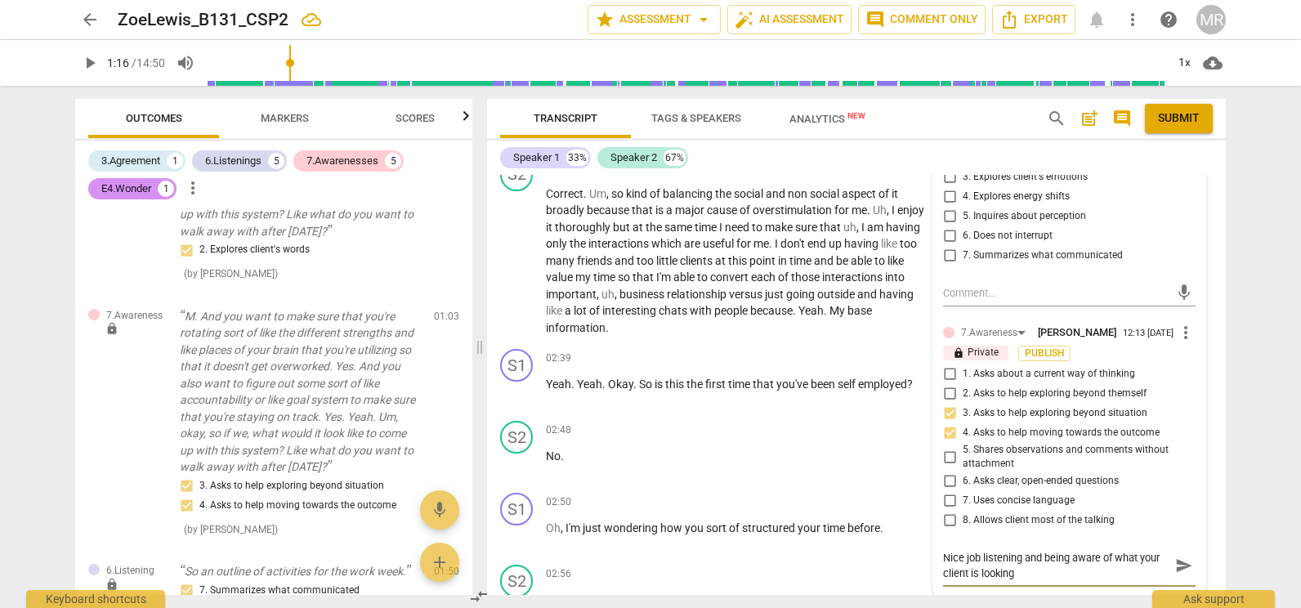
type textarea "Nice job listening and being aware of what your client is looking"
type textarea "Nice job listening and being aware of what your client is looking t"
type textarea "Nice job listening and being aware of what your client is looking to"
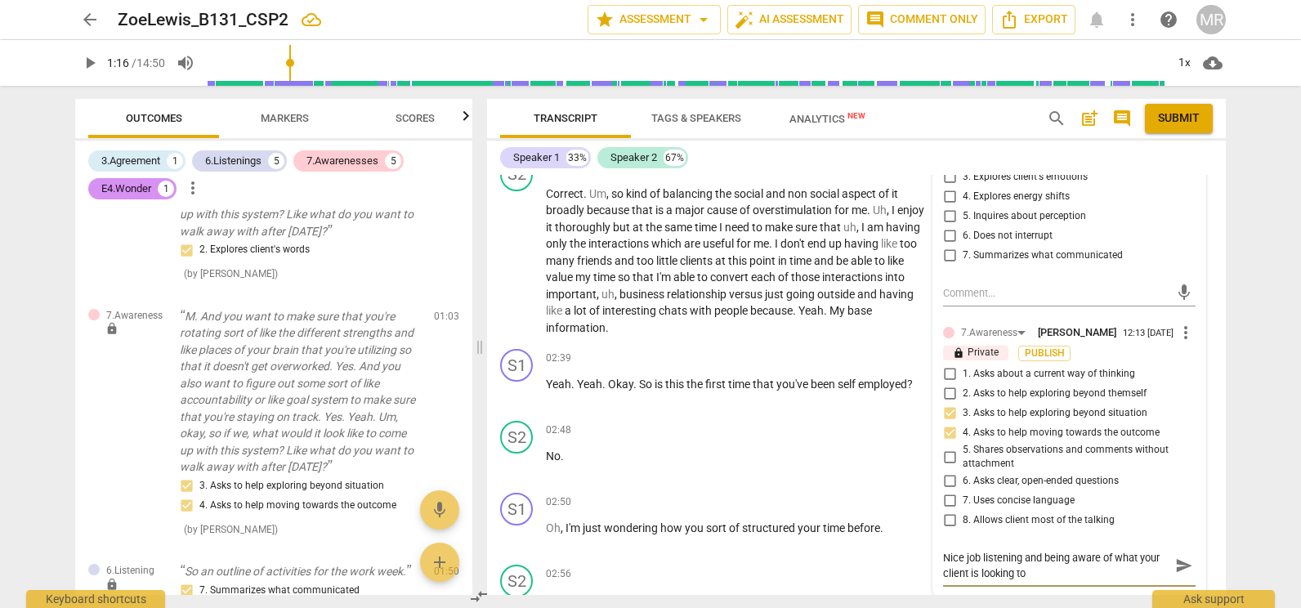
type textarea "Nice job listening and being aware of what your client is looking to"
type textarea "Nice job listening and being aware of what your client is looking to a"
type textarea "Nice job listening and being aware of what your client is looking to ac"
type textarea "Nice job listening and being aware of what your client is looking to acc"
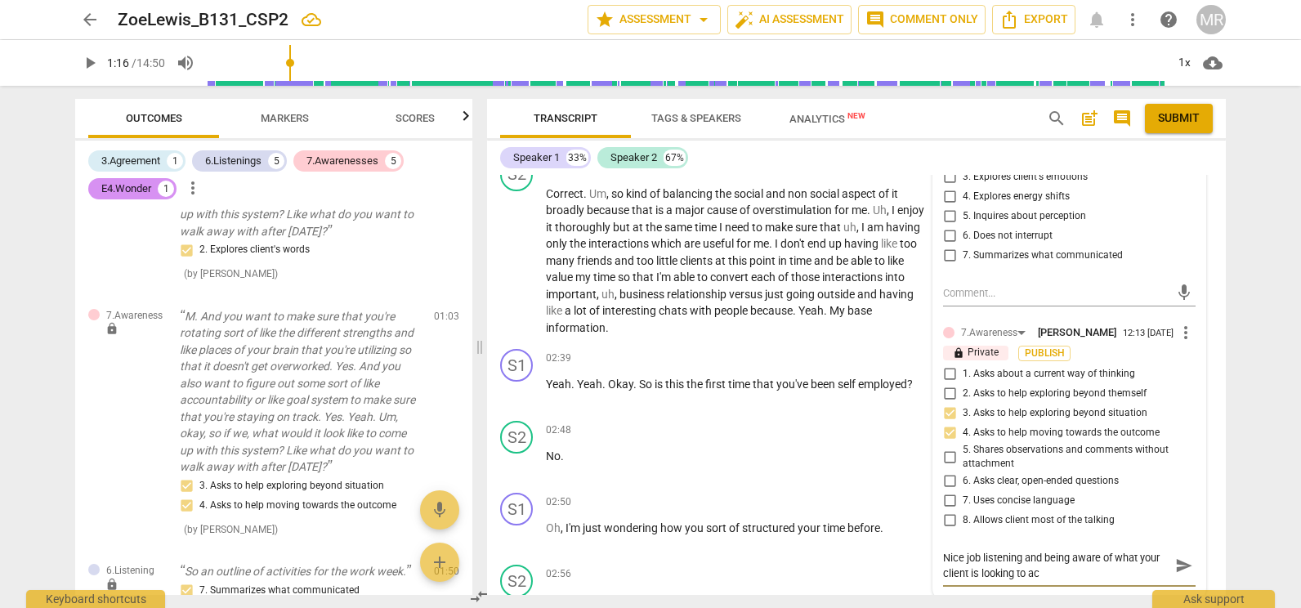
type textarea "Nice job listening and being aware of what your client is looking to acc"
type textarea "Nice job listening and being aware of what your client is looking to acco"
type textarea "Nice job listening and being aware of what your client is looking to accom"
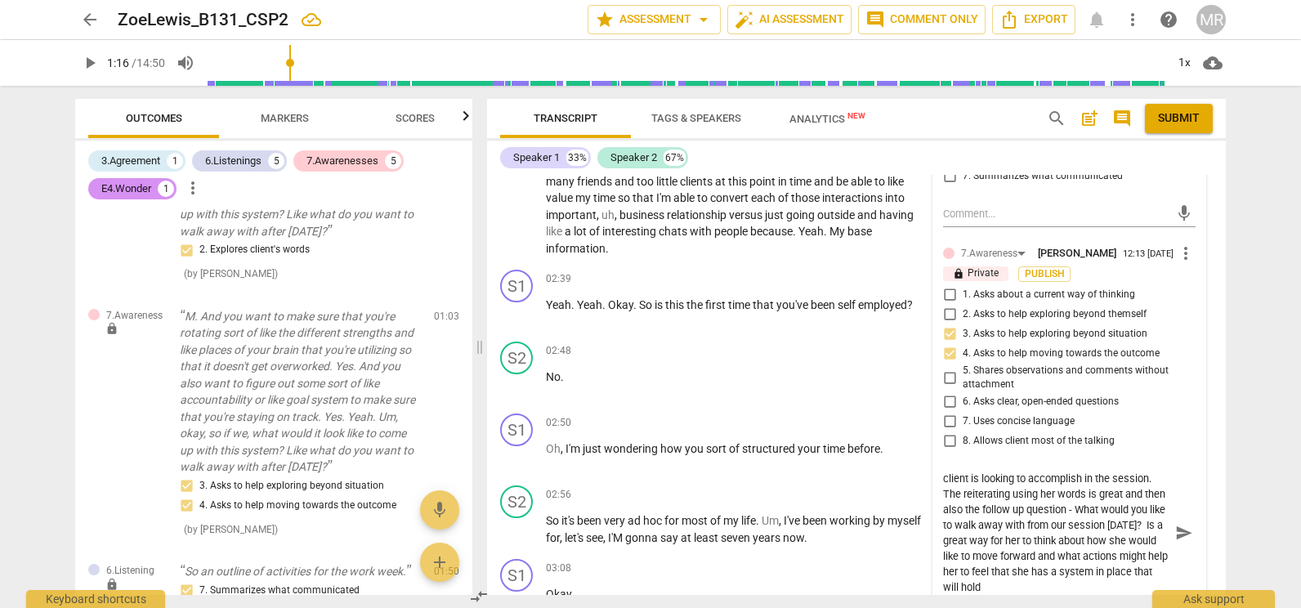
scroll to position [29, 0]
click at [1223, 249] on div "Transcript Tags & Speakers Analytics New search post_add comment Submit Speaker…" at bounding box center [859, 347] width 758 height 522
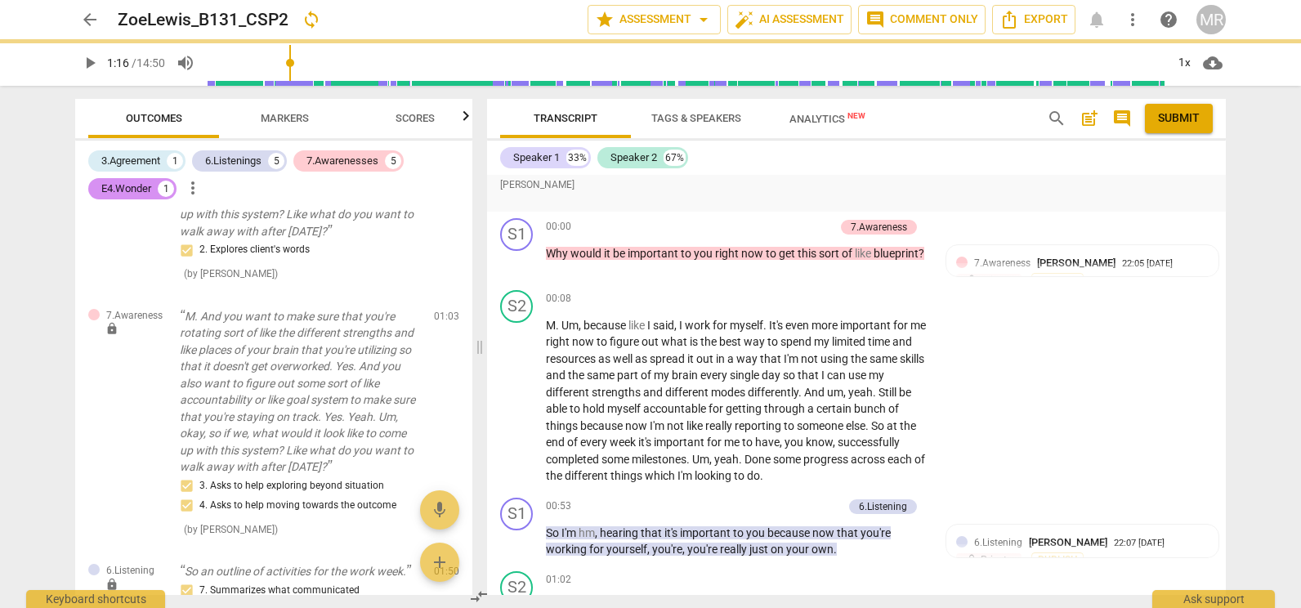
scroll to position [0, 0]
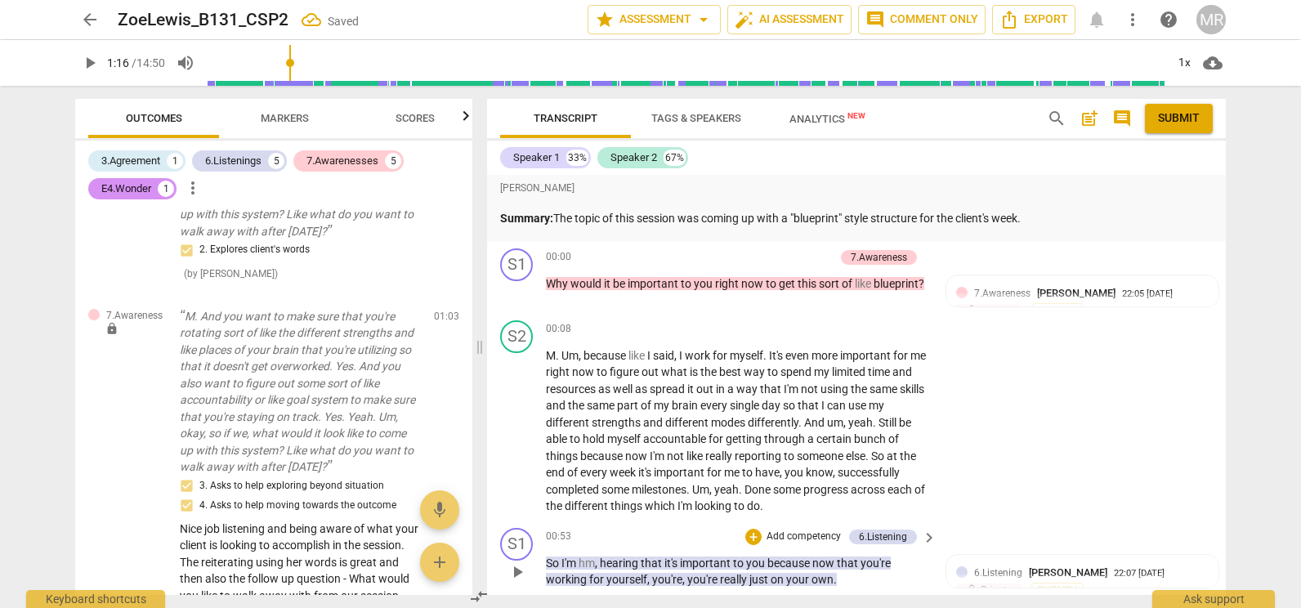
click at [519, 588] on div "S1 play_arrow pause" at bounding box center [523, 558] width 46 height 60
click at [519, 574] on span "play_arrow" at bounding box center [517, 572] width 20 height 20
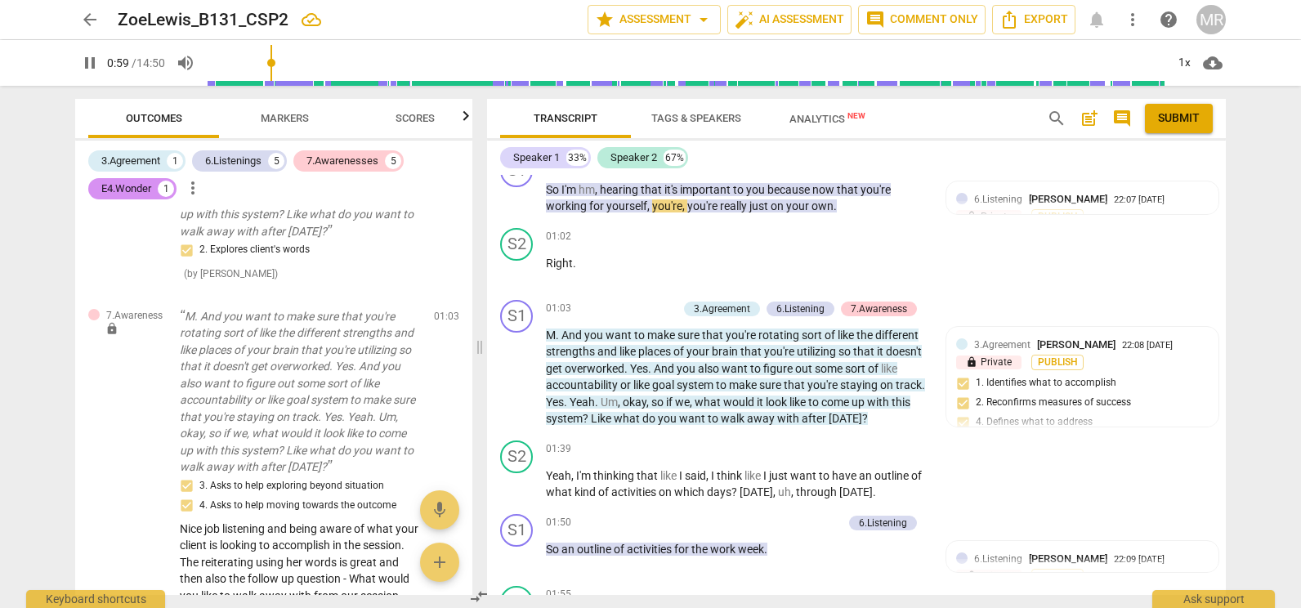
scroll to position [413, 0]
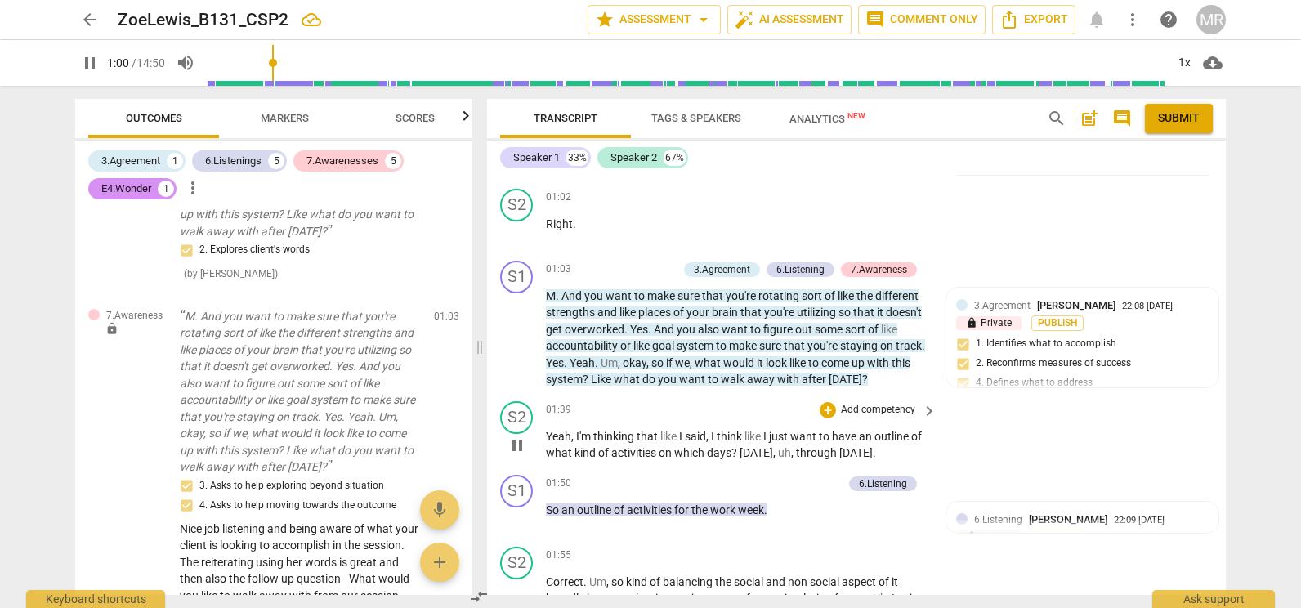
click at [531, 447] on div "play_arrow pause" at bounding box center [525, 445] width 42 height 23
click at [516, 446] on span "pause" at bounding box center [517, 445] width 20 height 20
click at [0, 0] on span "play_arrow" at bounding box center [0, 0] width 0 height 0
click at [797, 479] on p "Add competency" at bounding box center [804, 483] width 78 height 15
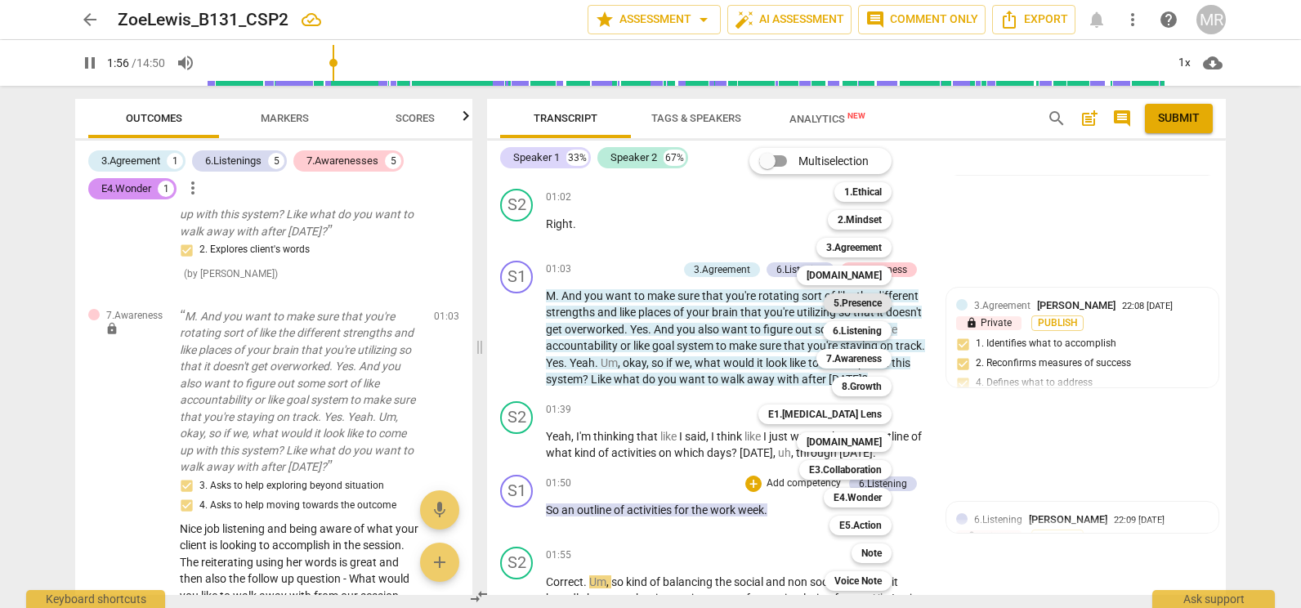
click at [875, 304] on b "5.Presence" at bounding box center [857, 303] width 48 height 20
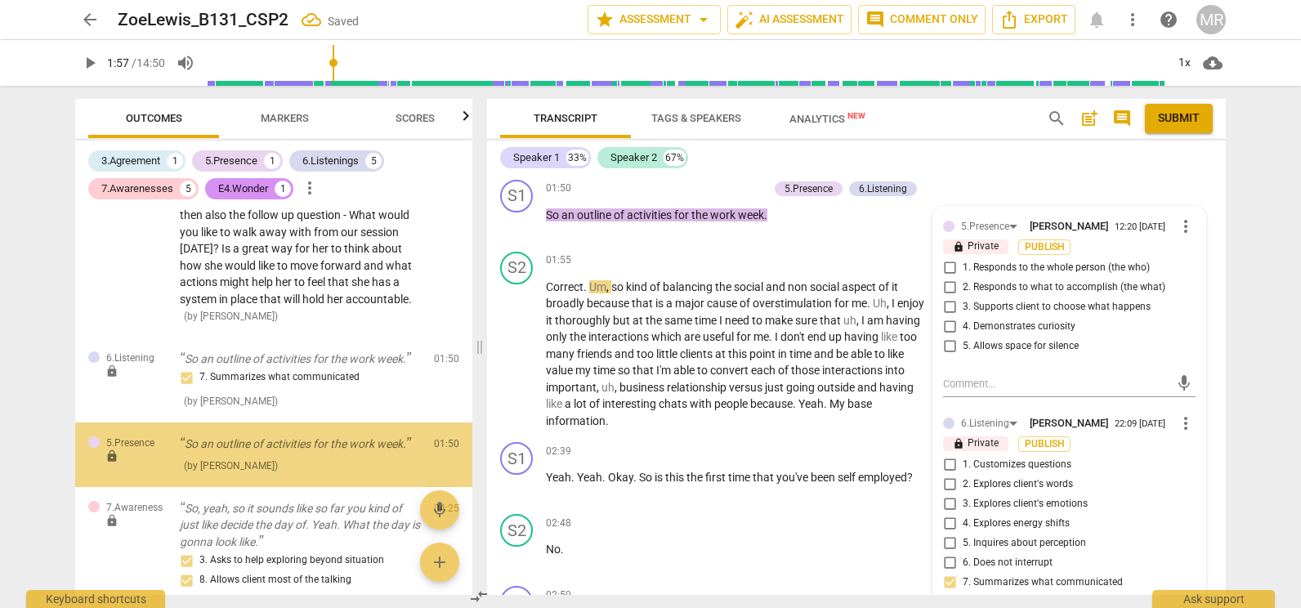
scroll to position [1140, 0]
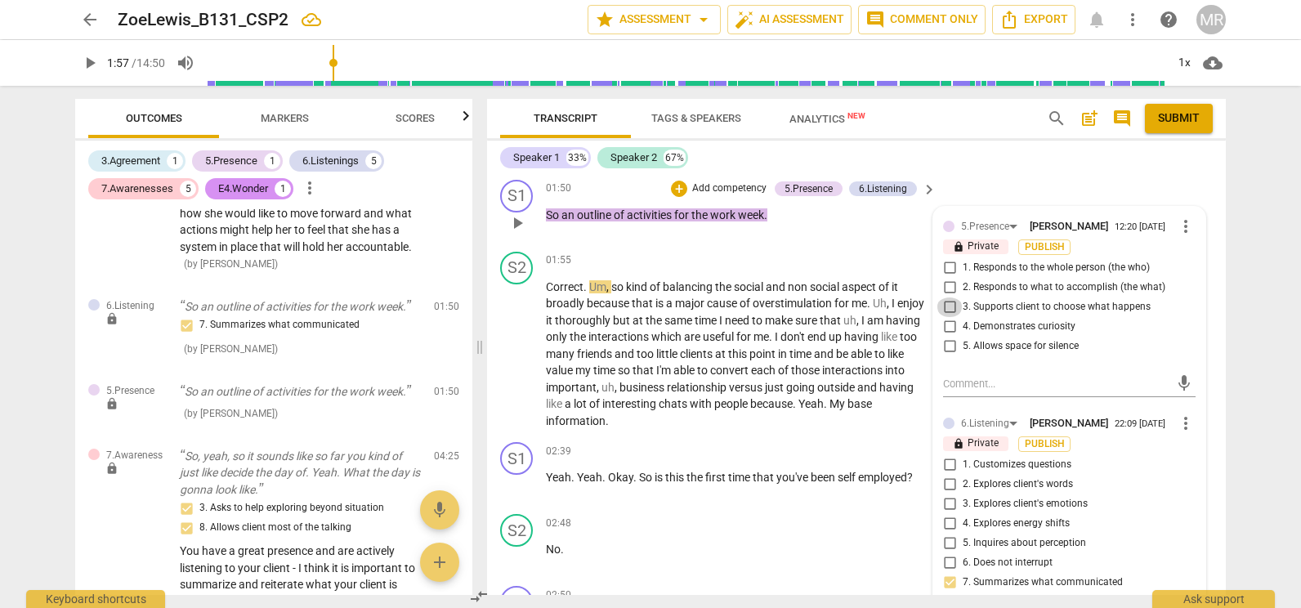
click at [952, 308] on input "3. Supports client to choose what happens" at bounding box center [949, 307] width 26 height 20
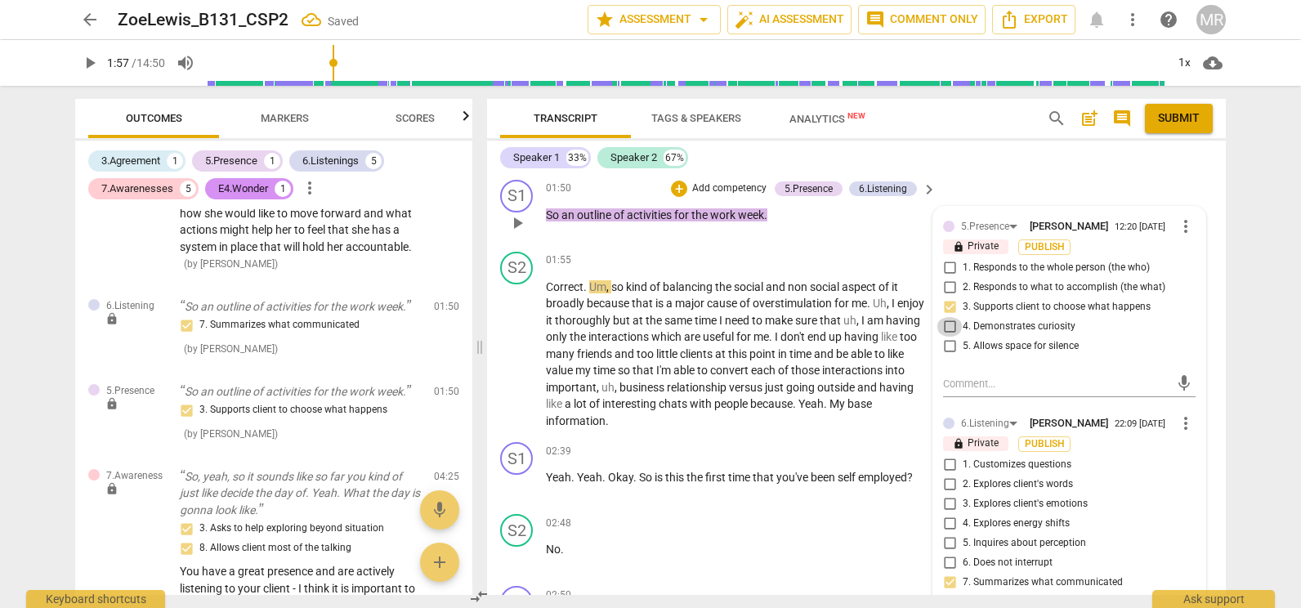
click at [947, 324] on input "4. Demonstrates curiosity" at bounding box center [949, 327] width 26 height 20
click at [949, 380] on textarea at bounding box center [1056, 384] width 226 height 16
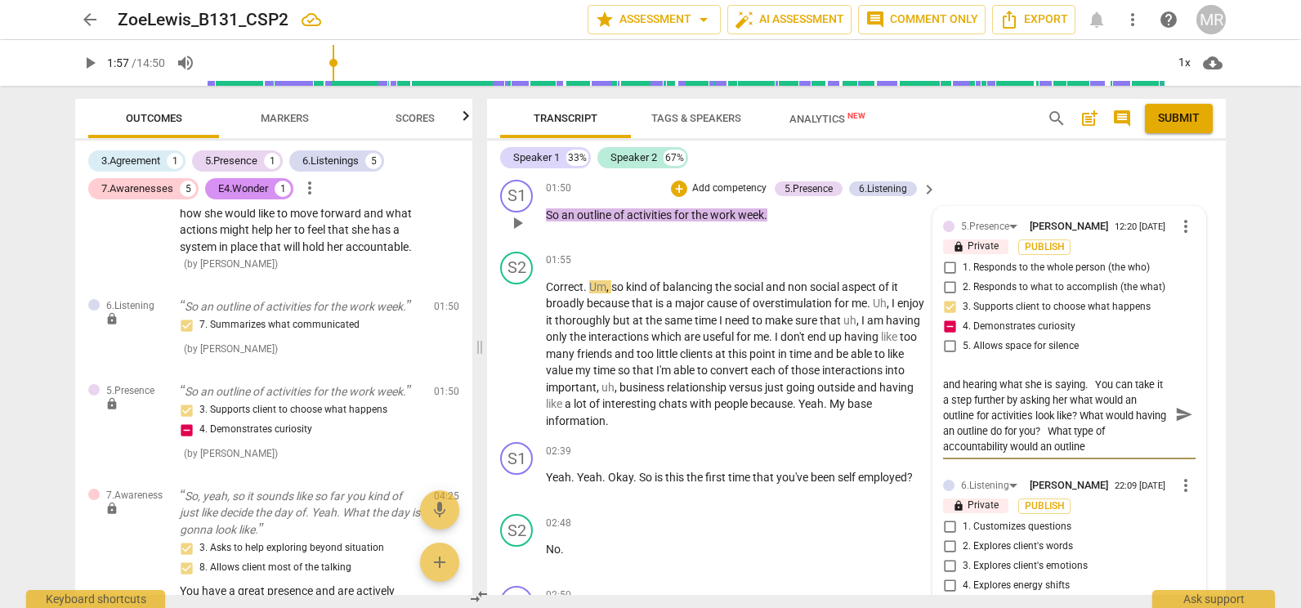
scroll to position [0, 0]
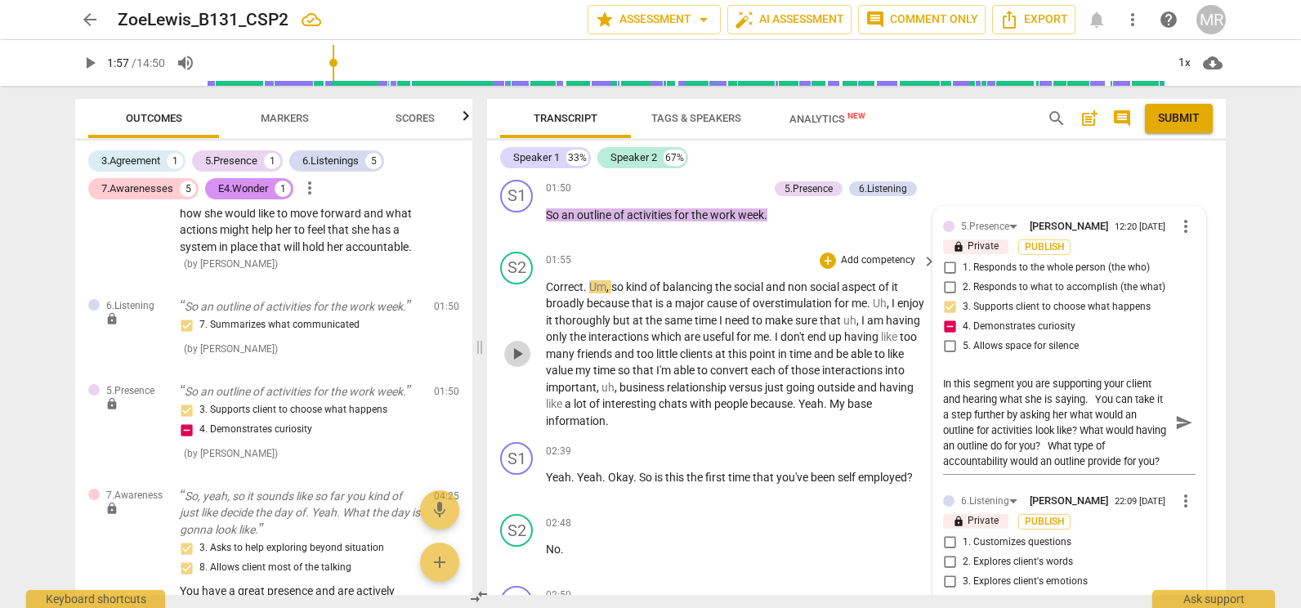
click at [520, 355] on span "play_arrow" at bounding box center [517, 354] width 20 height 20
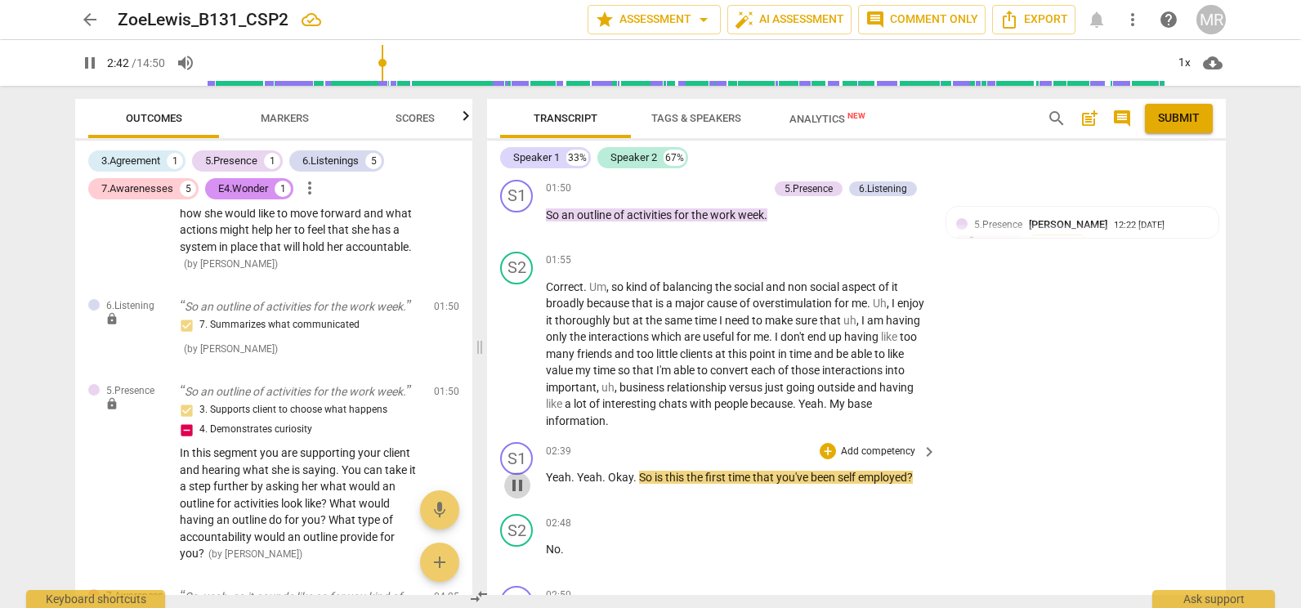
click at [516, 482] on span "pause" at bounding box center [517, 485] width 20 height 20
click at [893, 444] on div "+ Add competency keyboard_arrow_right" at bounding box center [877, 451] width 122 height 18
click at [889, 459] on p "Add competency" at bounding box center [878, 451] width 78 height 15
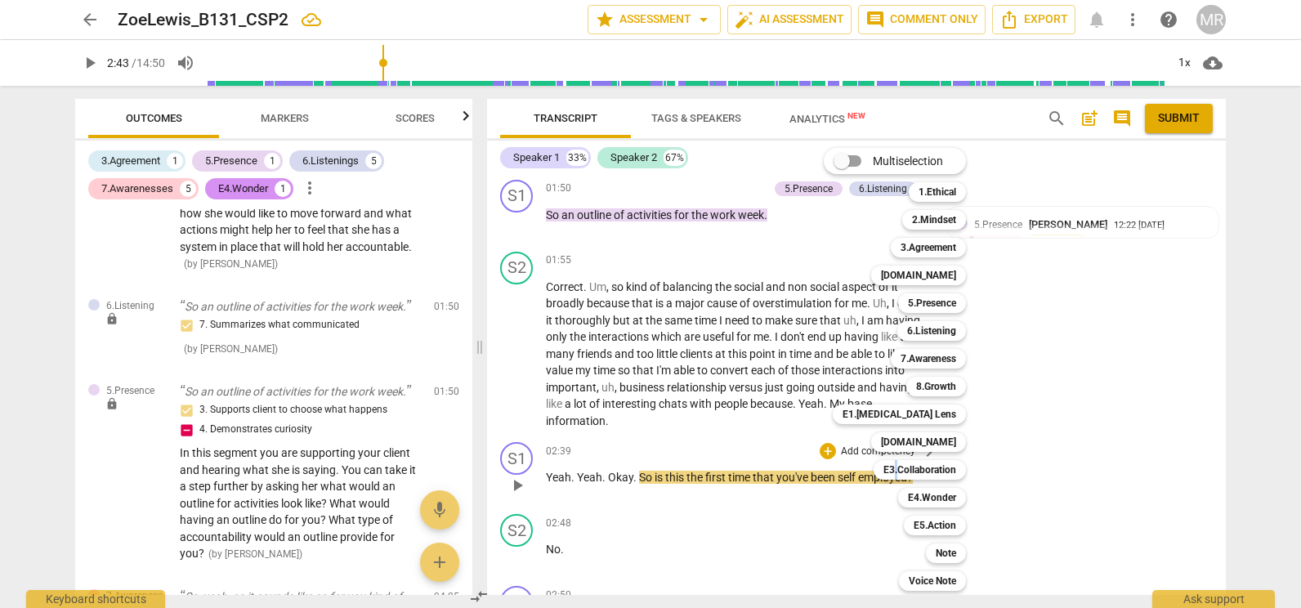
click at [889, 458] on div "E3.Collaboration q" at bounding box center [928, 470] width 123 height 28
drag, startPoint x: 889, startPoint y: 459, endPoint x: 1007, endPoint y: 298, distance: 199.4
click at [1007, 298] on div at bounding box center [650, 304] width 1301 height 608
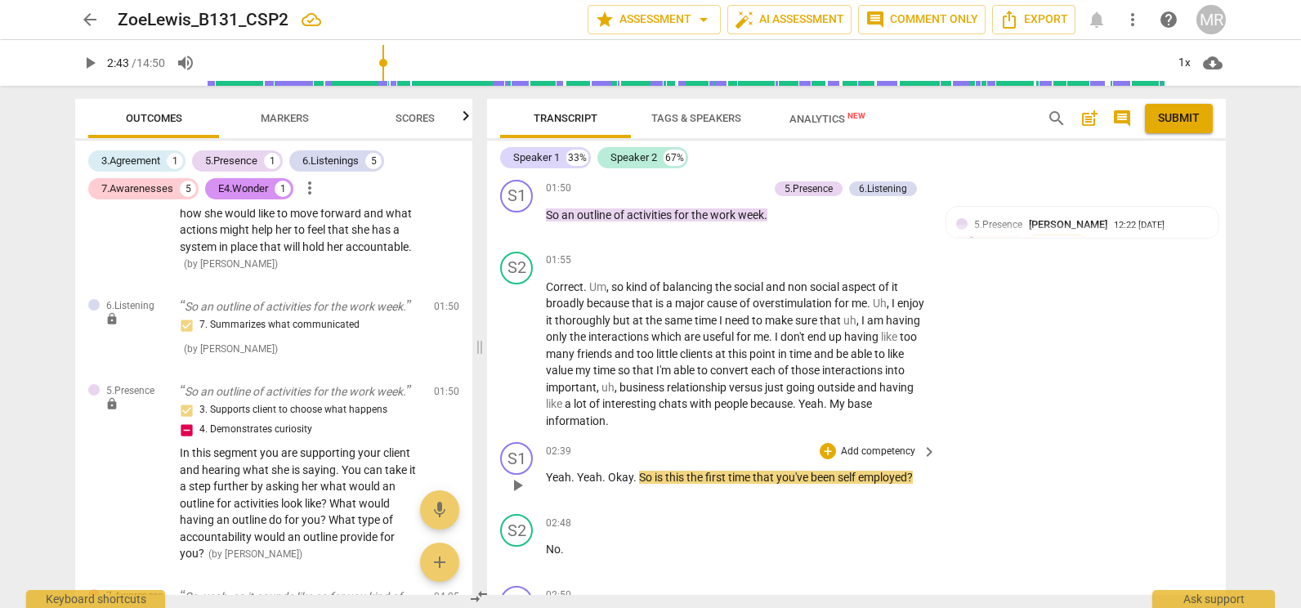
click at [907, 473] on span "employed" at bounding box center [882, 477] width 49 height 13
click at [899, 455] on p "Add competency" at bounding box center [878, 451] width 78 height 15
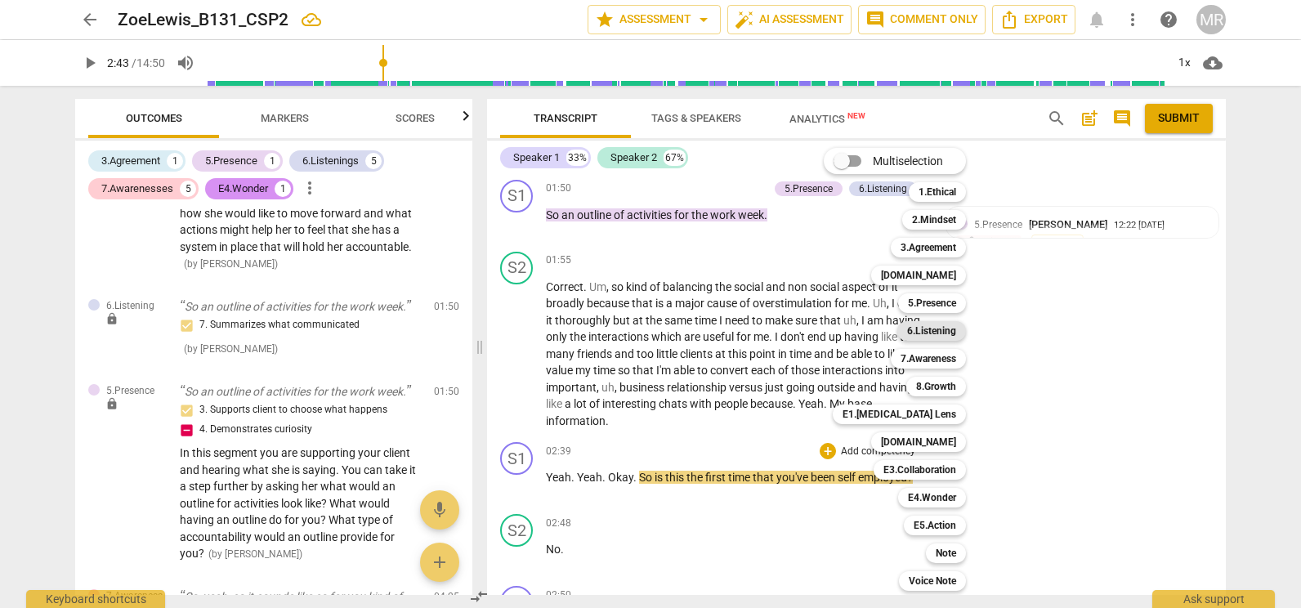
click at [949, 334] on b "6.Listening" at bounding box center [931, 331] width 49 height 20
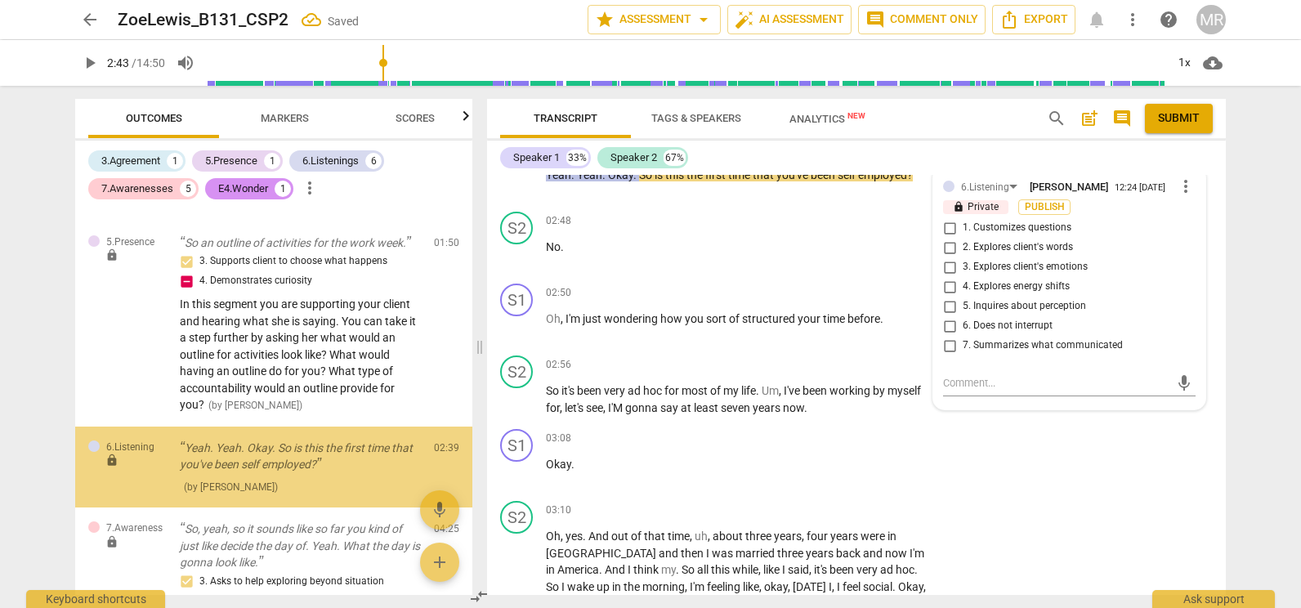
scroll to position [1353, 0]
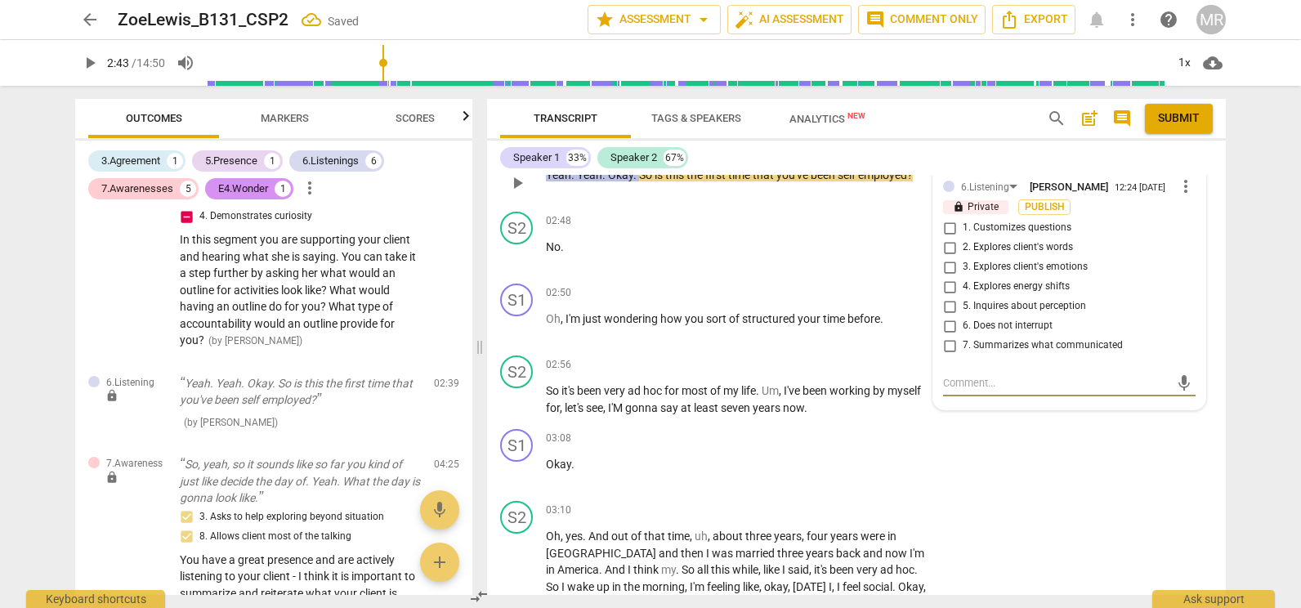
click at [943, 251] on input "2. Explores client's words" at bounding box center [949, 248] width 26 height 20
click at [945, 261] on input "3. Explores client's emotions" at bounding box center [949, 267] width 26 height 20
click at [945, 266] on input "3. Explores client's emotions" at bounding box center [949, 267] width 26 height 20
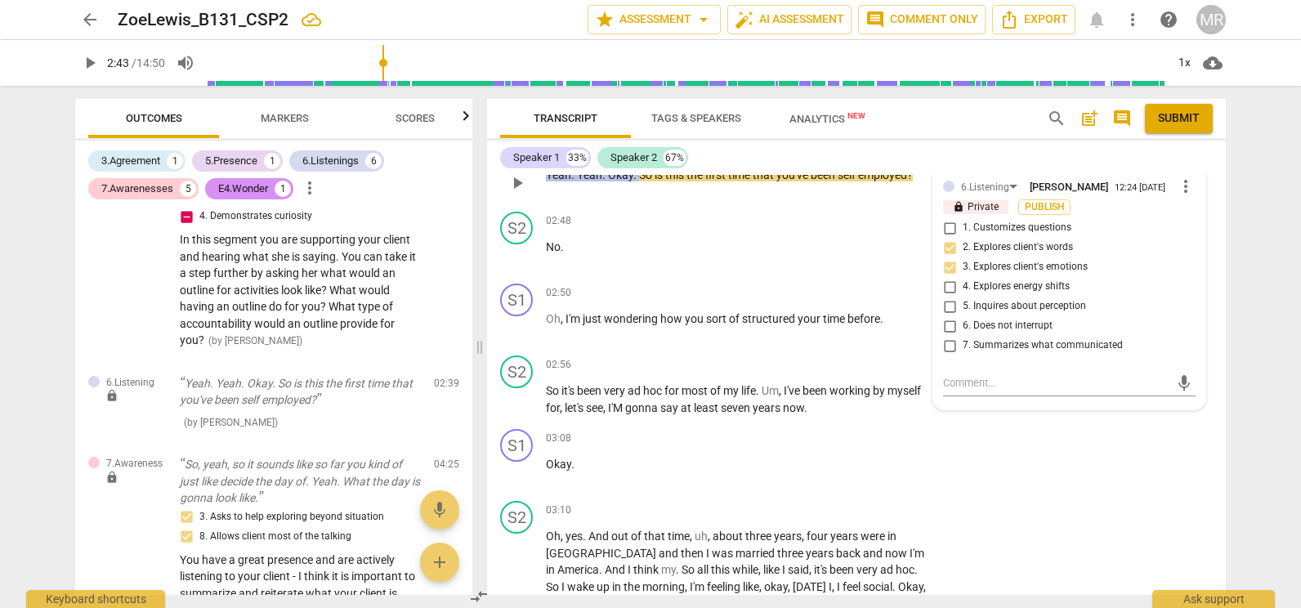
click at [945, 266] on input "3. Explores client's emotions" at bounding box center [949, 267] width 26 height 20
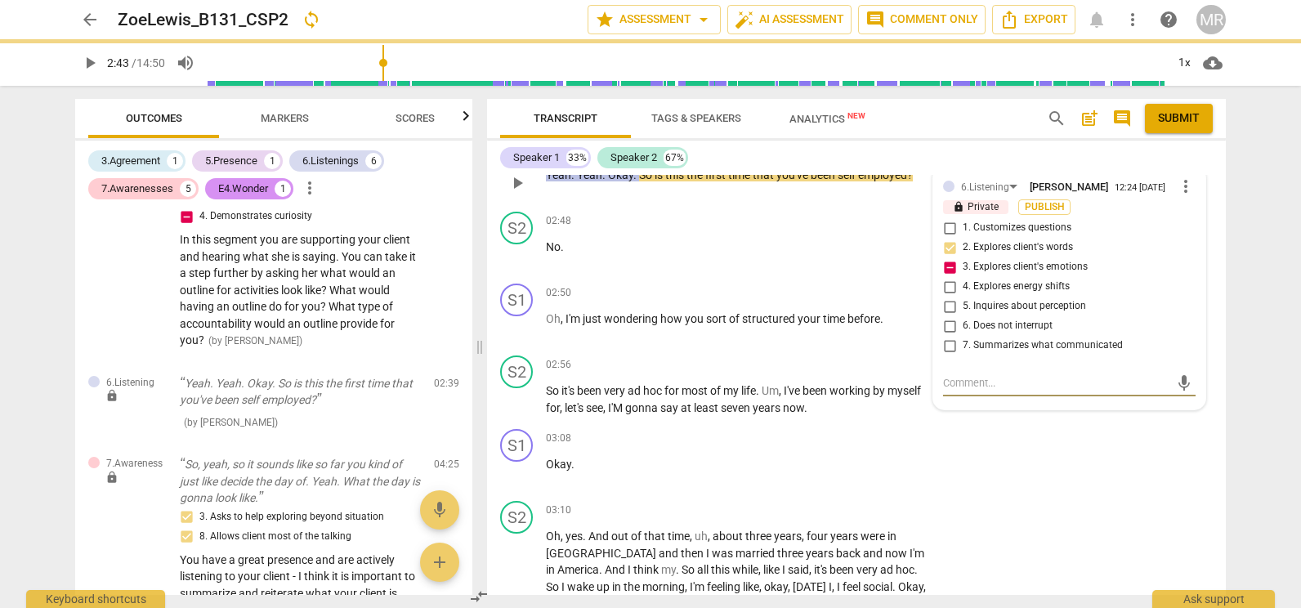
click at [955, 383] on textarea at bounding box center [1056, 383] width 226 height 16
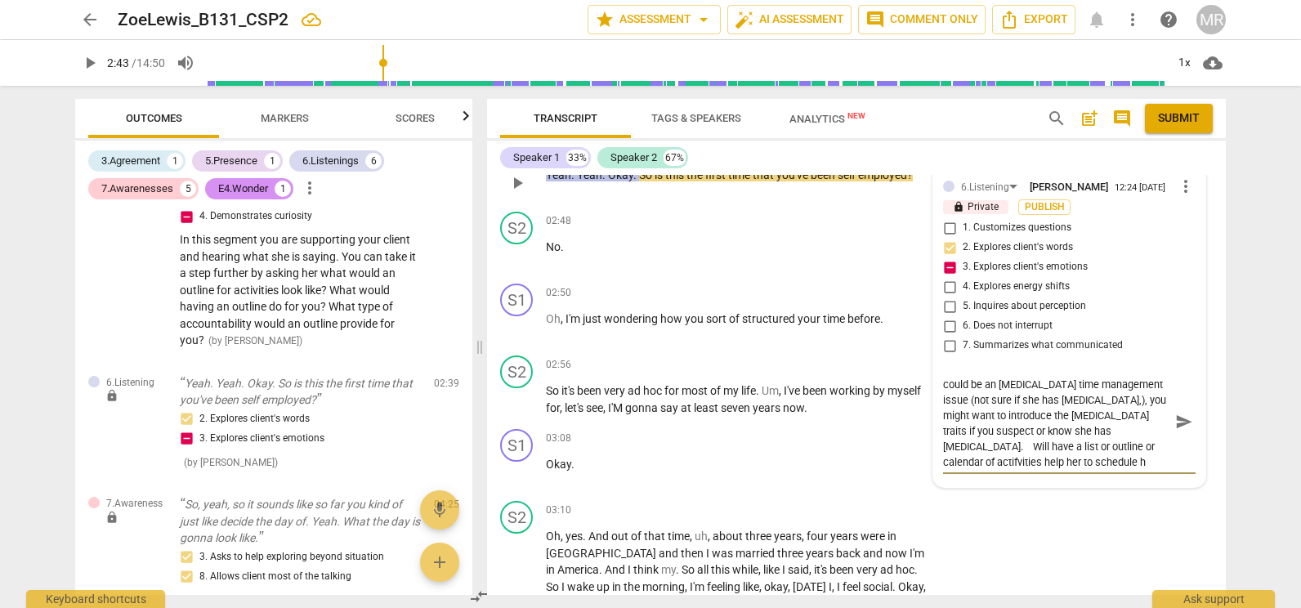
scroll to position [16, 0]
click at [1105, 475] on textarea "If you listen to your client she is feeling overwhelmed with getting things don…" at bounding box center [1056, 429] width 226 height 109
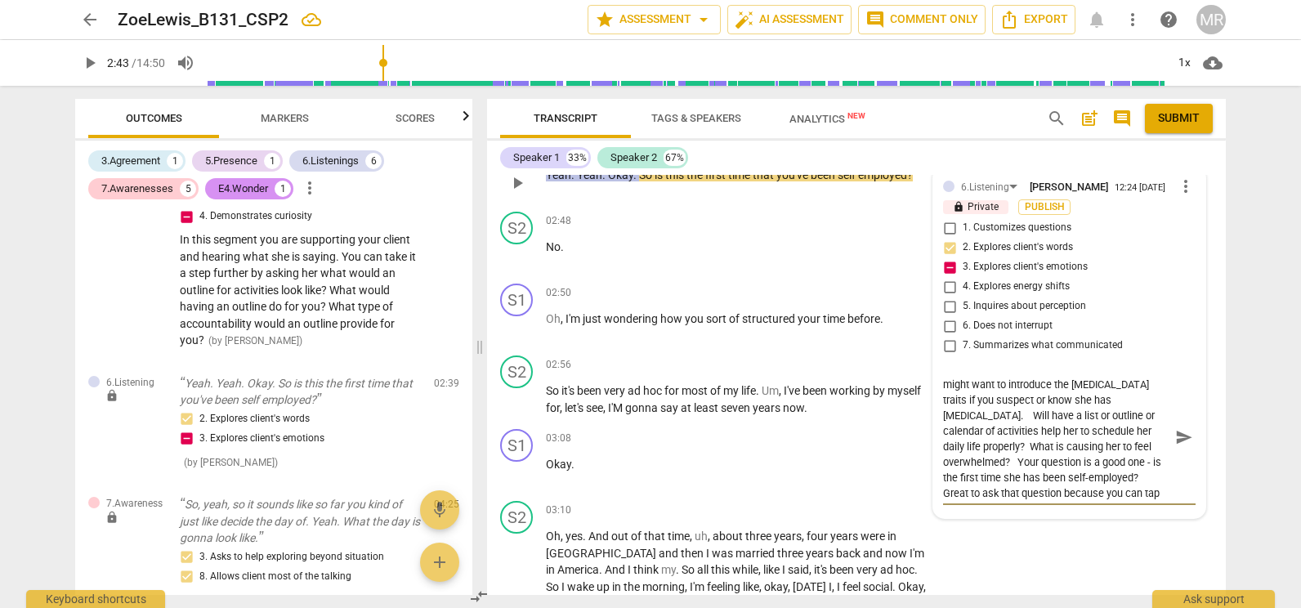
scroll to position [76, 0]
click at [770, 318] on span "structured" at bounding box center [770, 318] width 56 height 13
click at [870, 300] on p "Add competency" at bounding box center [878, 293] width 78 height 15
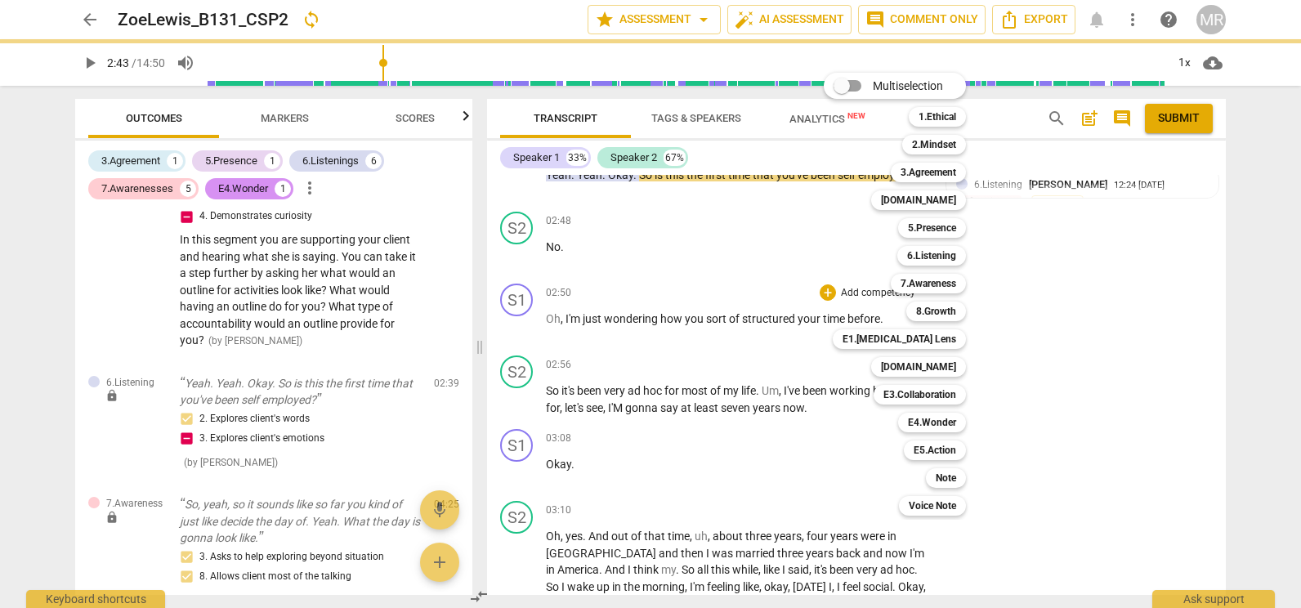
click at [871, 287] on div "Multiselection m 1.Ethical 1 2.Mindset 2 3.Agreement 3 [DOMAIN_NAME] 4 5.Presen…" at bounding box center [907, 294] width 180 height 451
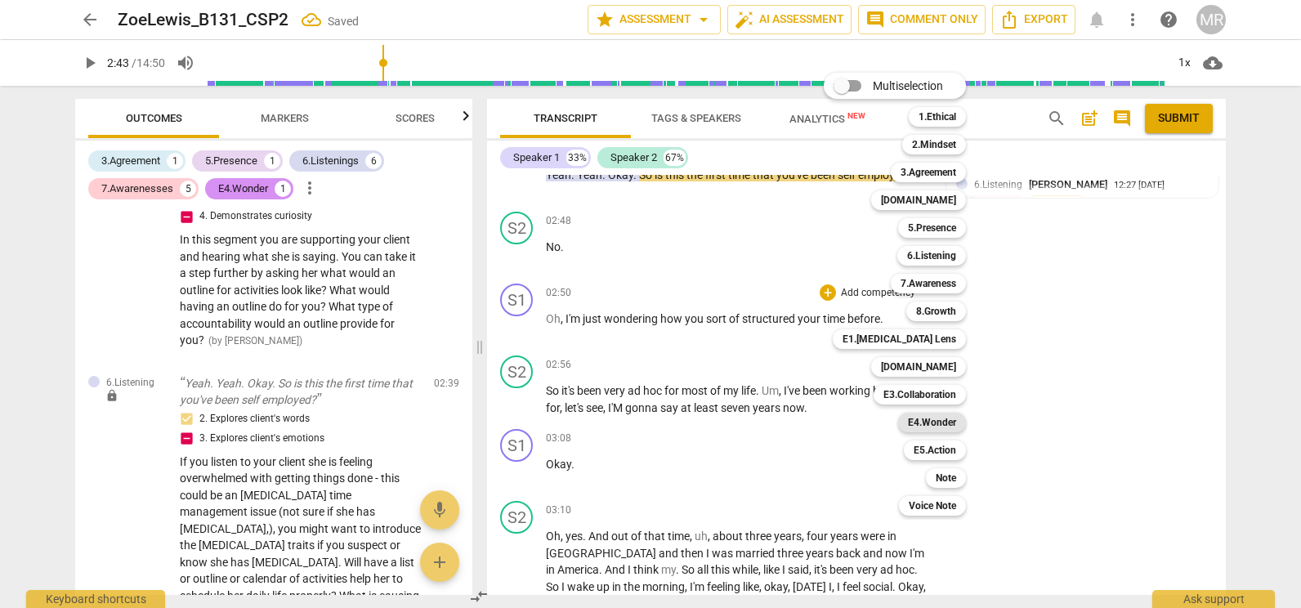
click at [937, 427] on b "E4.Wonder" at bounding box center [932, 423] width 48 height 20
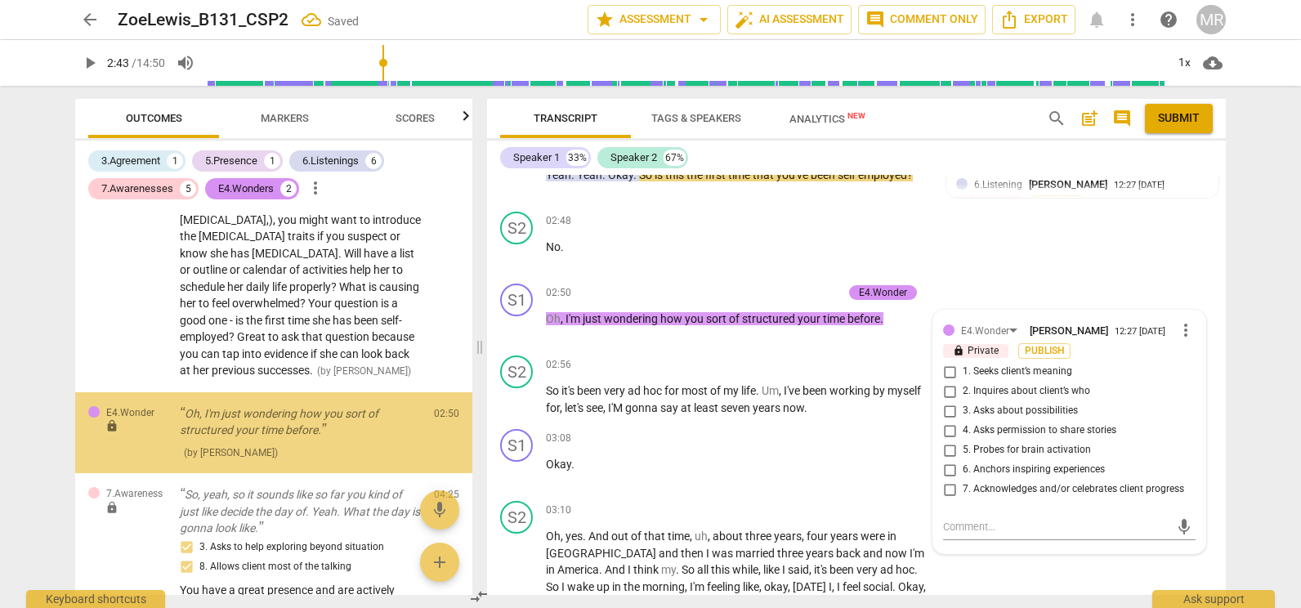
scroll to position [1676, 0]
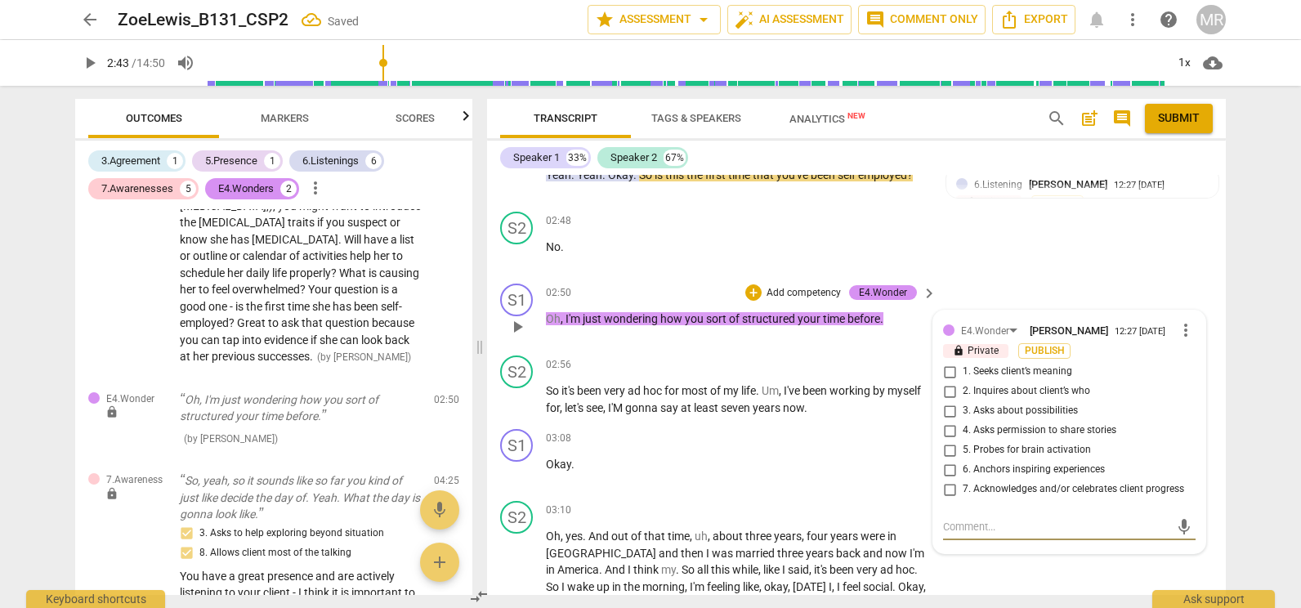
click at [949, 376] on input "1. Seeks client’s meaning" at bounding box center [949, 372] width 26 height 20
click at [948, 395] on input "2. Inquires about client’s who" at bounding box center [949, 392] width 26 height 20
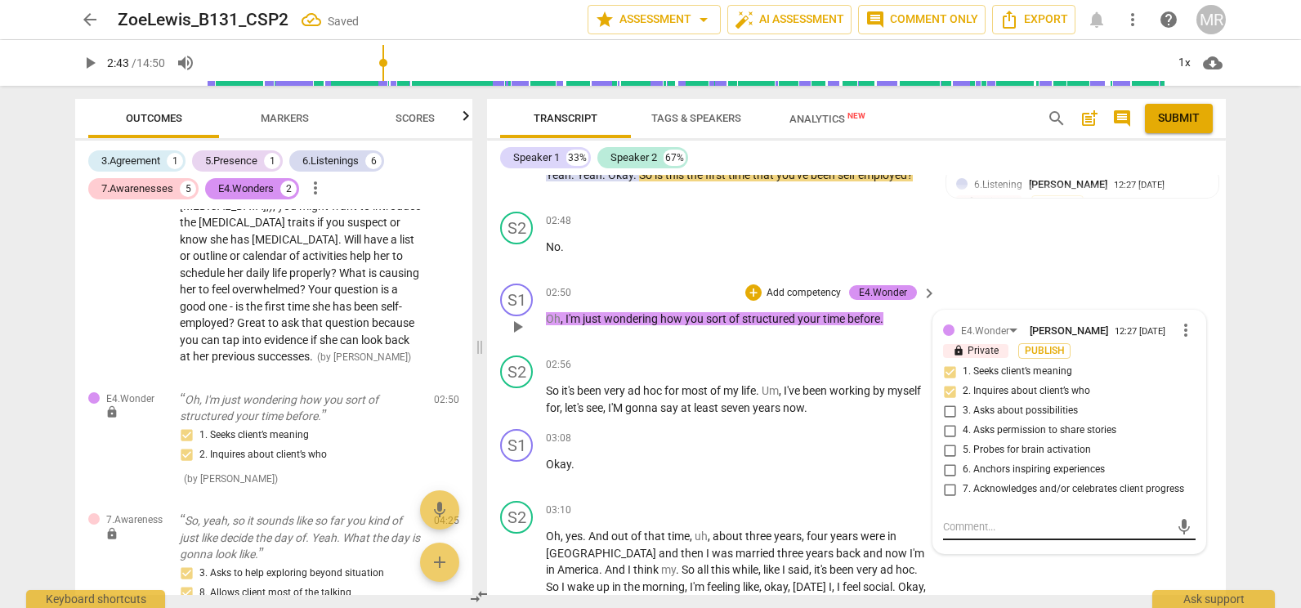
click at [950, 529] on textarea at bounding box center [1056, 527] width 226 height 16
click at [1045, 547] on textarea "Great curiosity question - what did you do in your previous position when you s…" at bounding box center [1056, 534] width 226 height 31
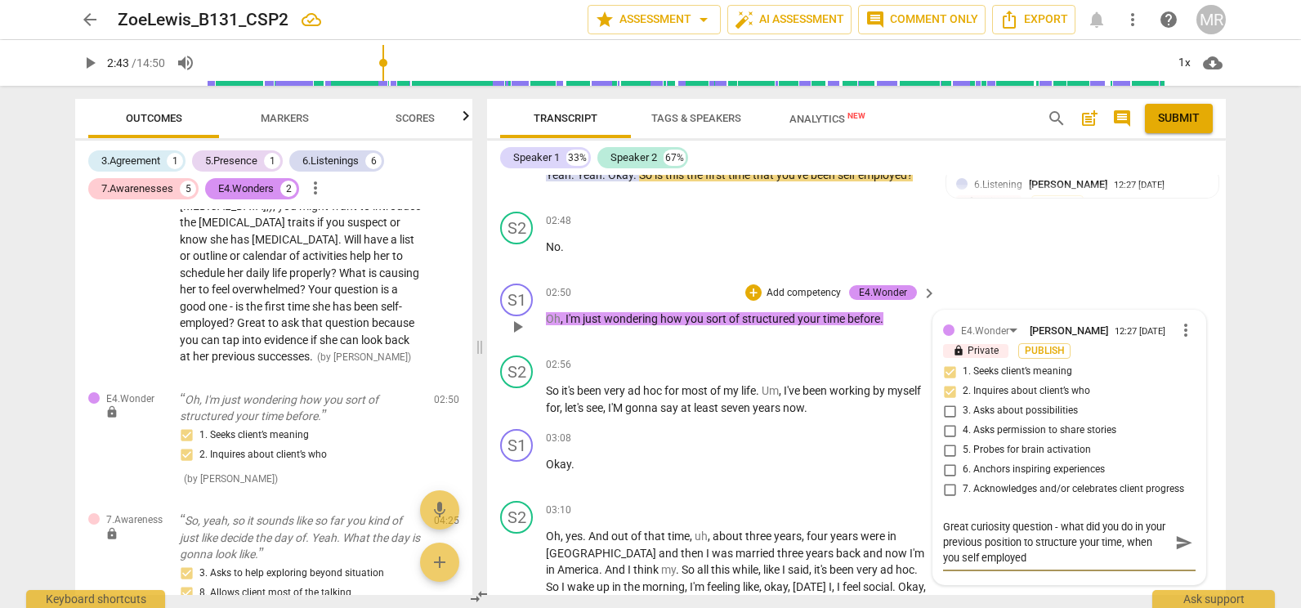
click at [1054, 562] on textarea "Great curiosity question - what did you do in your previous position to structu…" at bounding box center [1056, 542] width 226 height 47
click at [524, 400] on span "play_arrow" at bounding box center [517, 400] width 20 height 20
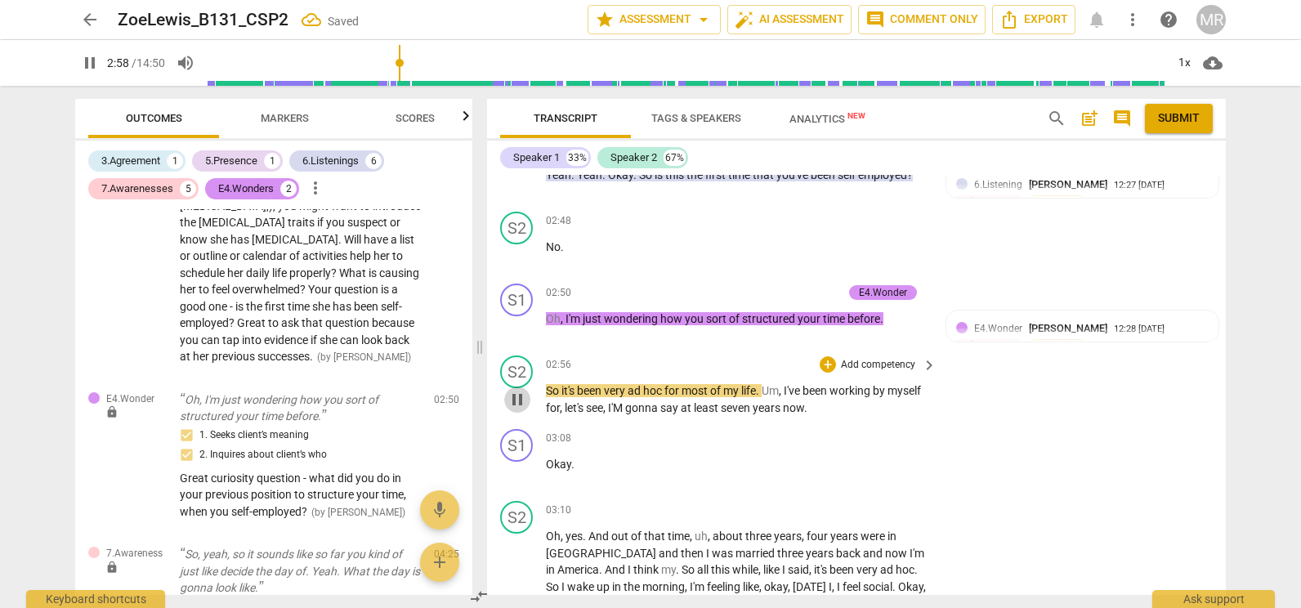
click at [524, 400] on span "pause" at bounding box center [517, 400] width 20 height 20
click at [524, 400] on span "play_arrow" at bounding box center [517, 400] width 20 height 20
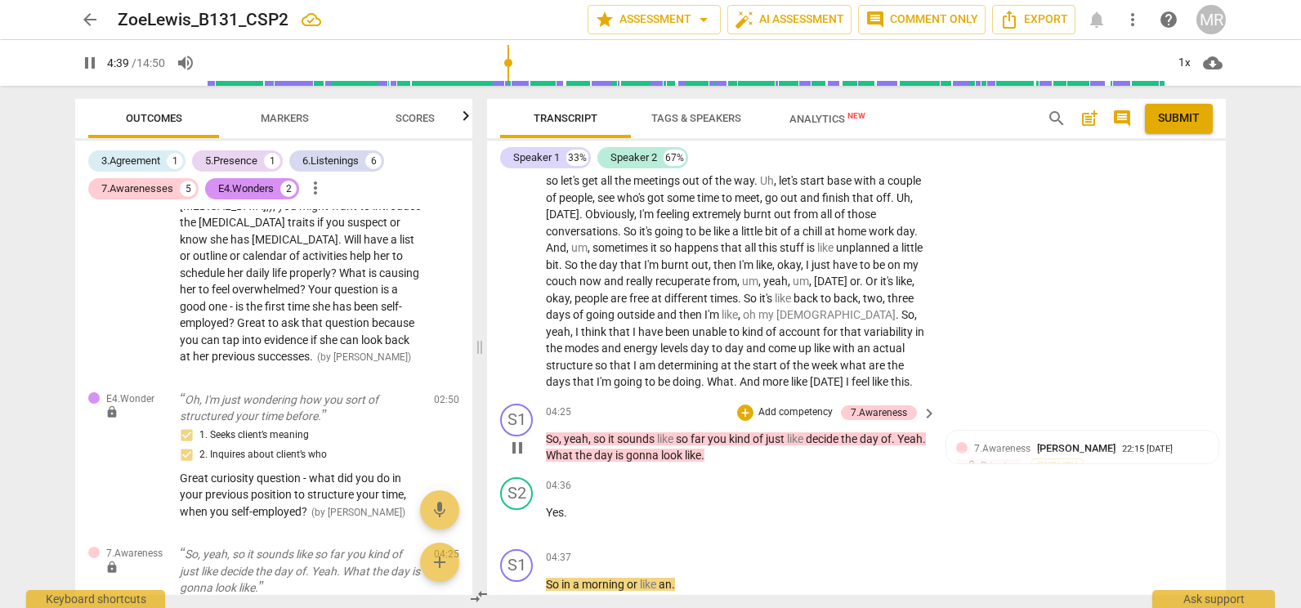
click at [765, 413] on p "Add competency" at bounding box center [796, 412] width 78 height 15
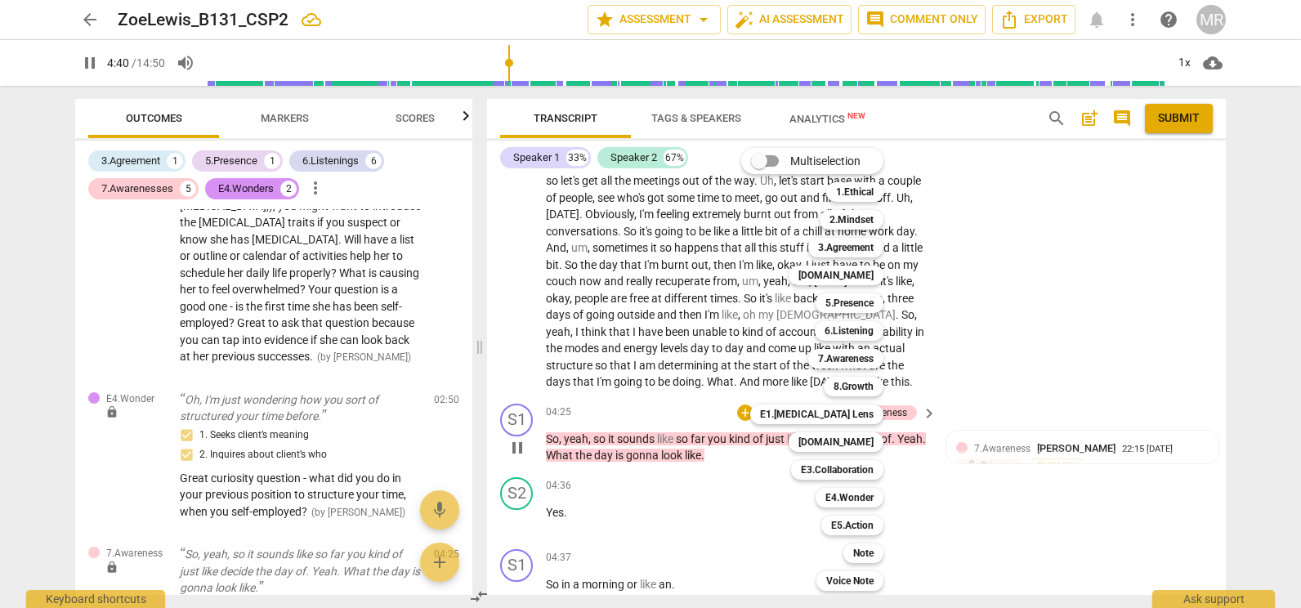
scroll to position [1908, 0]
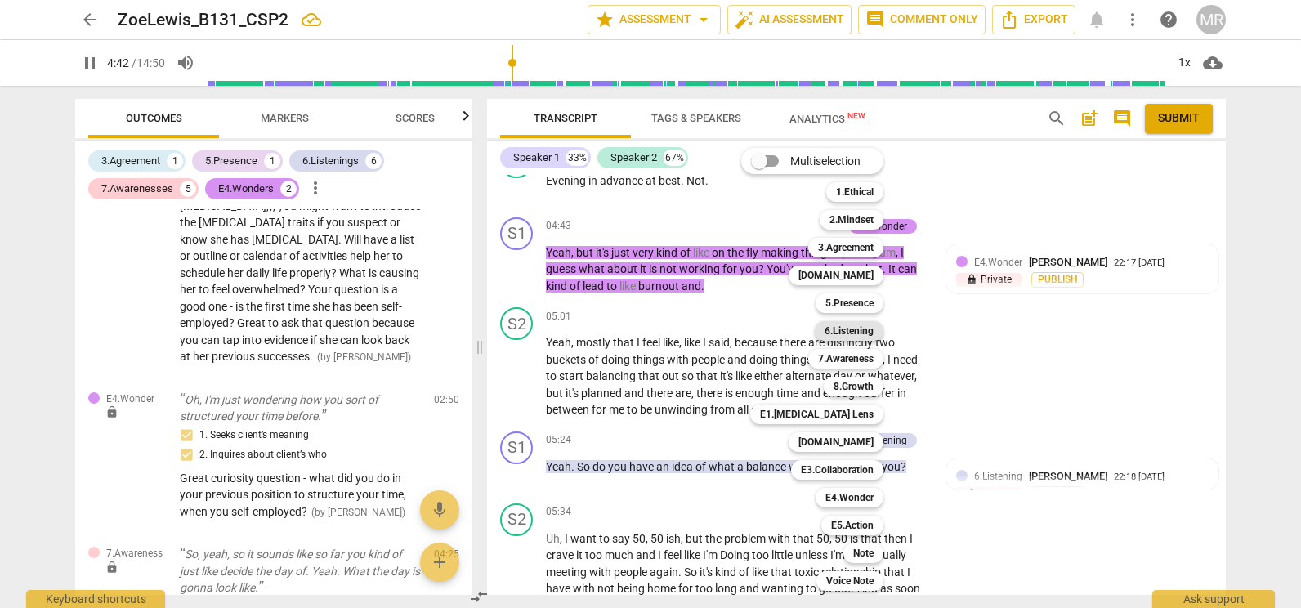
click at [853, 329] on b "6.Listening" at bounding box center [848, 331] width 49 height 20
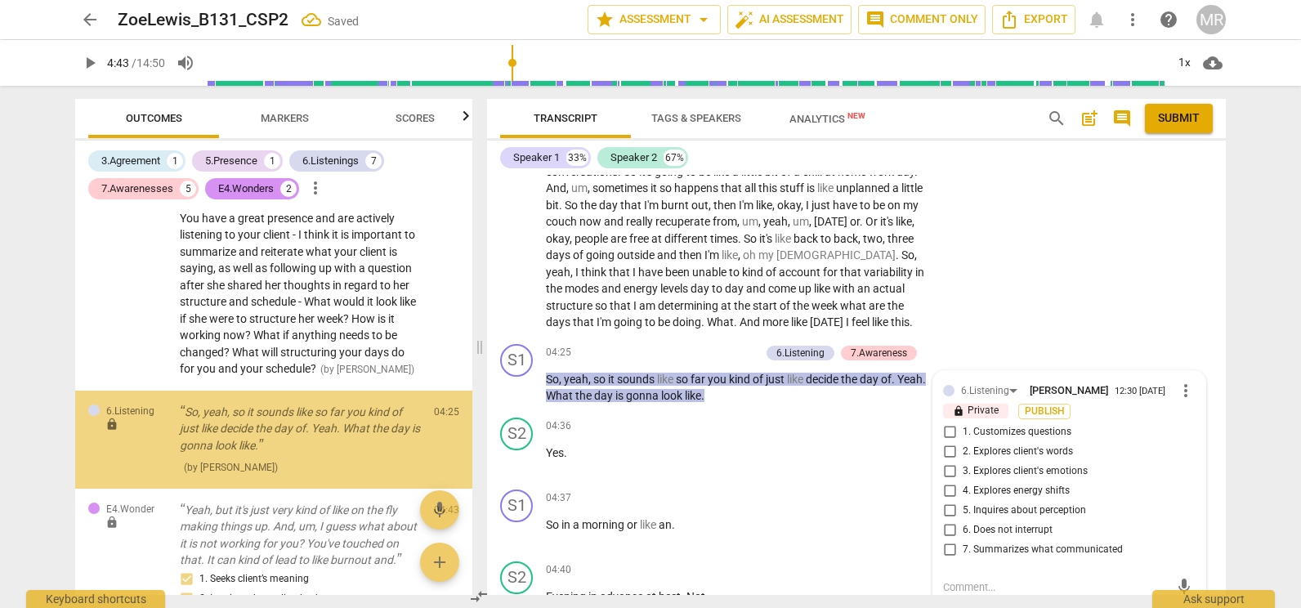
scroll to position [2127, 0]
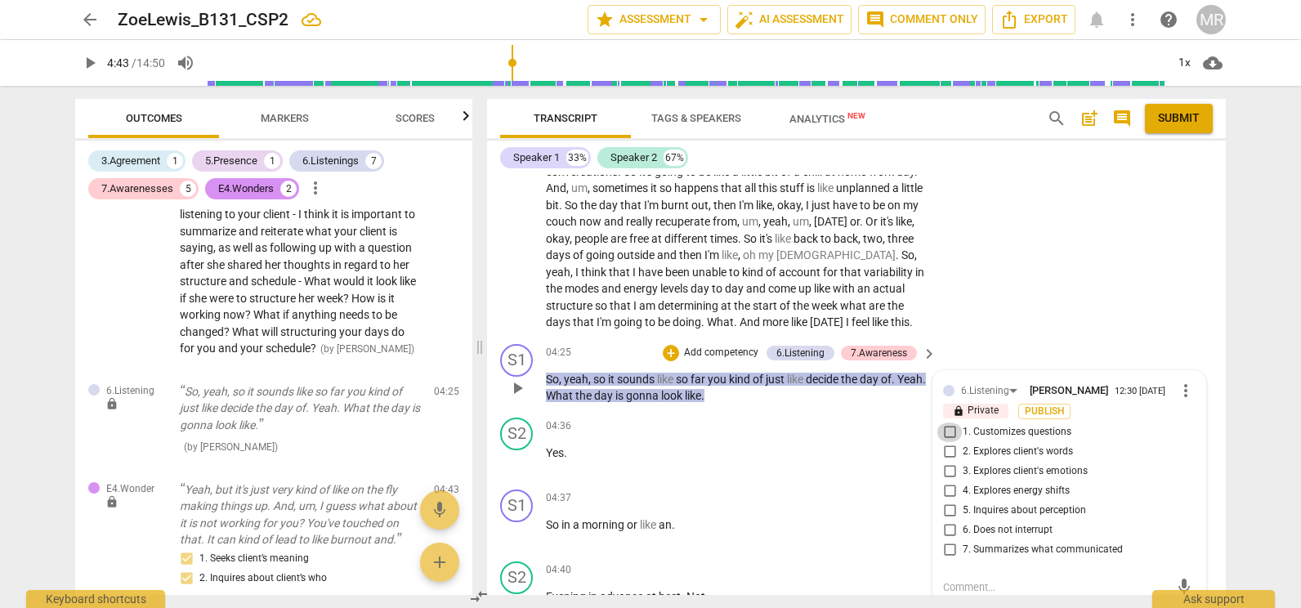
click at [946, 435] on input "1. Customizes questions" at bounding box center [949, 432] width 26 height 20
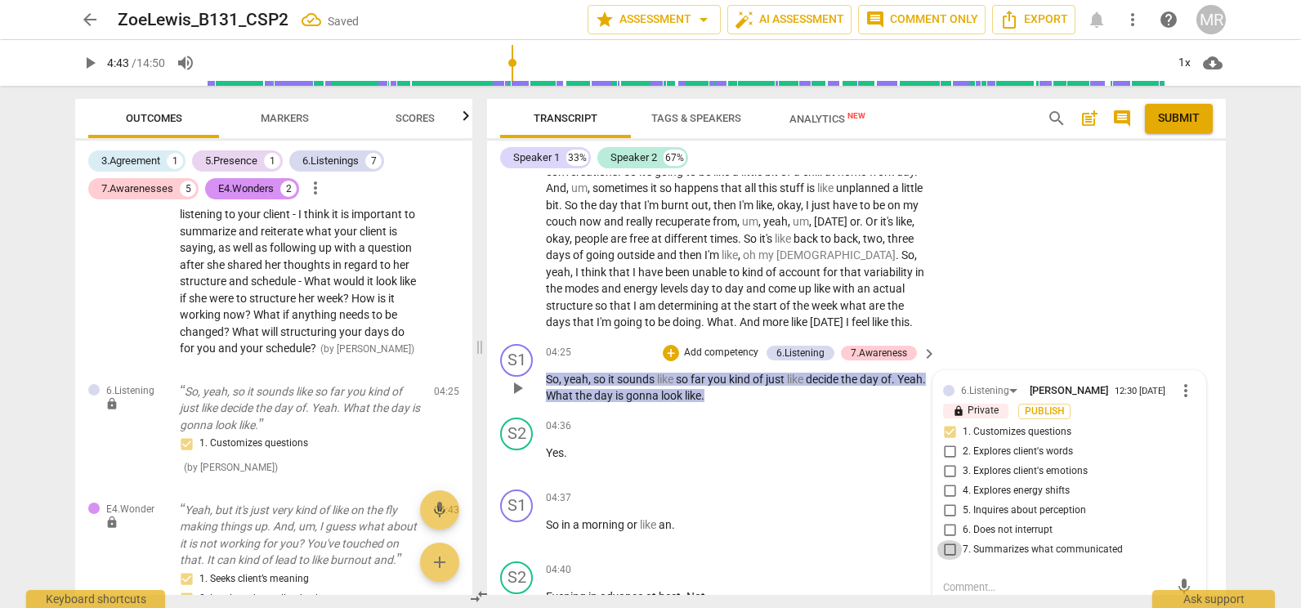
click at [944, 556] on input "7. Summarizes what communicated" at bounding box center [949, 550] width 26 height 20
click at [944, 543] on input "7. Summarizes what communicated" at bounding box center [949, 550] width 26 height 20
click at [945, 553] on input "7. Summarizes what communicated" at bounding box center [949, 550] width 26 height 20
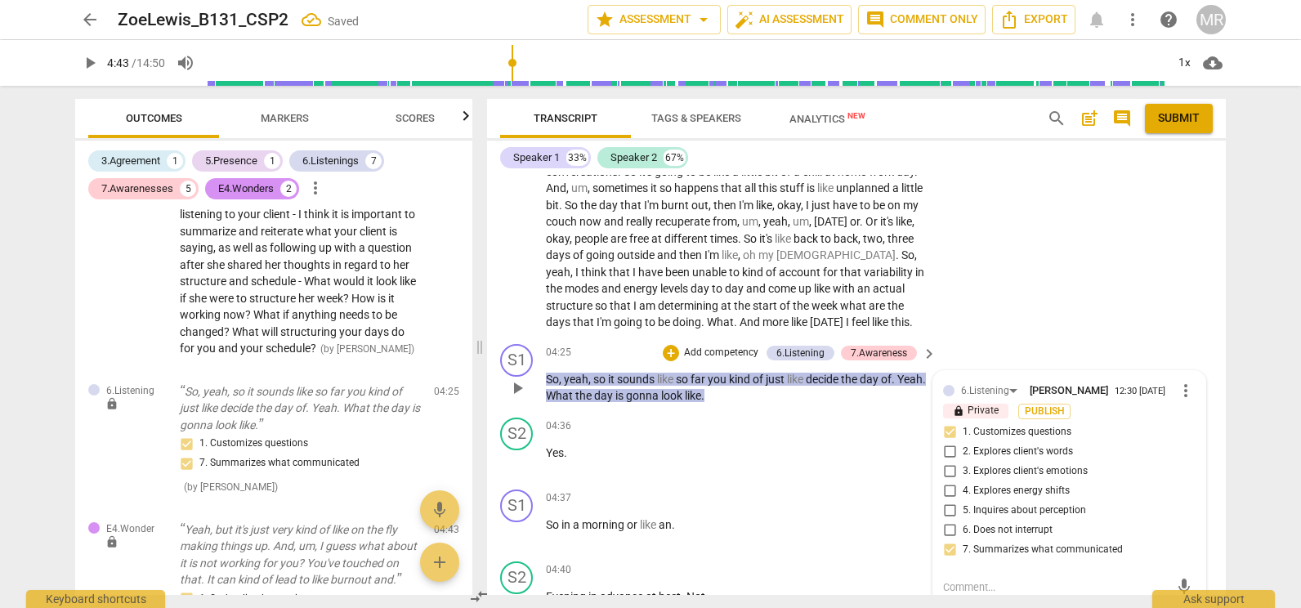
click at [952, 587] on textarea at bounding box center [1056, 587] width 226 height 16
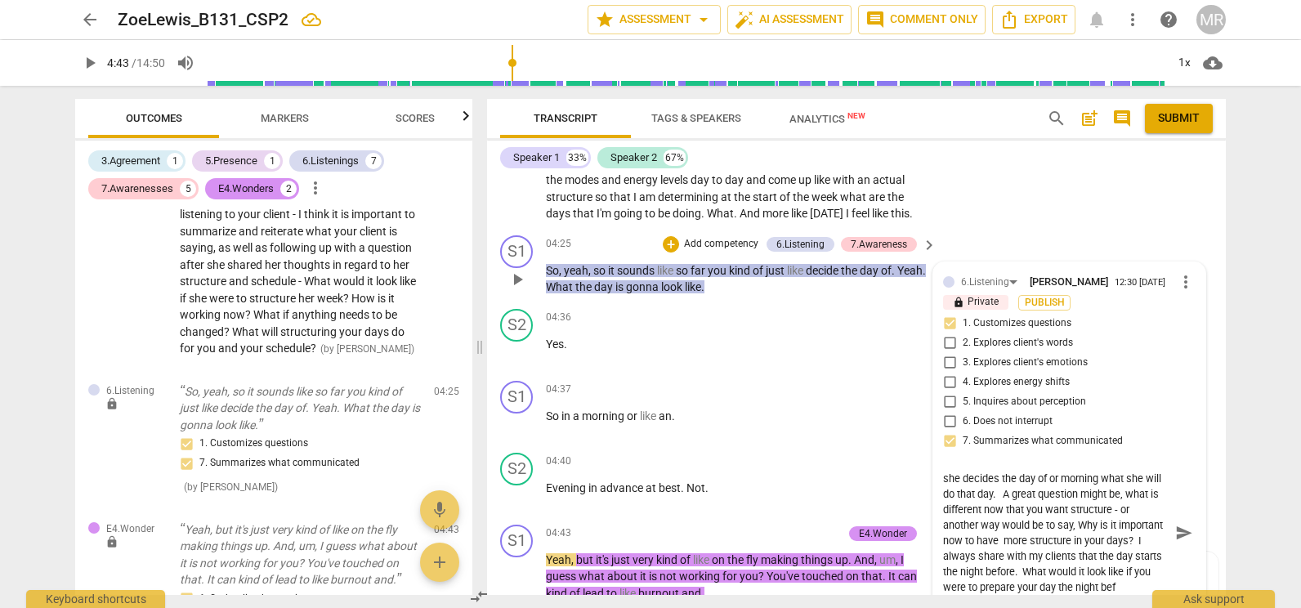
scroll to position [30, 0]
click at [676, 567] on p "Yeah , but it's just very kind of like on the fly making things up . And , um ,…" at bounding box center [737, 576] width 382 height 51
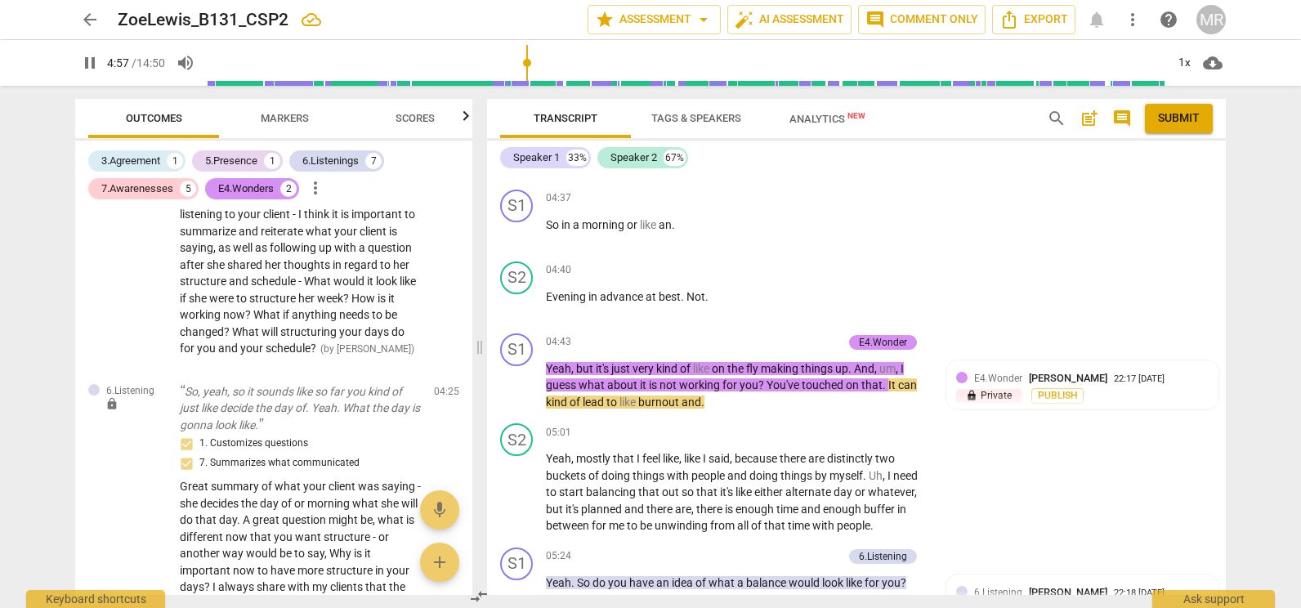
scroll to position [1805, 0]
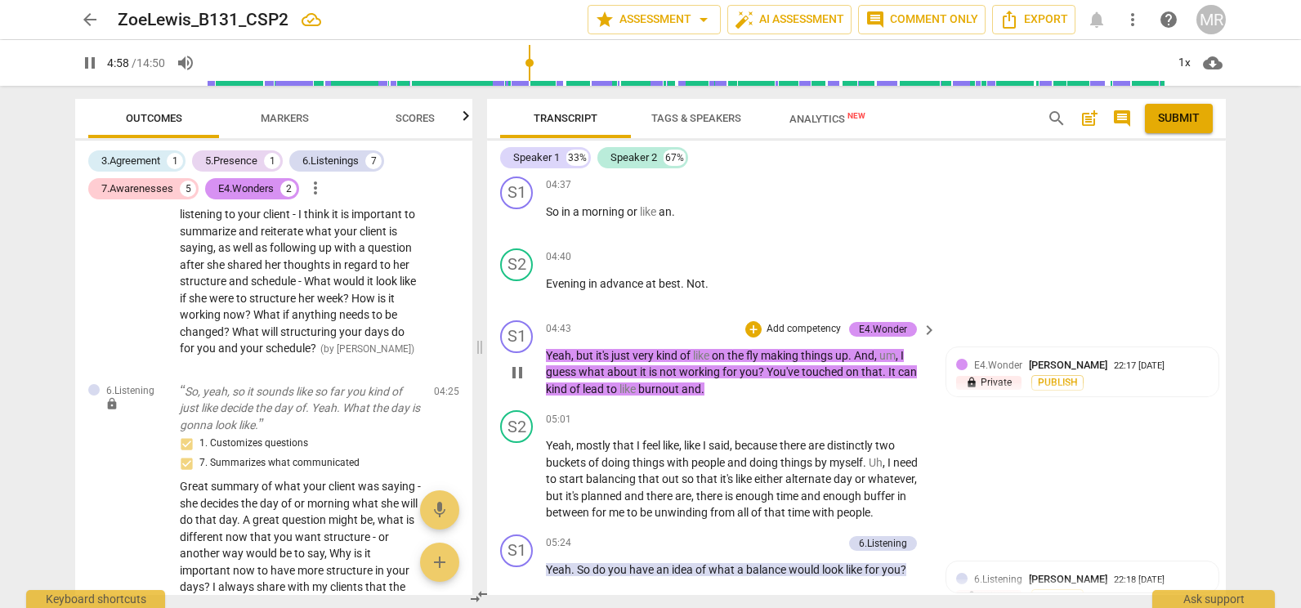
click at [808, 330] on p "Add competency" at bounding box center [804, 329] width 78 height 15
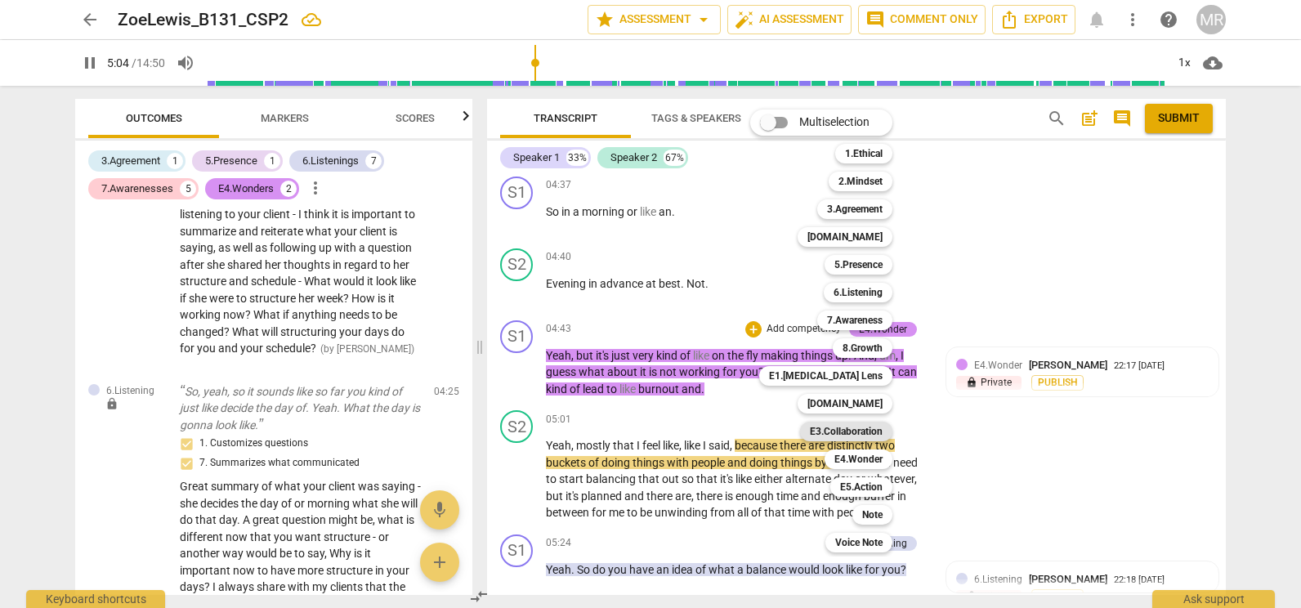
click at [850, 430] on b "E3.Collaboration" at bounding box center [846, 432] width 73 height 20
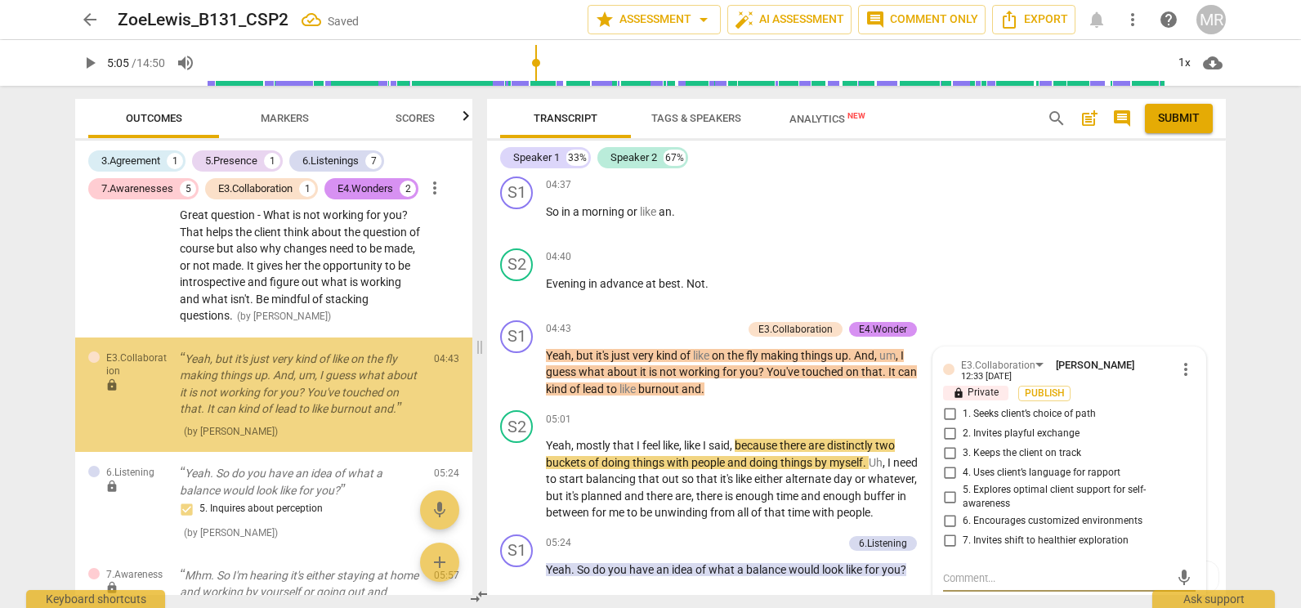
scroll to position [2705, 0]
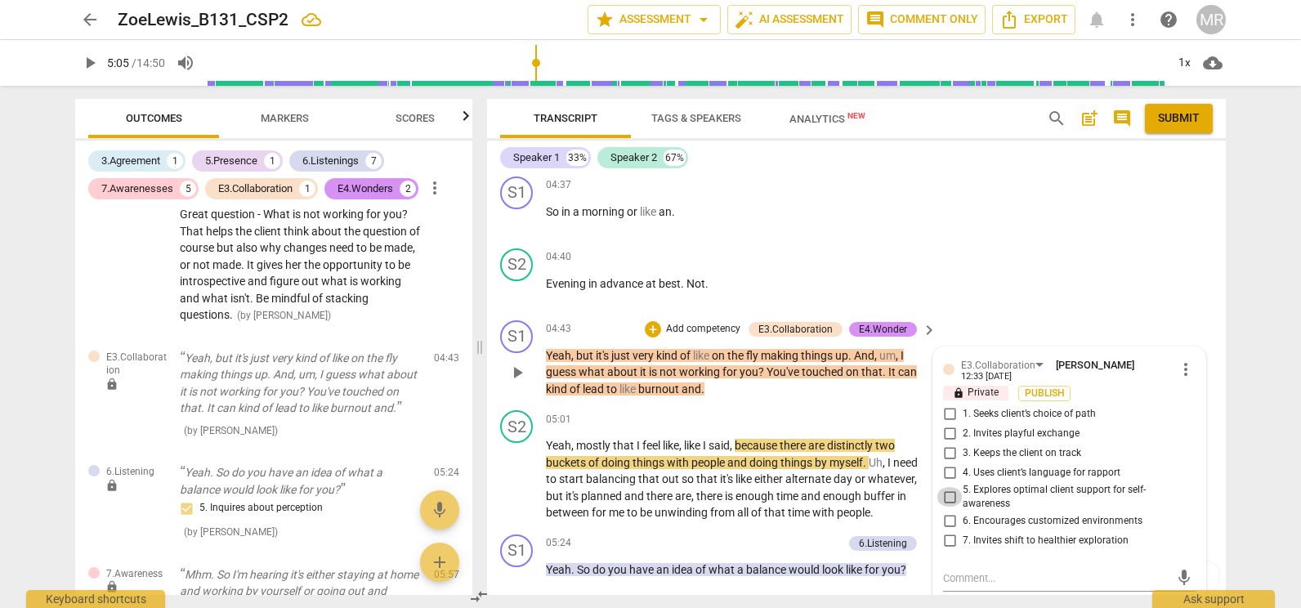
click at [947, 494] on input "5. Explores optimal client support for self-awareness" at bounding box center [949, 497] width 26 height 20
click at [954, 578] on textarea at bounding box center [1056, 578] width 226 height 16
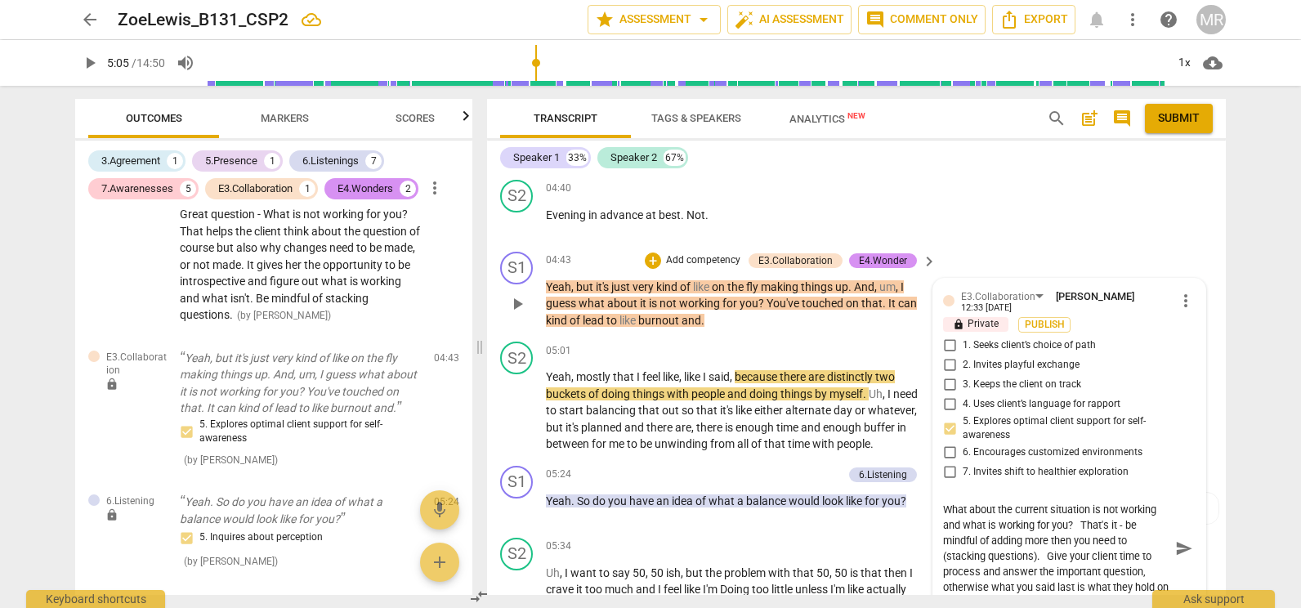
scroll to position [1875, 0]
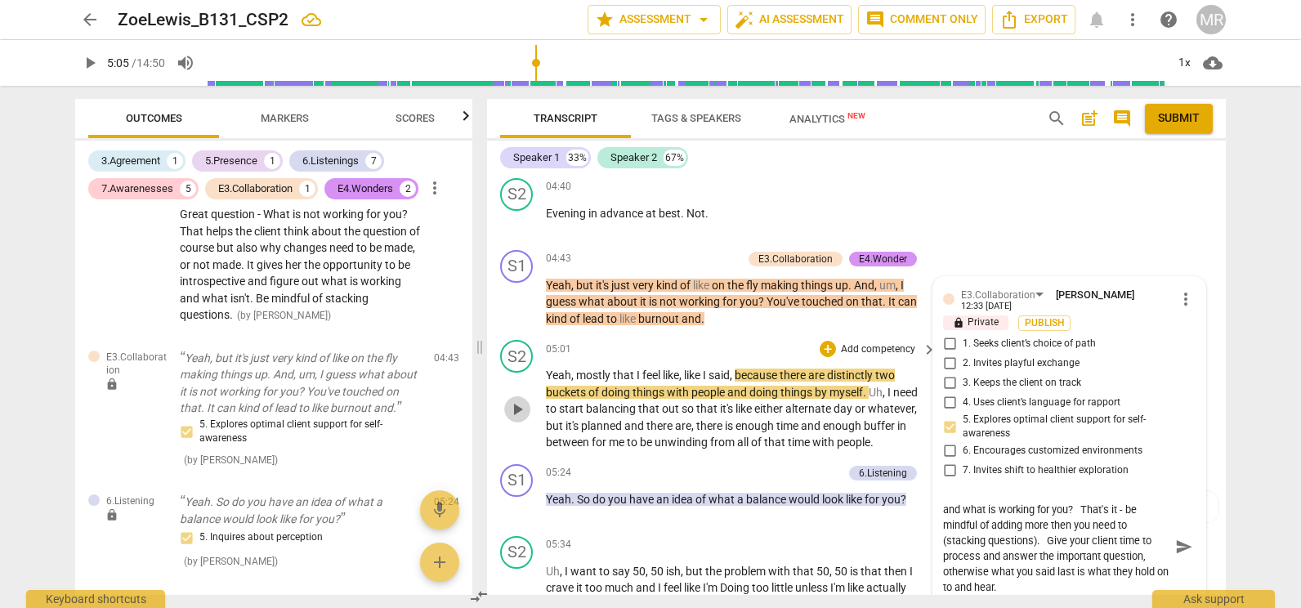
click at [524, 411] on span "play_arrow" at bounding box center [517, 410] width 20 height 20
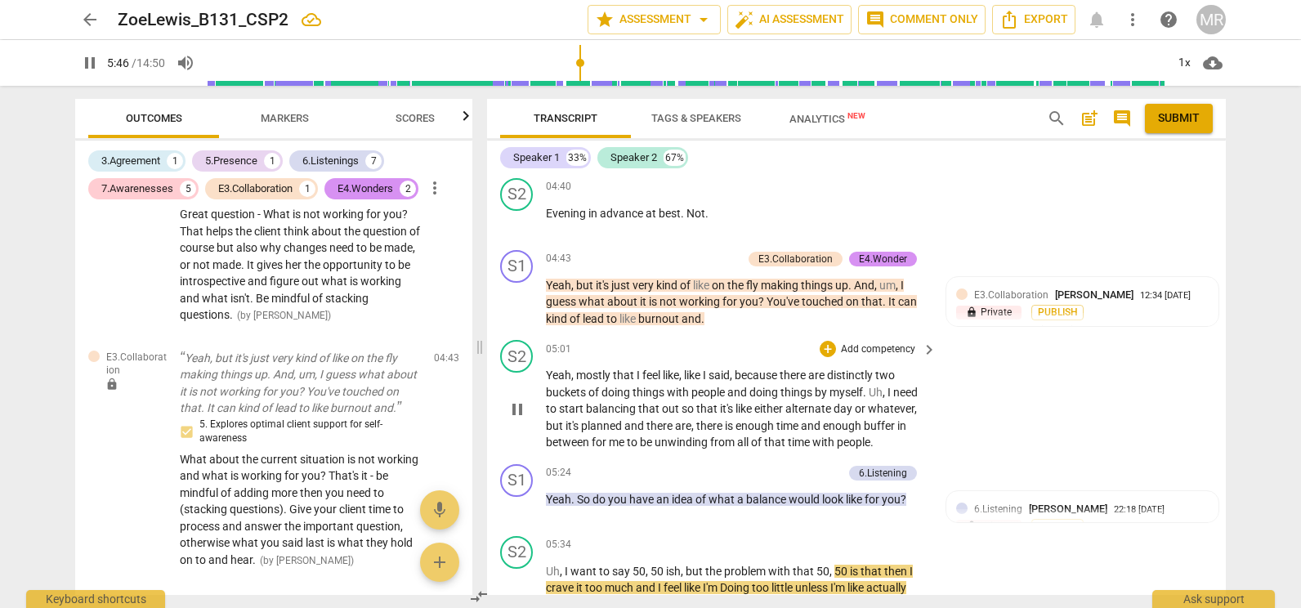
scroll to position [2299, 0]
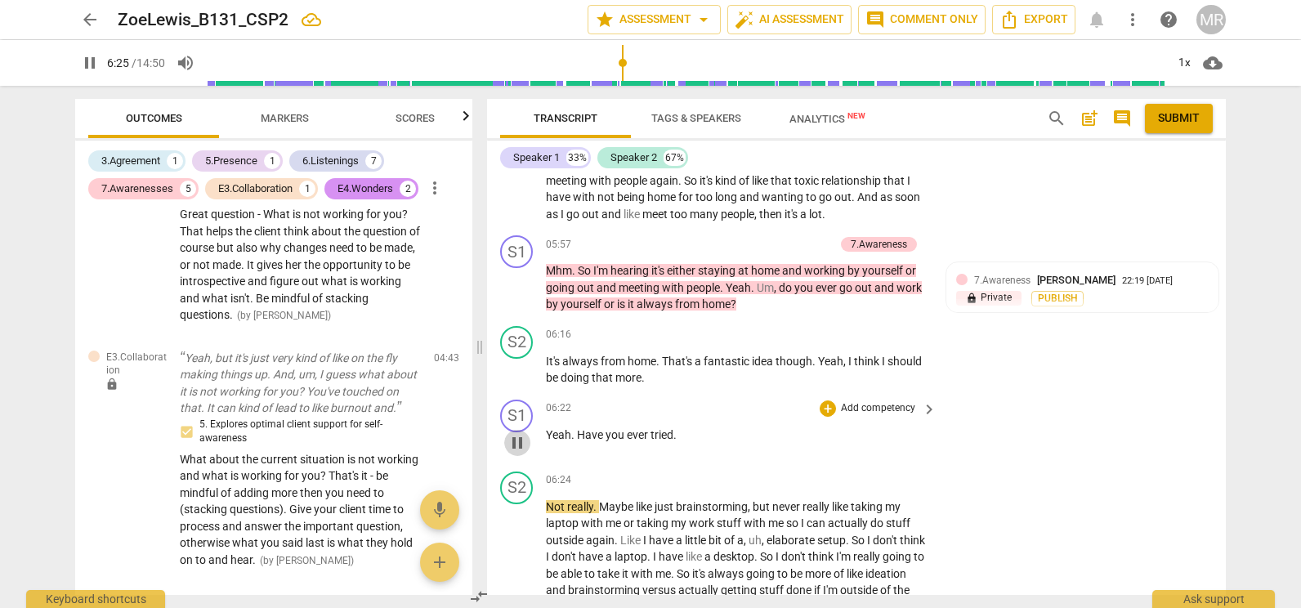
click at [513, 453] on span "pause" at bounding box center [517, 443] width 20 height 20
click at [1225, 335] on div "Transcript Tags & Speakers Analytics New search post_add comment Submit Speaker…" at bounding box center [859, 347] width 758 height 522
drag, startPoint x: 1225, startPoint y: 335, endPoint x: 1225, endPoint y: 346, distance: 11.5
click at [1225, 346] on div "Transcript Tags & Speakers Analytics New search post_add comment Submit Speaker…" at bounding box center [859, 347] width 758 height 522
